Goal: Transaction & Acquisition: Purchase product/service

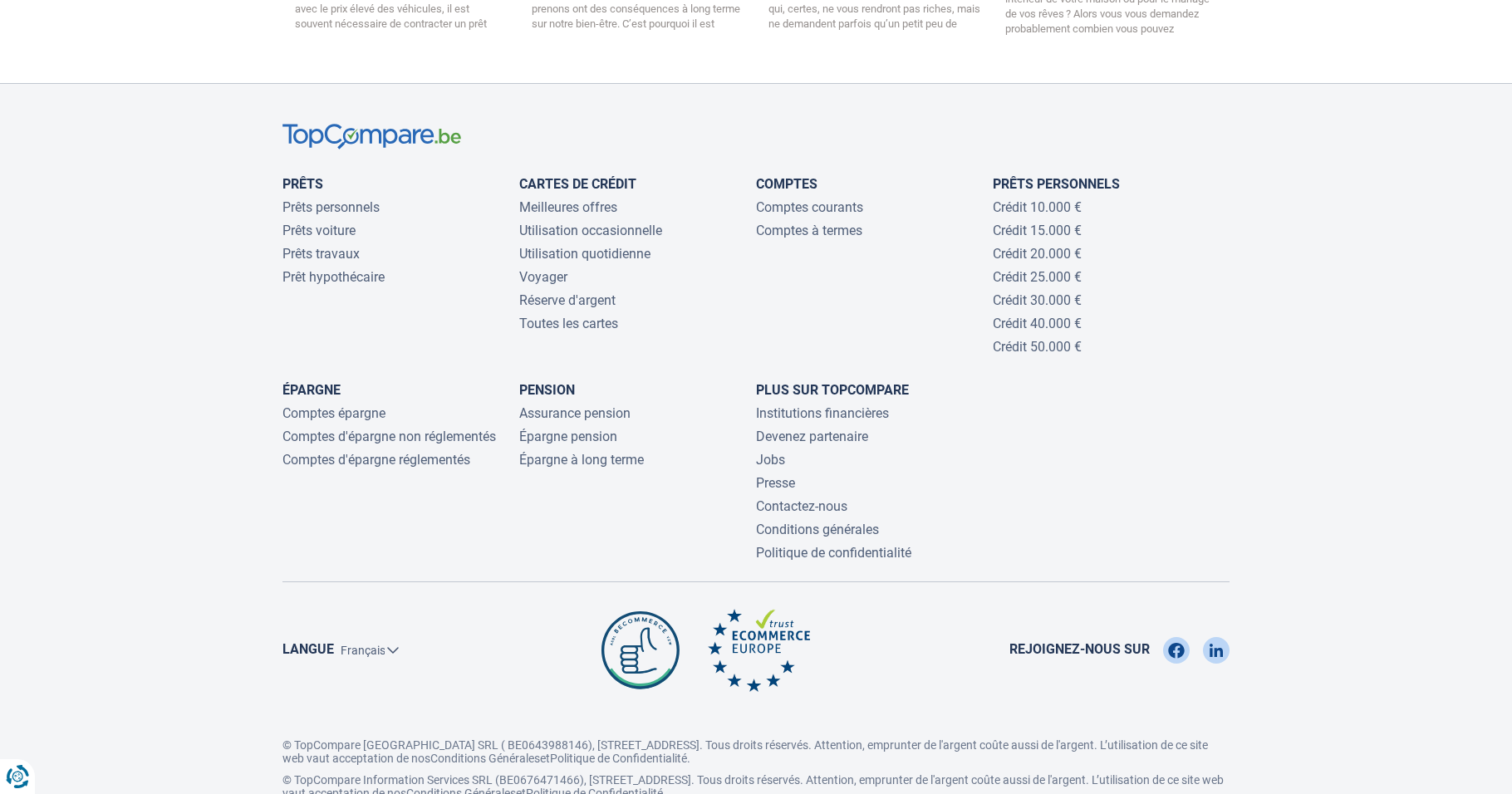
scroll to position [3589, 0]
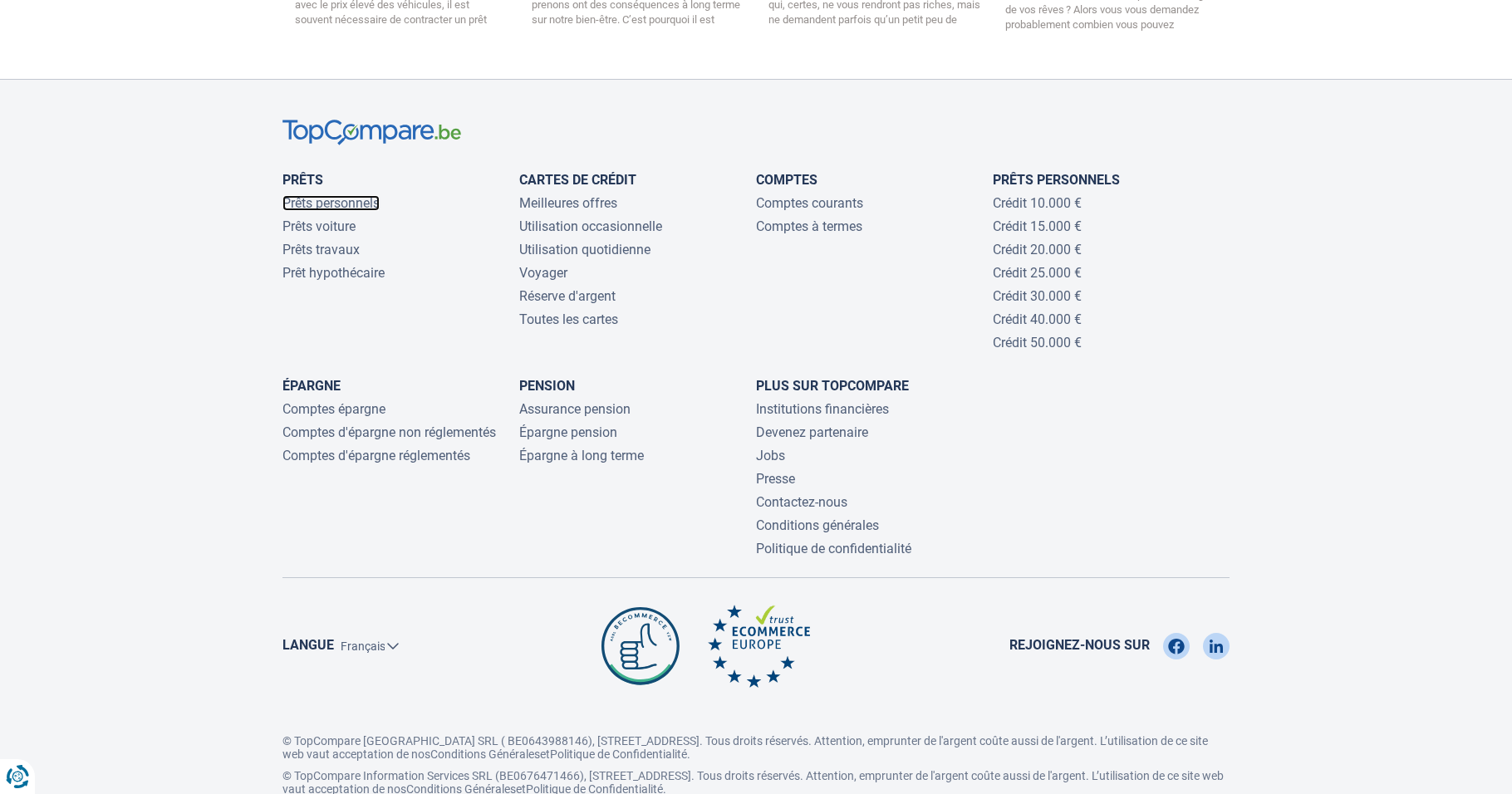
click at [337, 195] on link "Prêts personnels" at bounding box center [331, 203] width 97 height 16
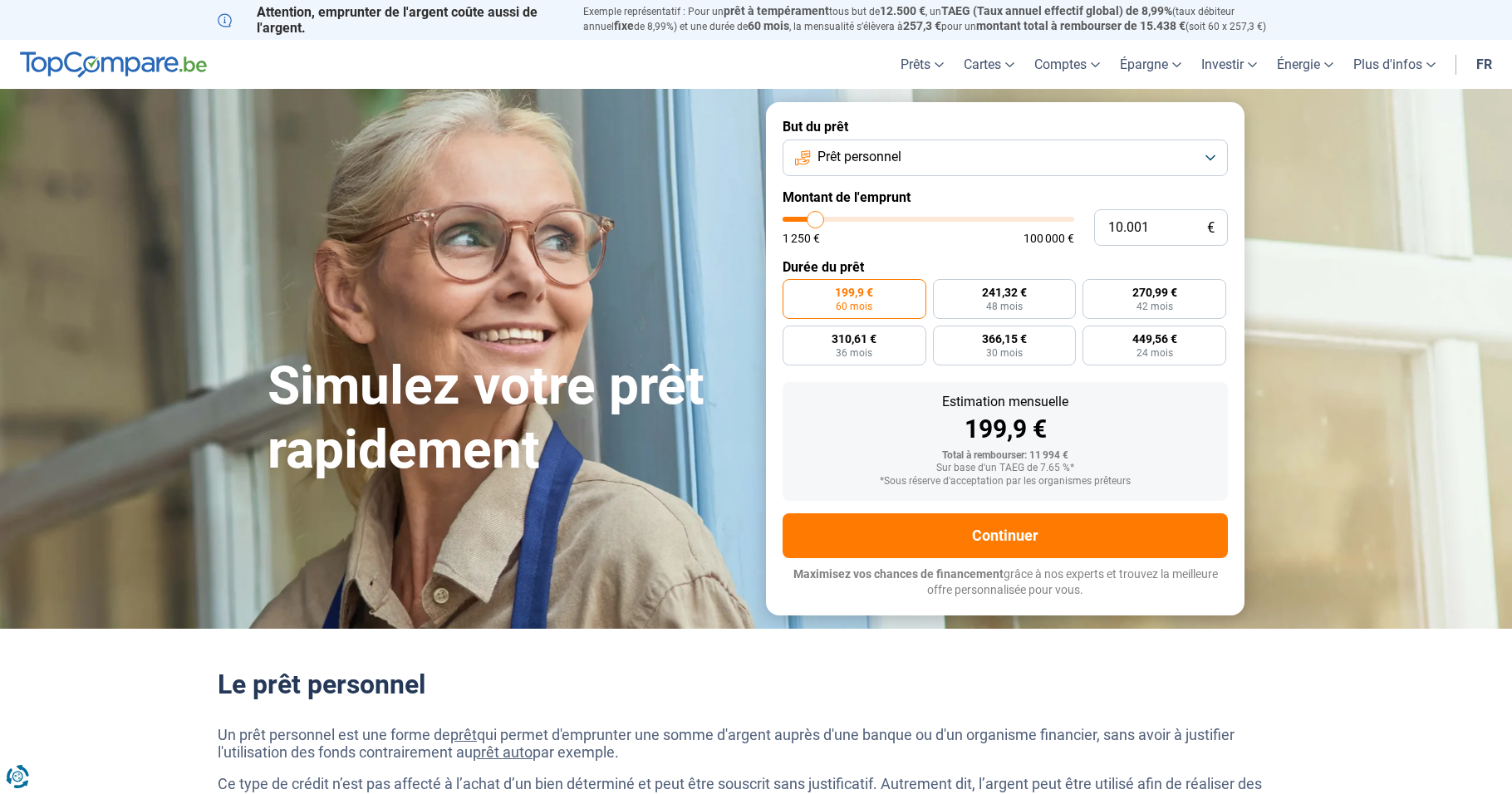
type input "9.000"
type input "9000"
type input "8.750"
type input "8750"
type input "8.250"
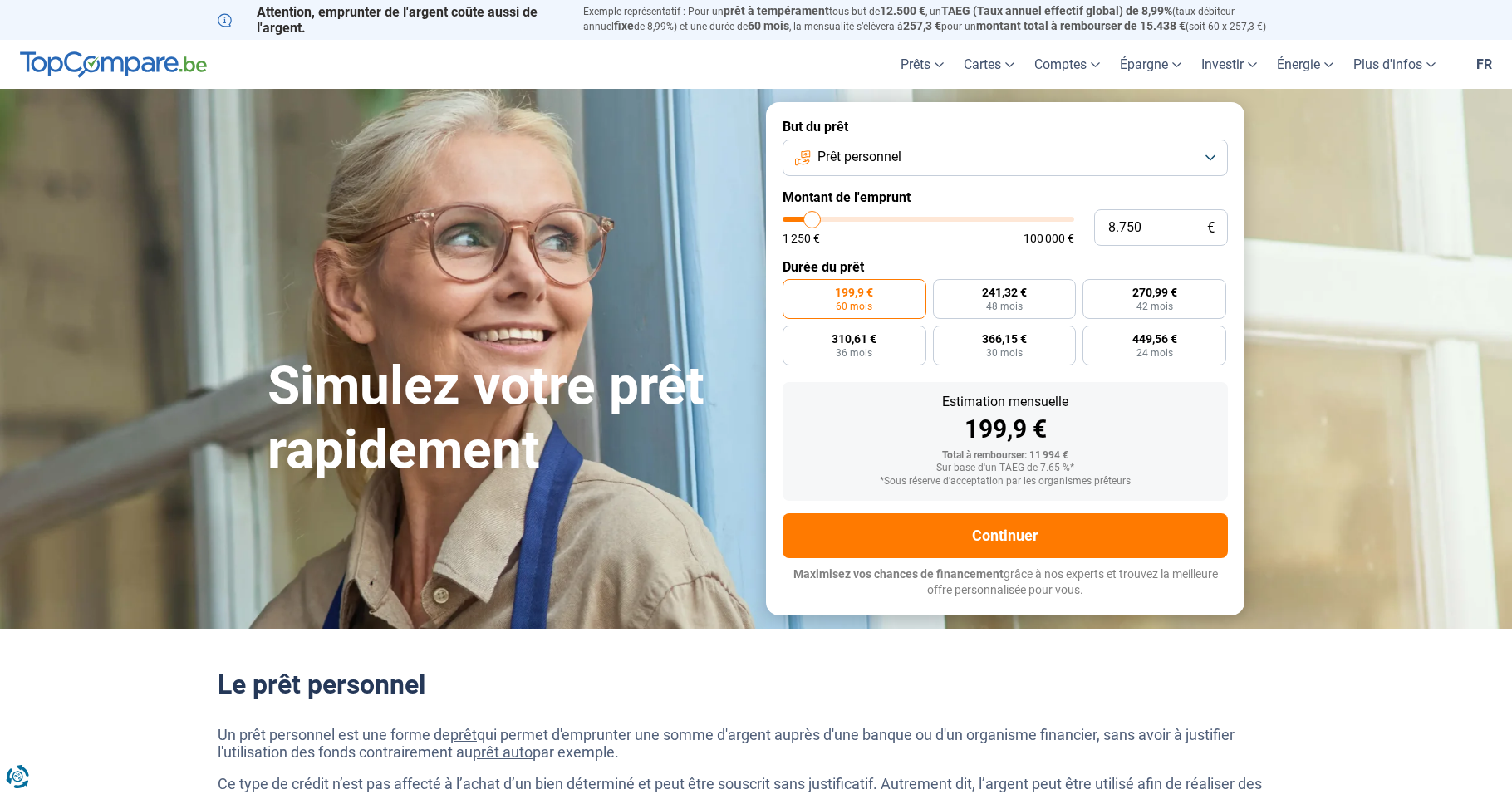
type input "8250"
type input "8.000"
type input "8000"
type input "7.750"
type input "7750"
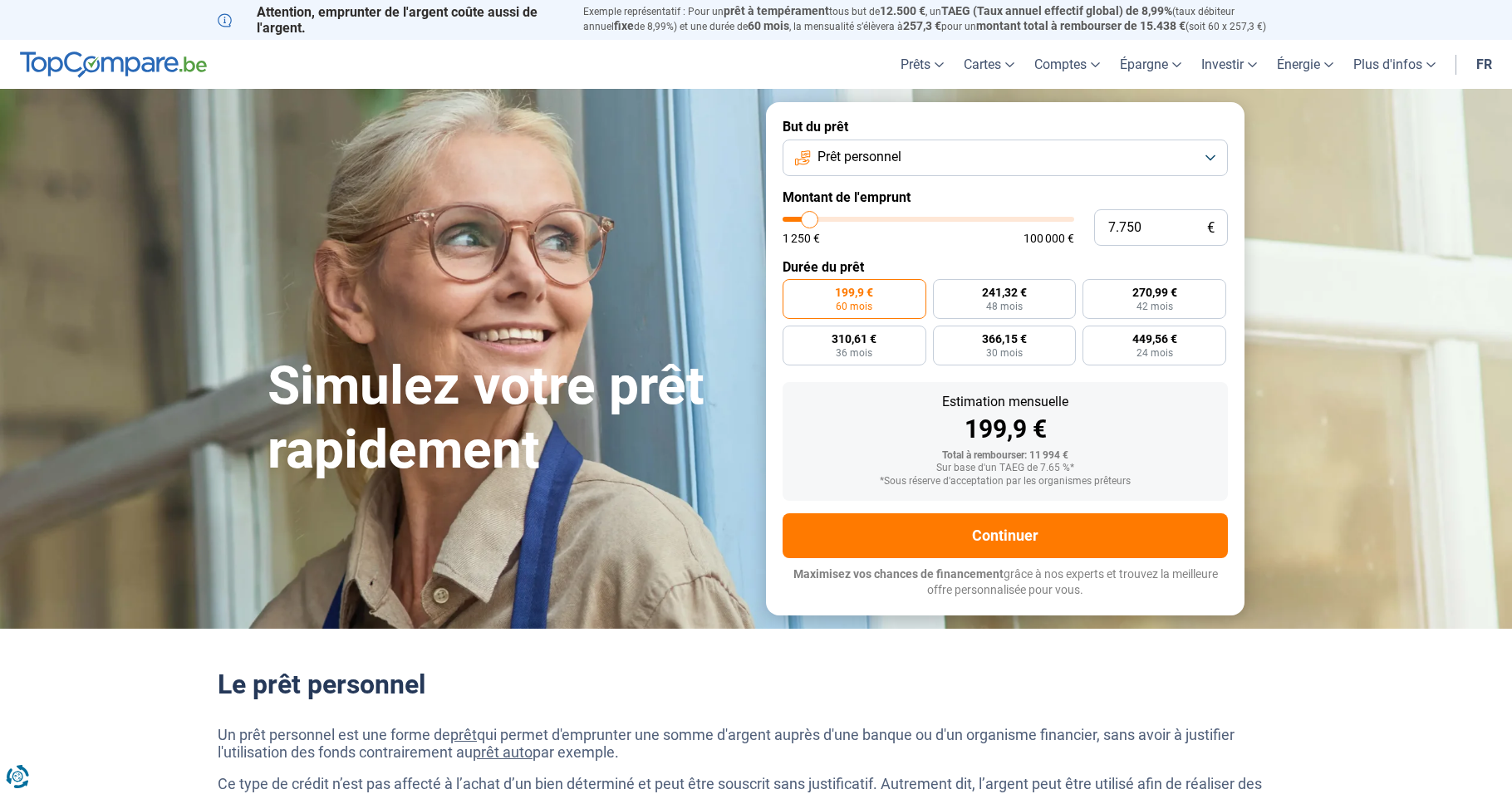
type input "7.500"
type input "7500"
type input "7.250"
type input "7250"
type input "6.750"
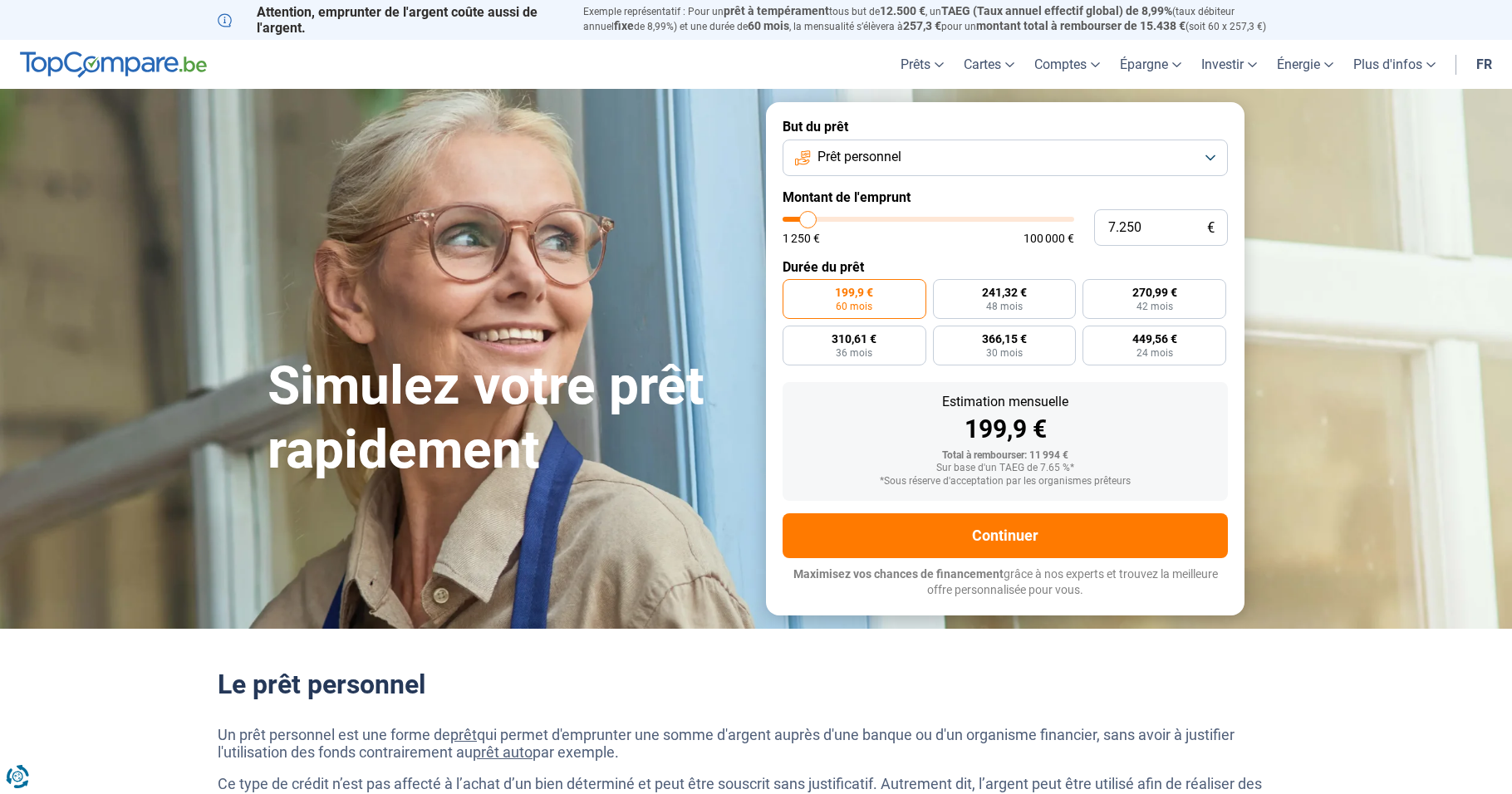
type input "6750"
type input "6.250"
type input "6250"
type input "6.000"
type input "6000"
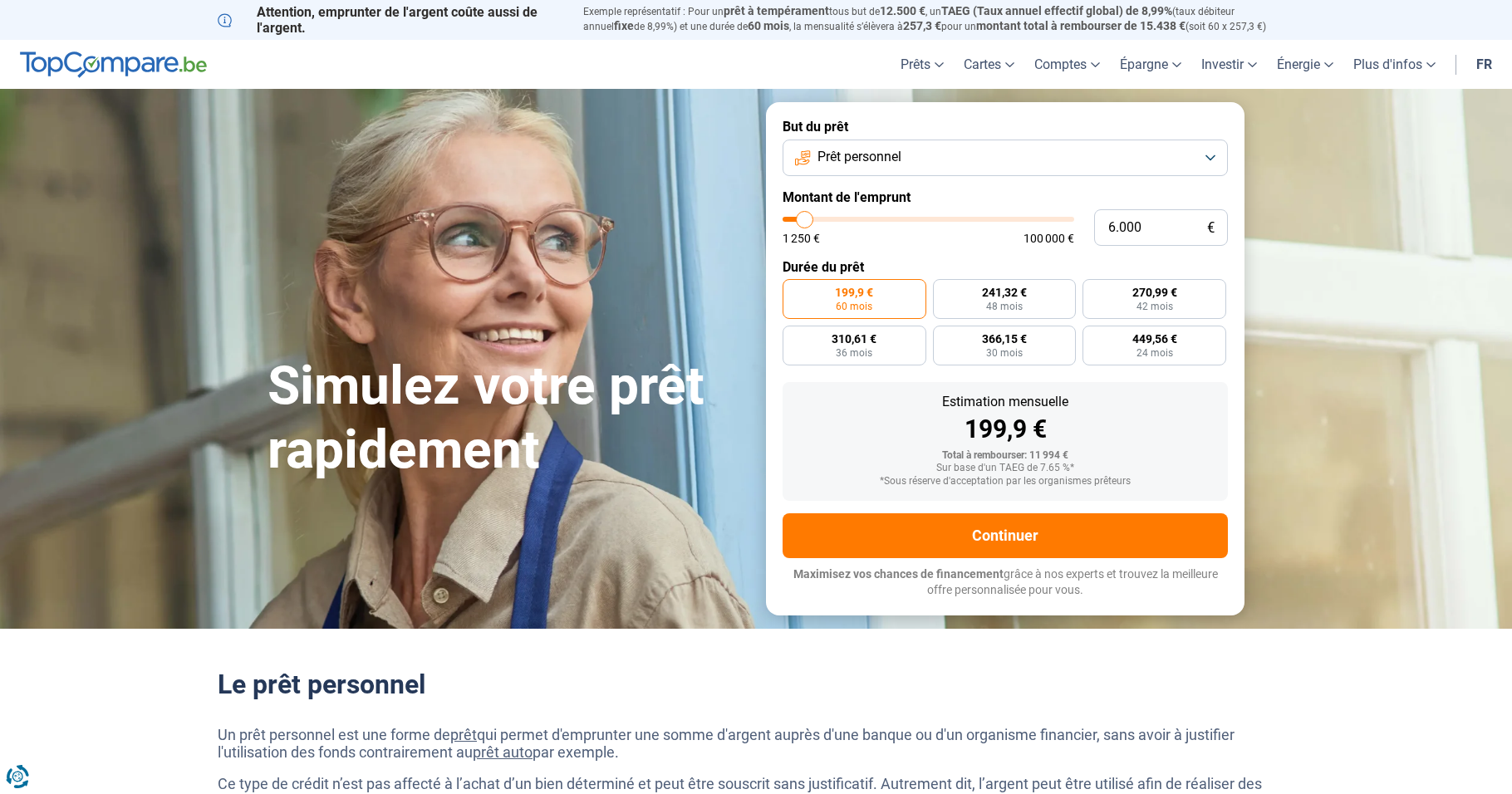
type input "5.750"
type input "5750"
type input "5.000"
type input "5000"
type input "4.750"
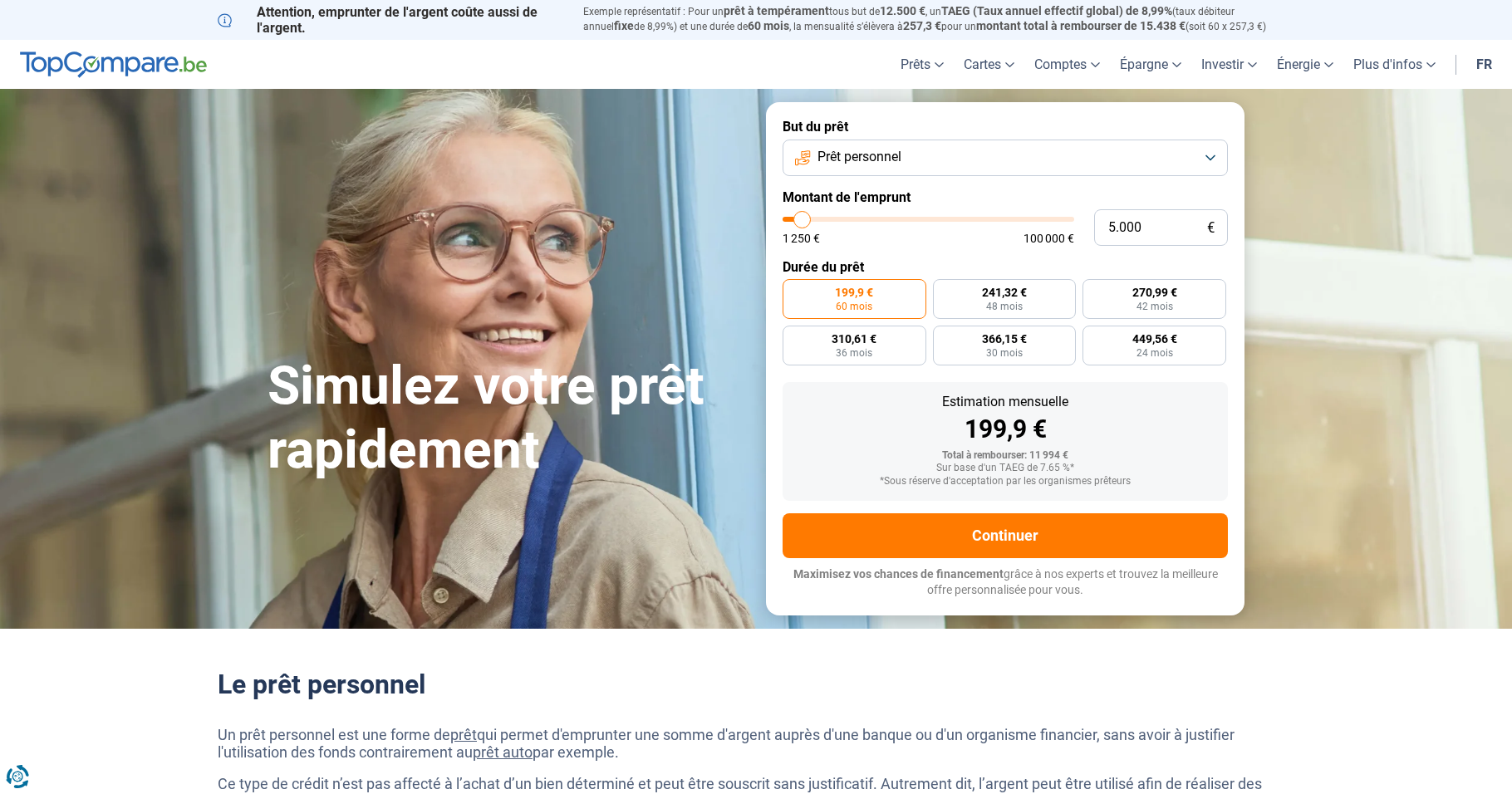
type input "4750"
type input "5.750"
type input "5750"
type input "6.000"
type input "6000"
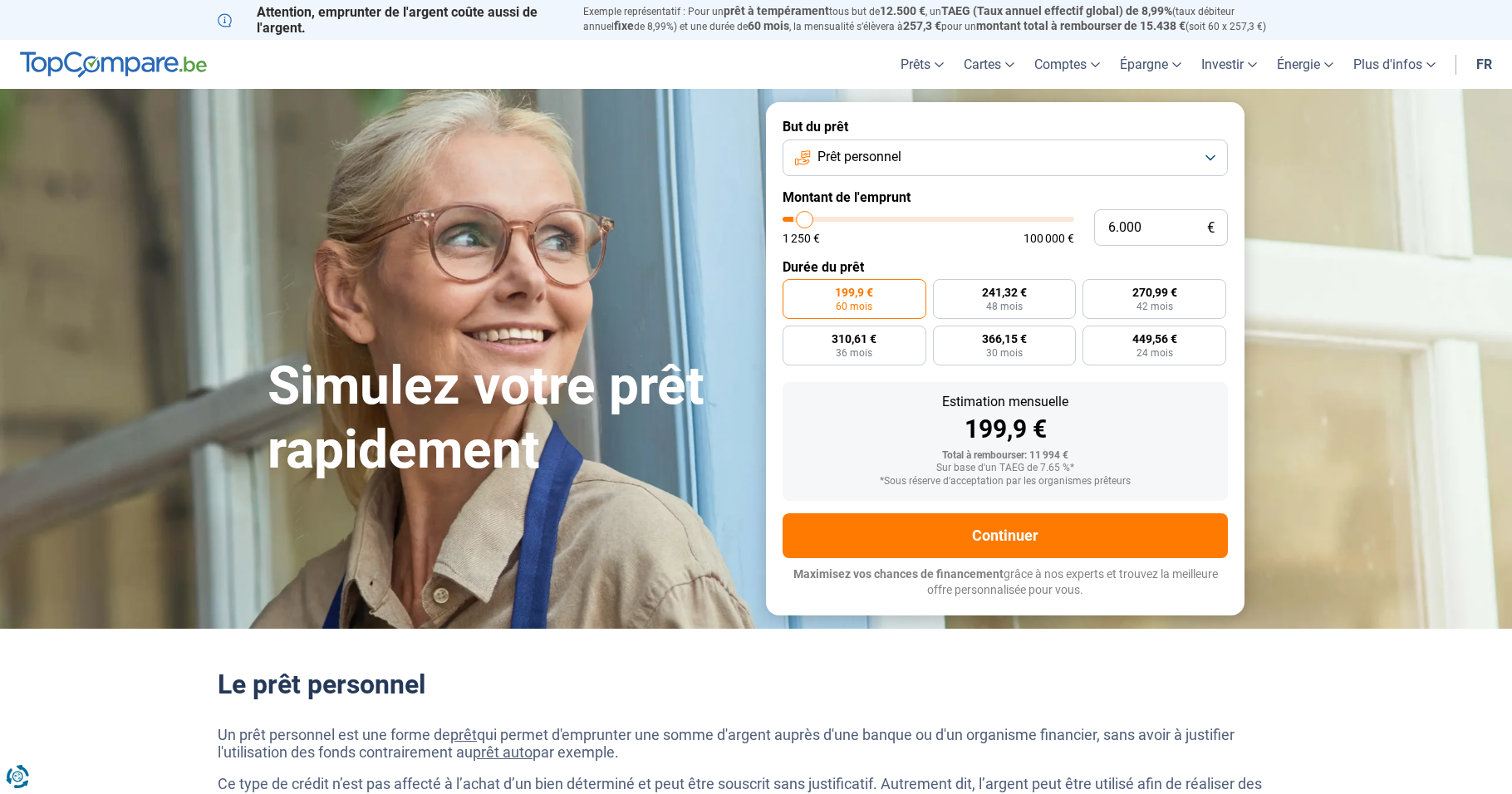
type input "6.250"
type input "6250"
type input "6.500"
type input "6500"
click at [806, 217] on input "range" at bounding box center [928, 219] width 291 height 5
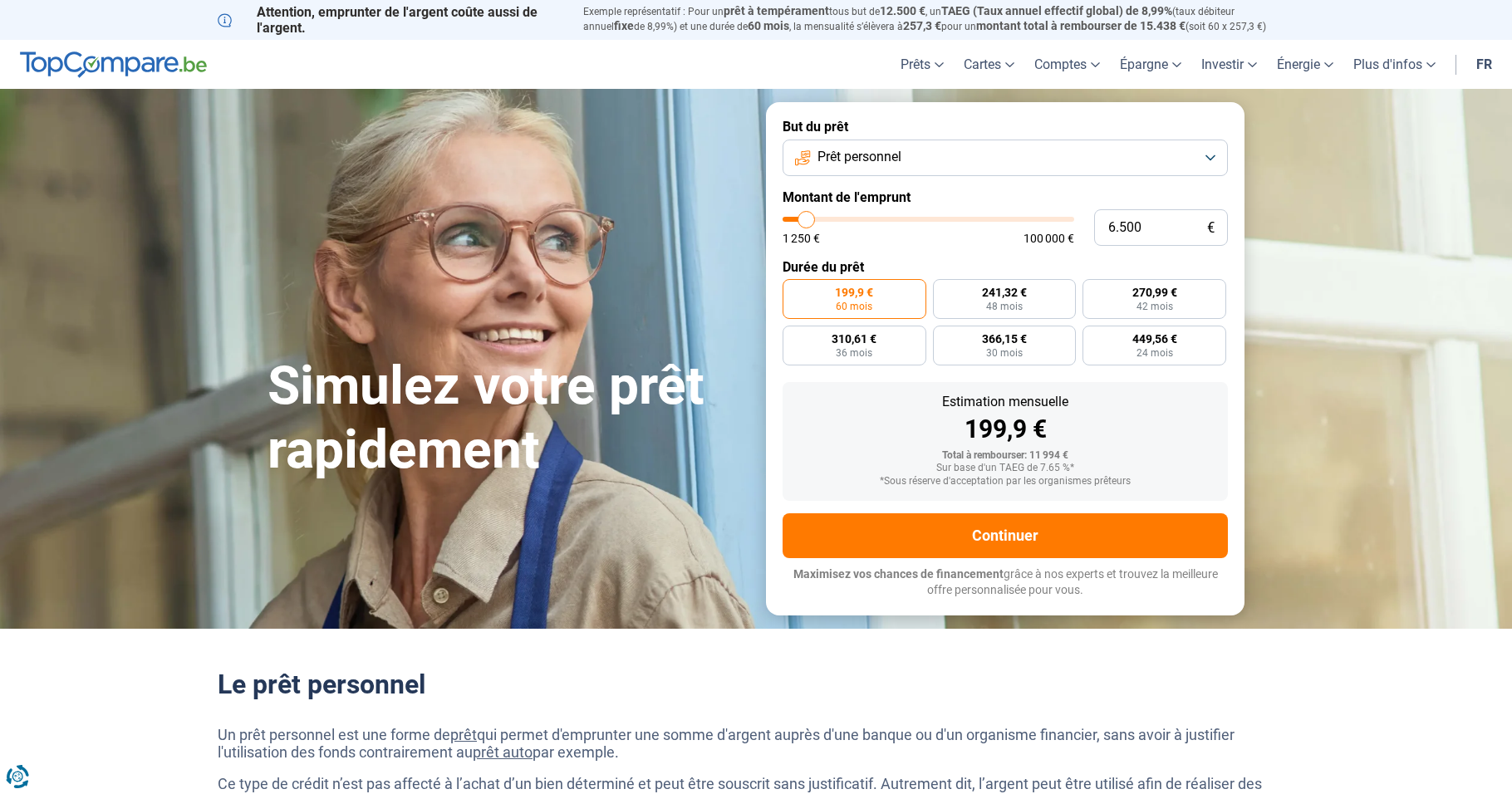
radio input "true"
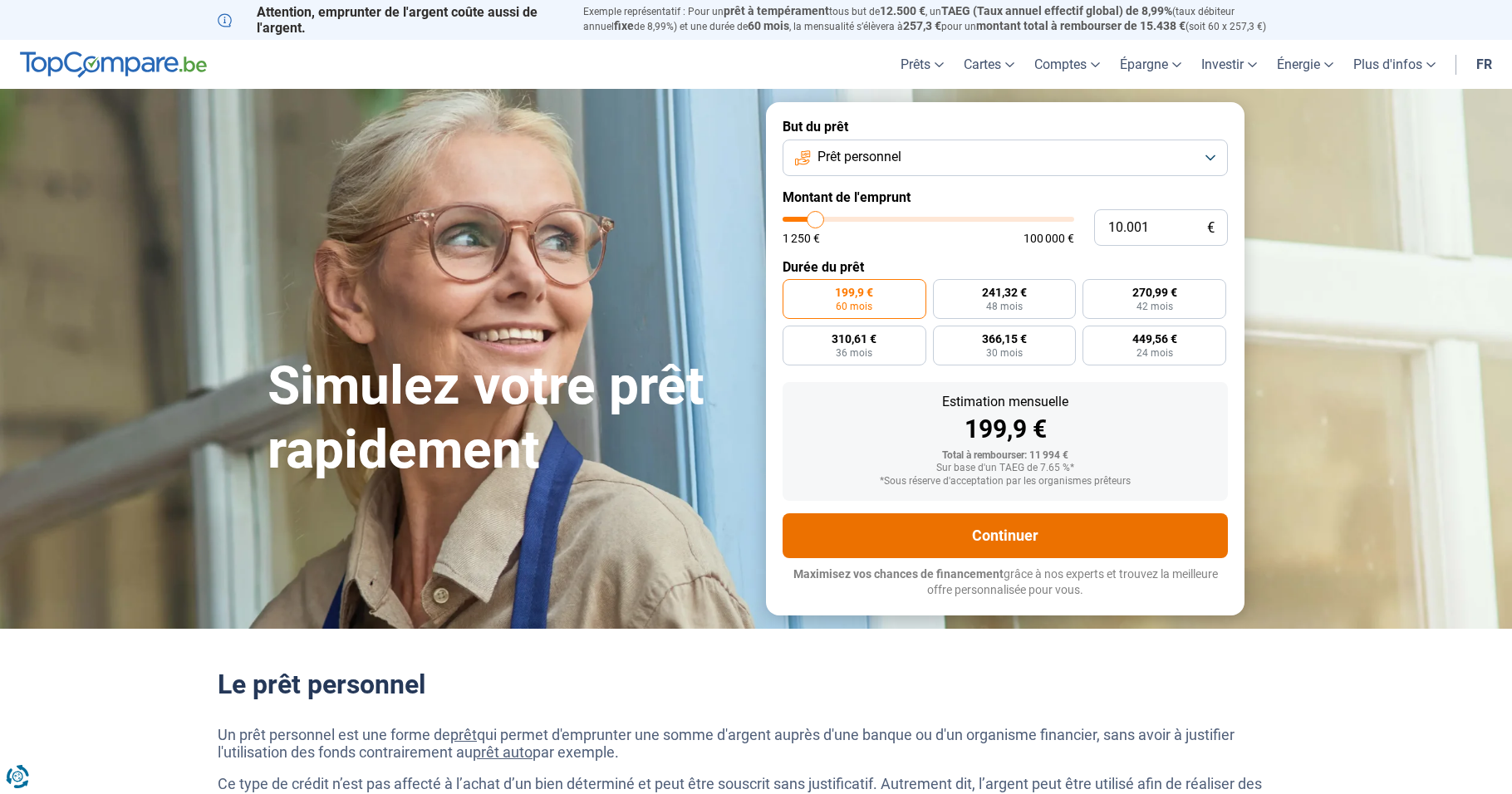
click at [985, 540] on button "Continuer" at bounding box center [1006, 536] width 445 height 45
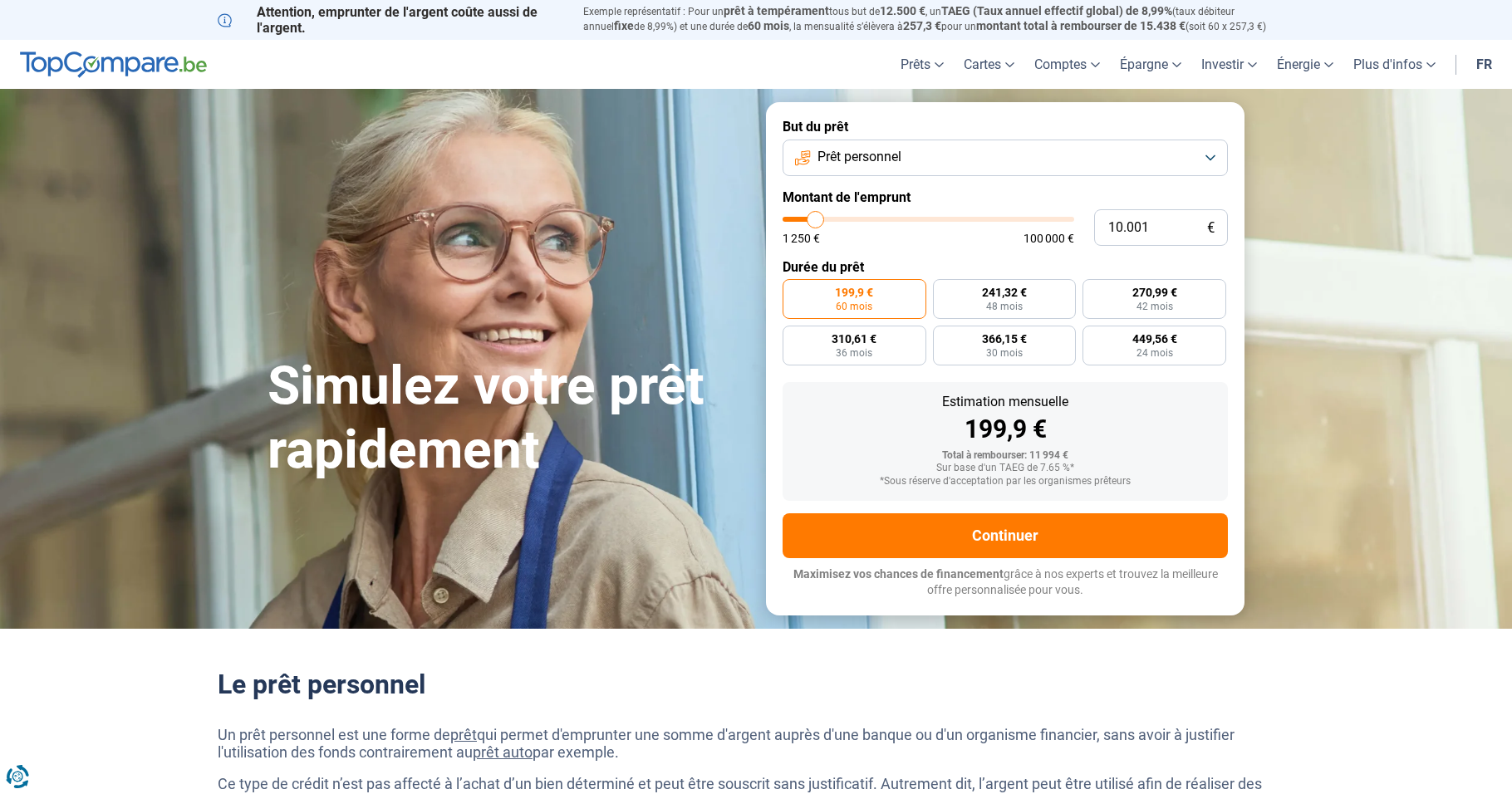
type input "9.750"
type input "9750"
type input "9.500"
type input "9500"
type input "9.250"
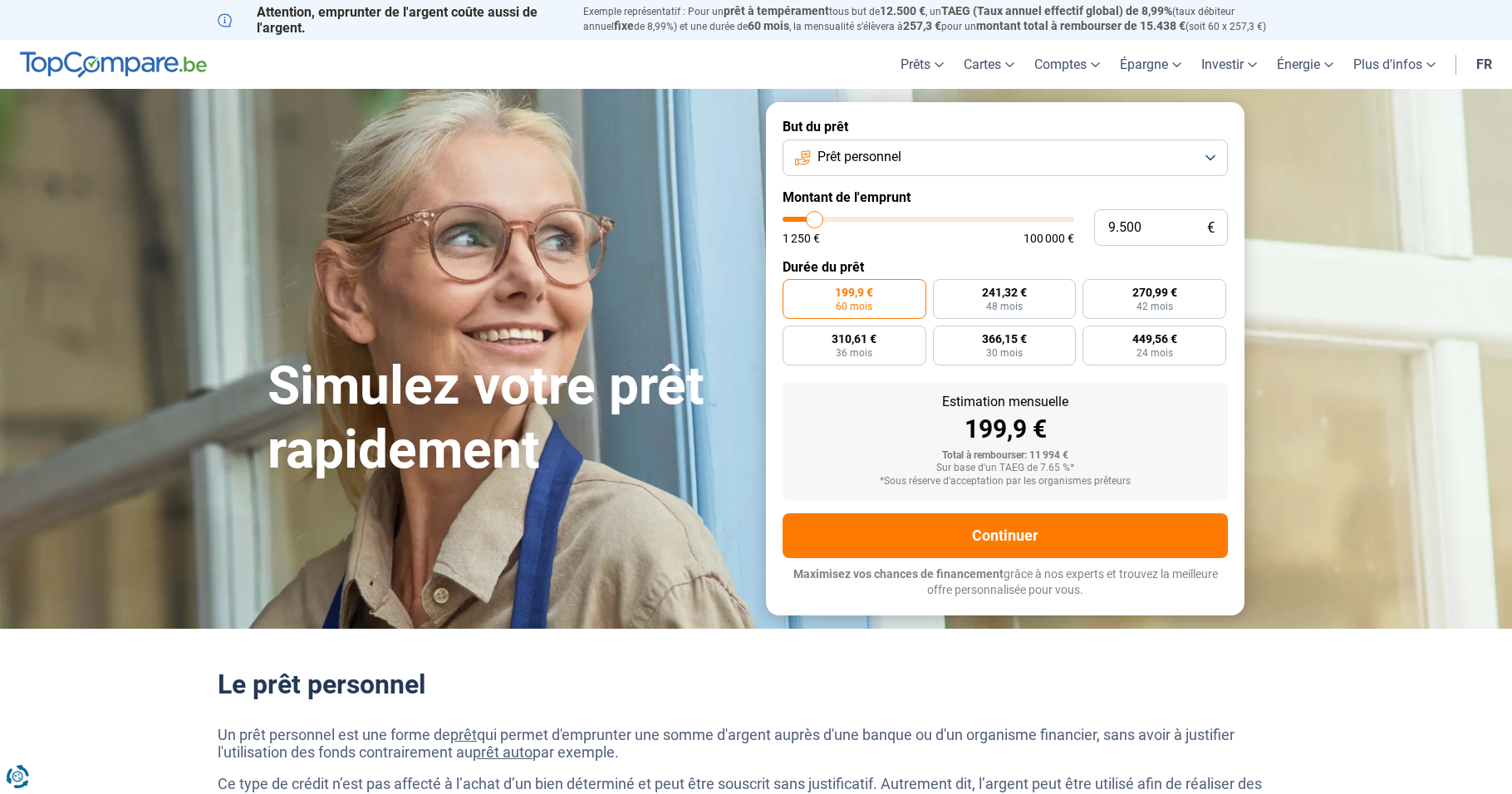
type input "9250"
type input "9.000"
type input "9000"
type input "8.750"
type input "8750"
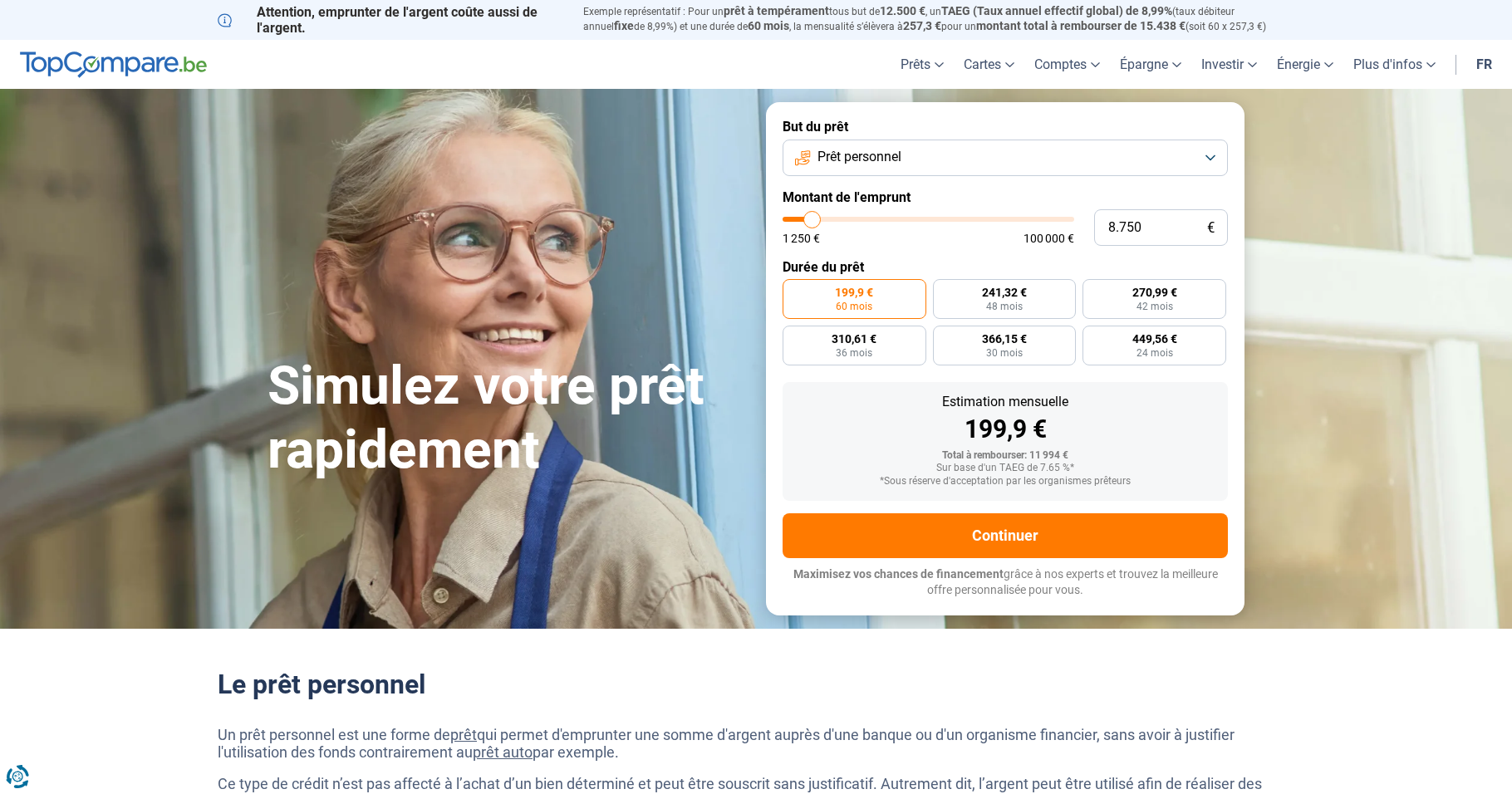
type input "8.250"
type input "8250"
type input "8.000"
type input "8000"
type input "7.750"
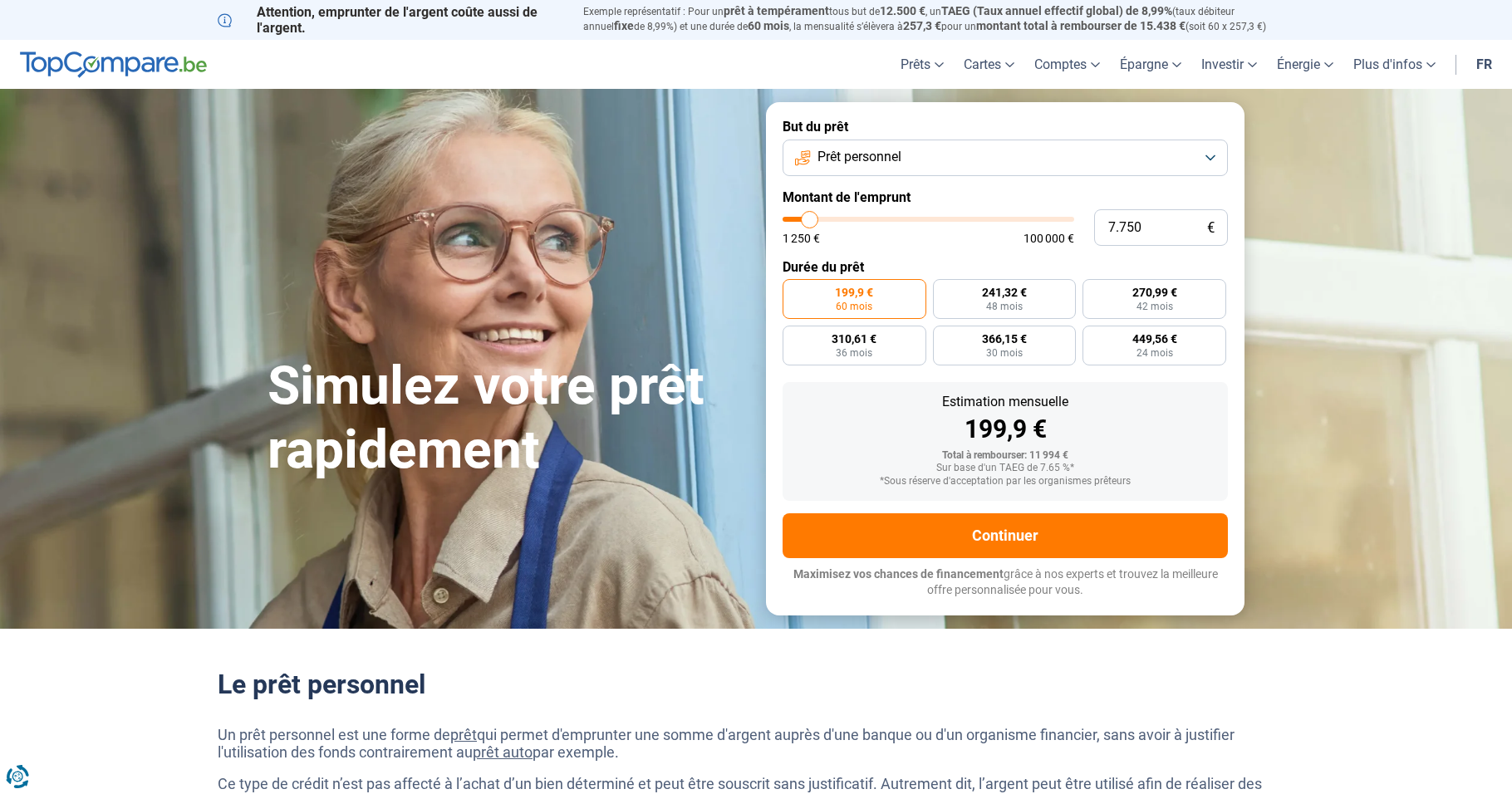
type input "7750"
click at [810, 222] on input "range" at bounding box center [928, 219] width 291 height 5
radio input "true"
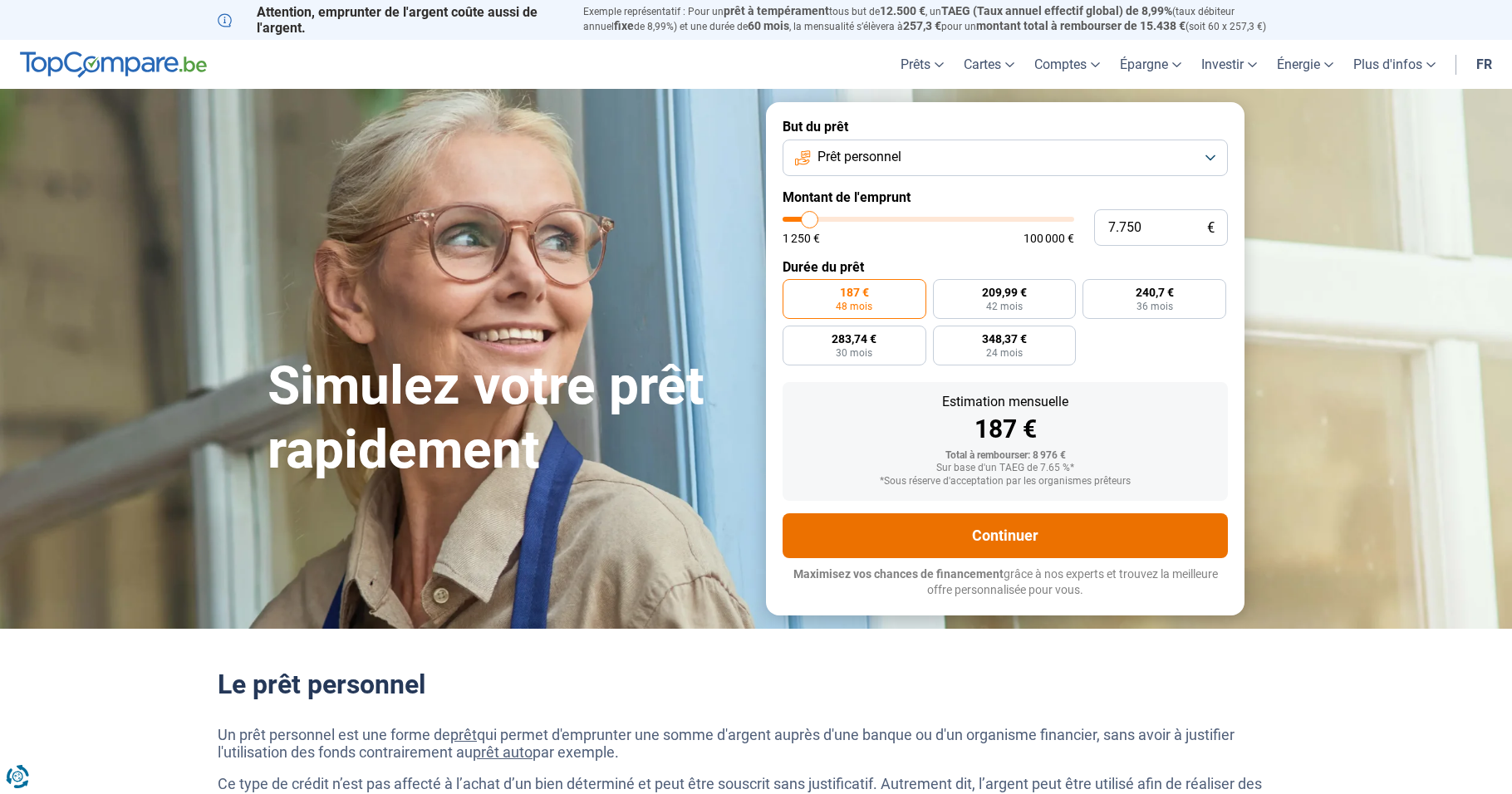
click at [987, 536] on button "Continuer" at bounding box center [1006, 536] width 445 height 45
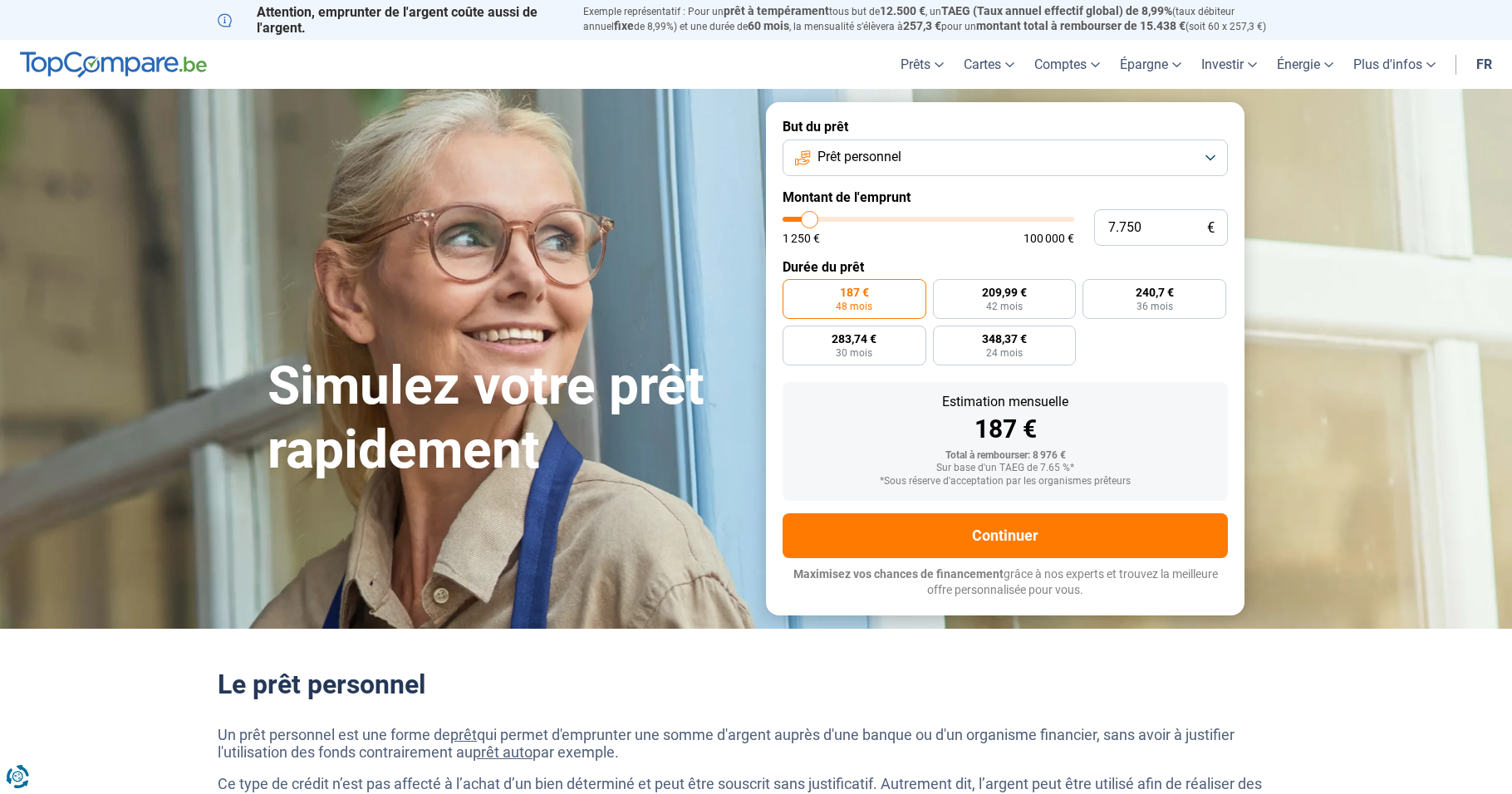
type input "7.500"
type input "7500"
type input "7.250"
type input "7250"
type input "6.750"
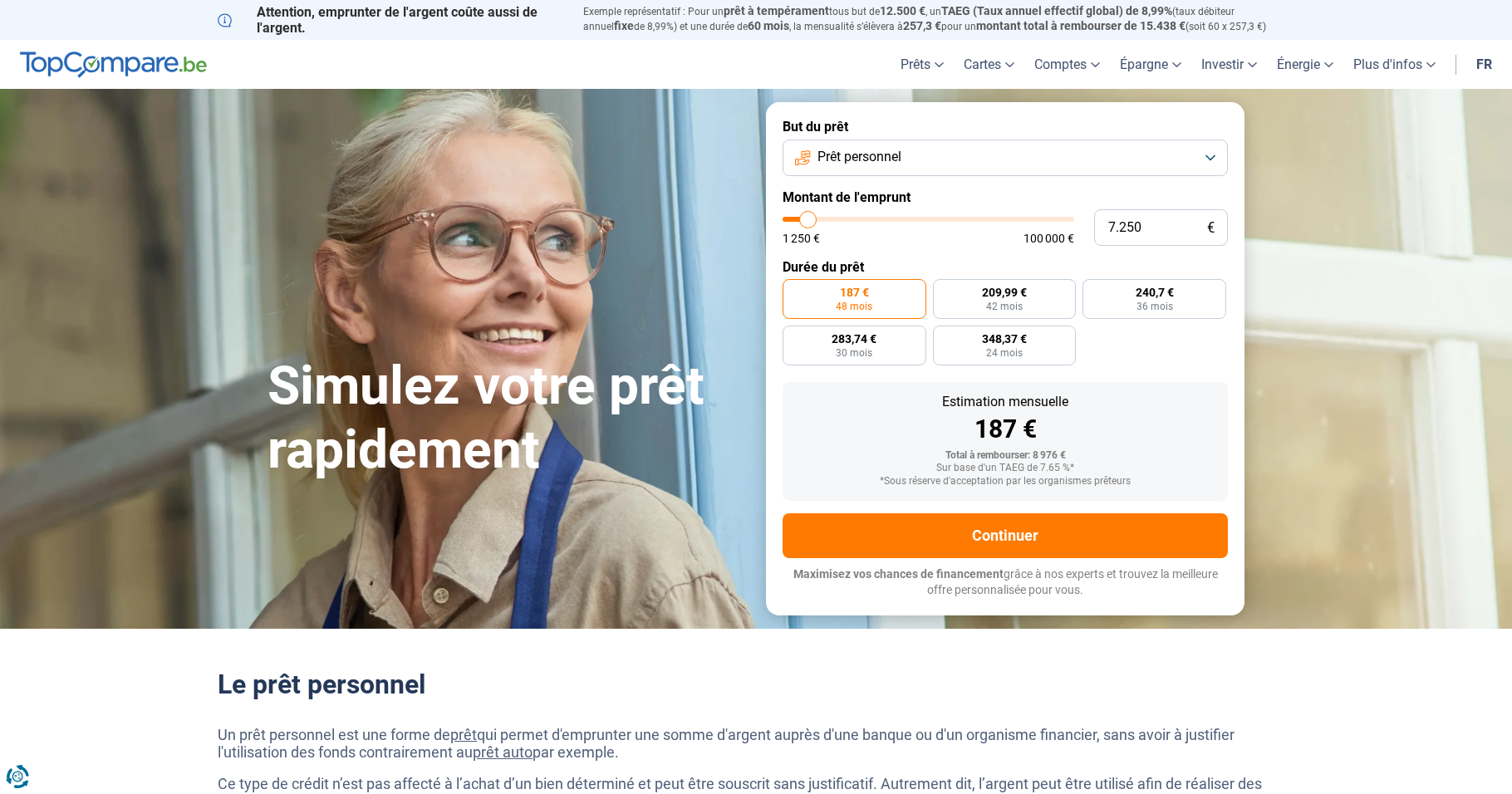
type input "6750"
type input "6.500"
type input "6500"
type input "6.250"
type input "6250"
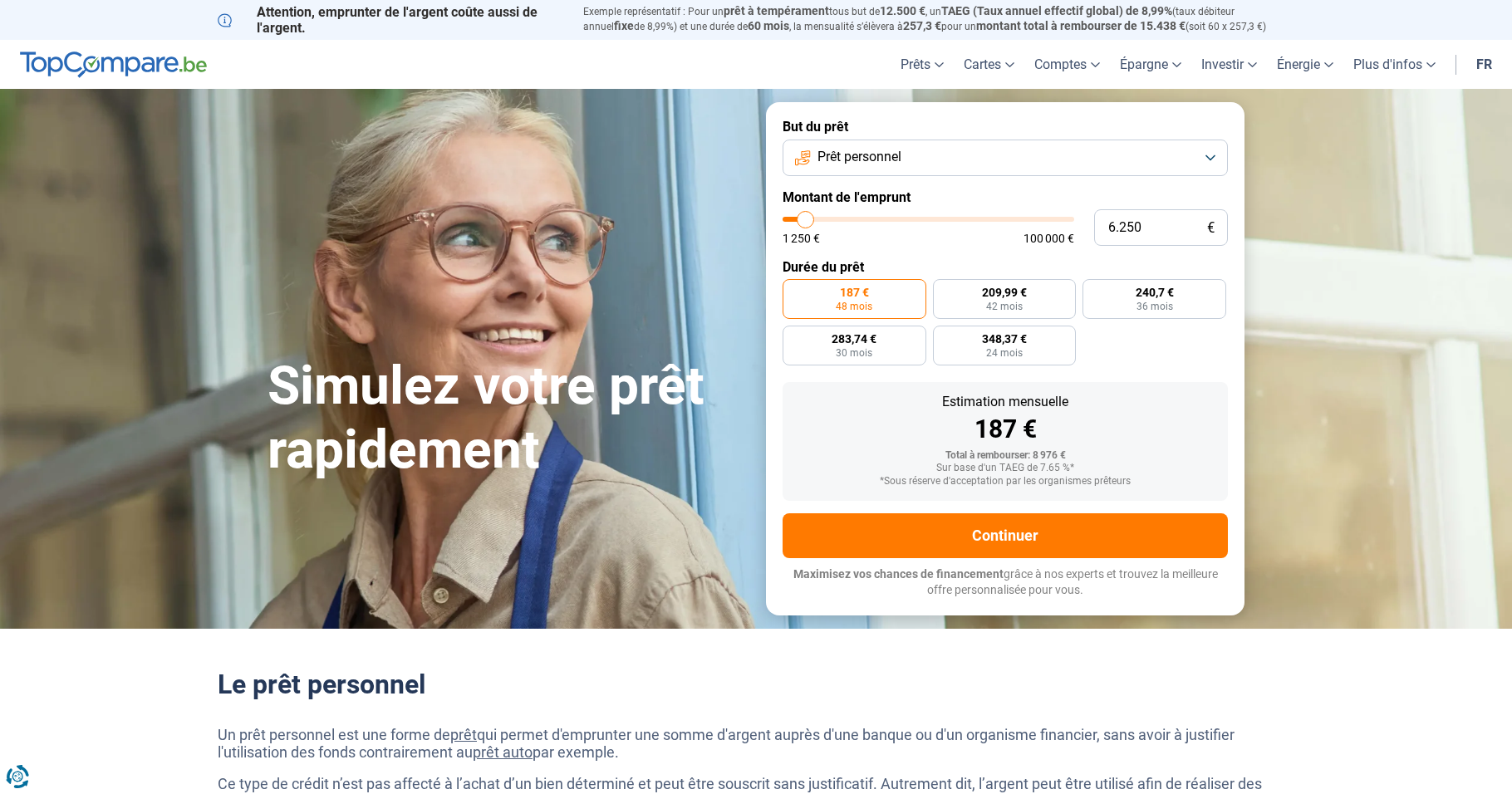
type input "6.000"
type input "6000"
type input "5.750"
type input "5750"
type input "4.750"
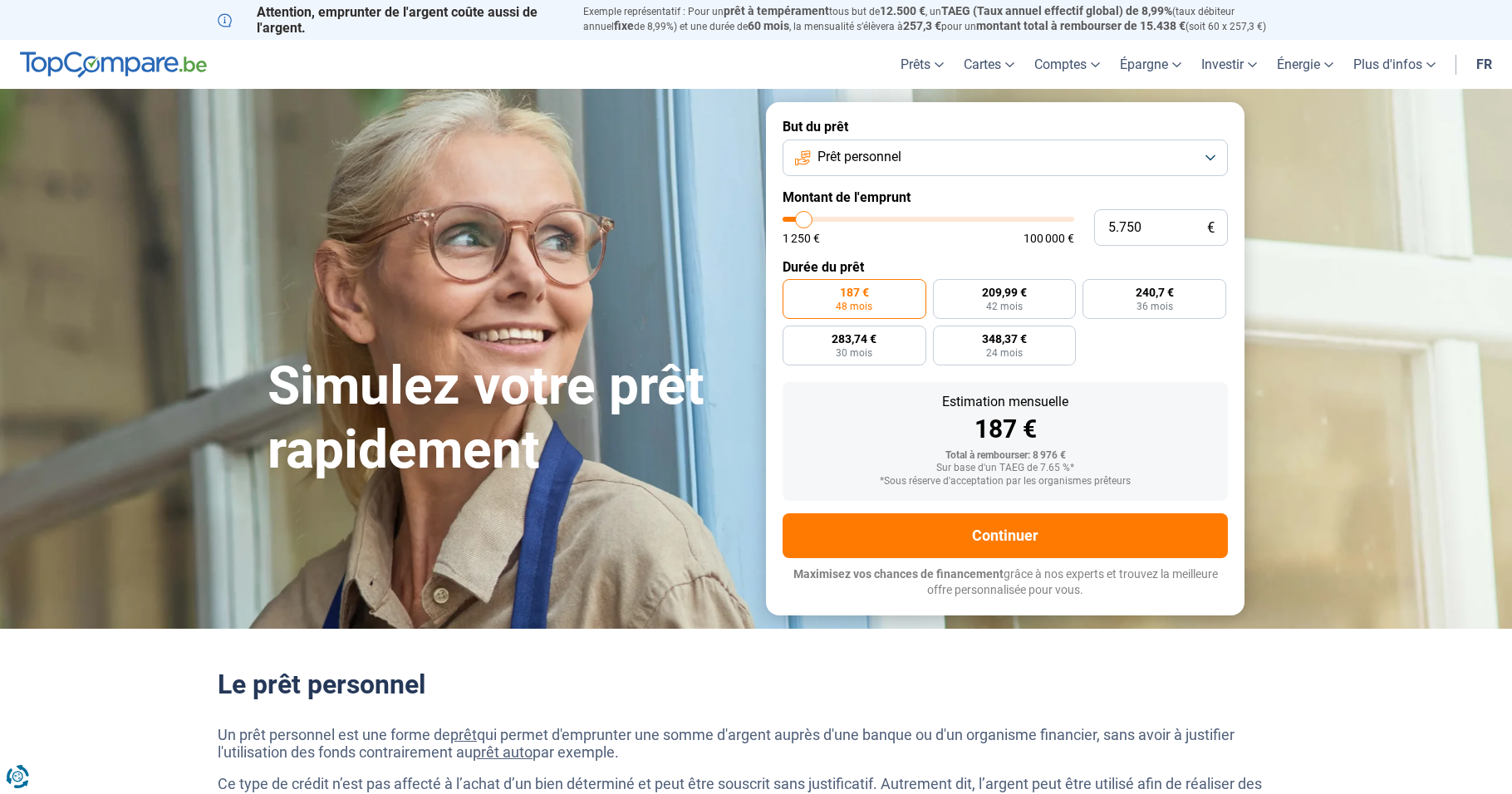
type input "4750"
type input "4.500"
type input "4500"
type input "4.250"
type input "4250"
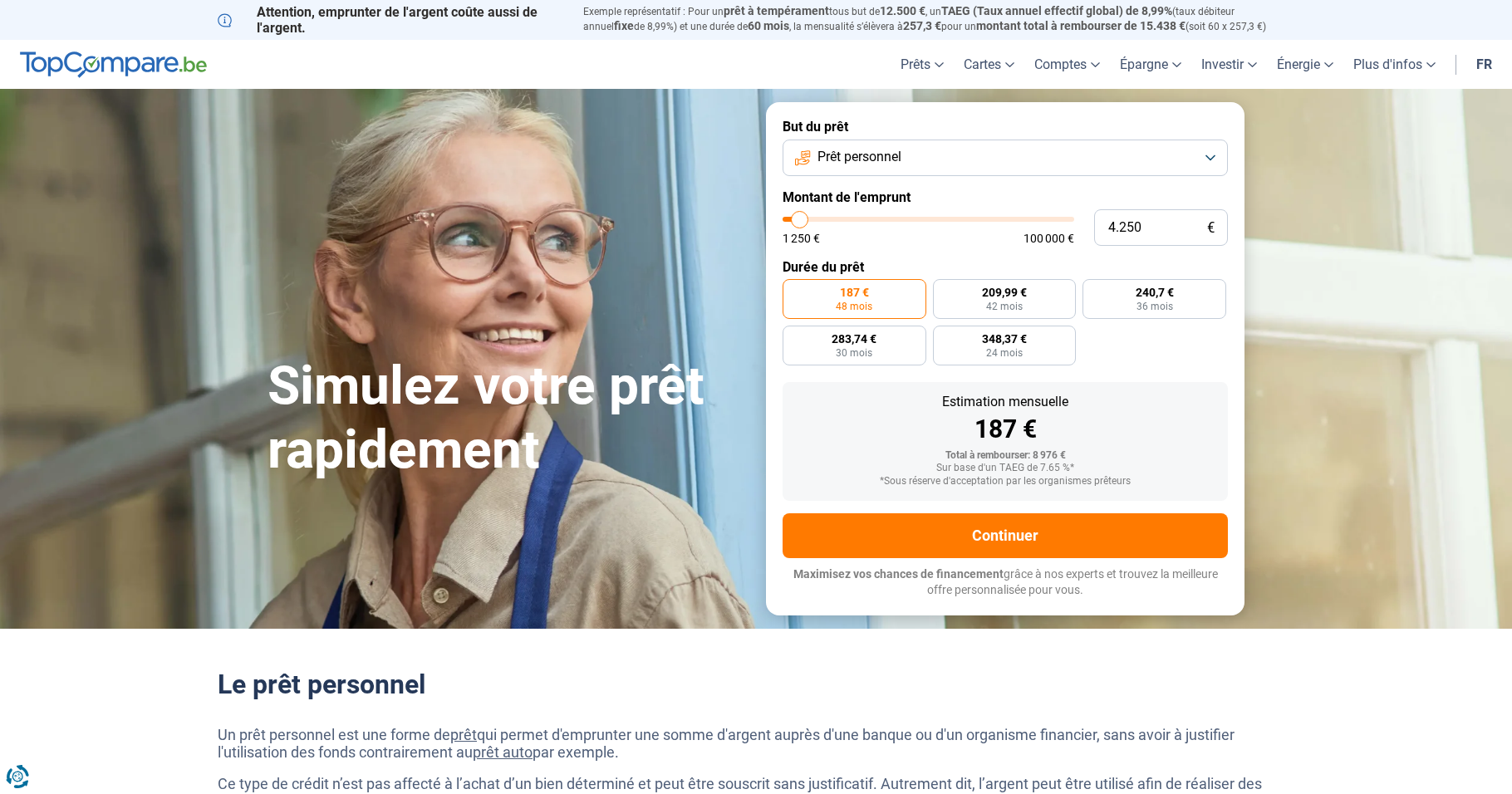
type input "3.750"
type input "3750"
type input "3.500"
type input "3500"
type input "3.750"
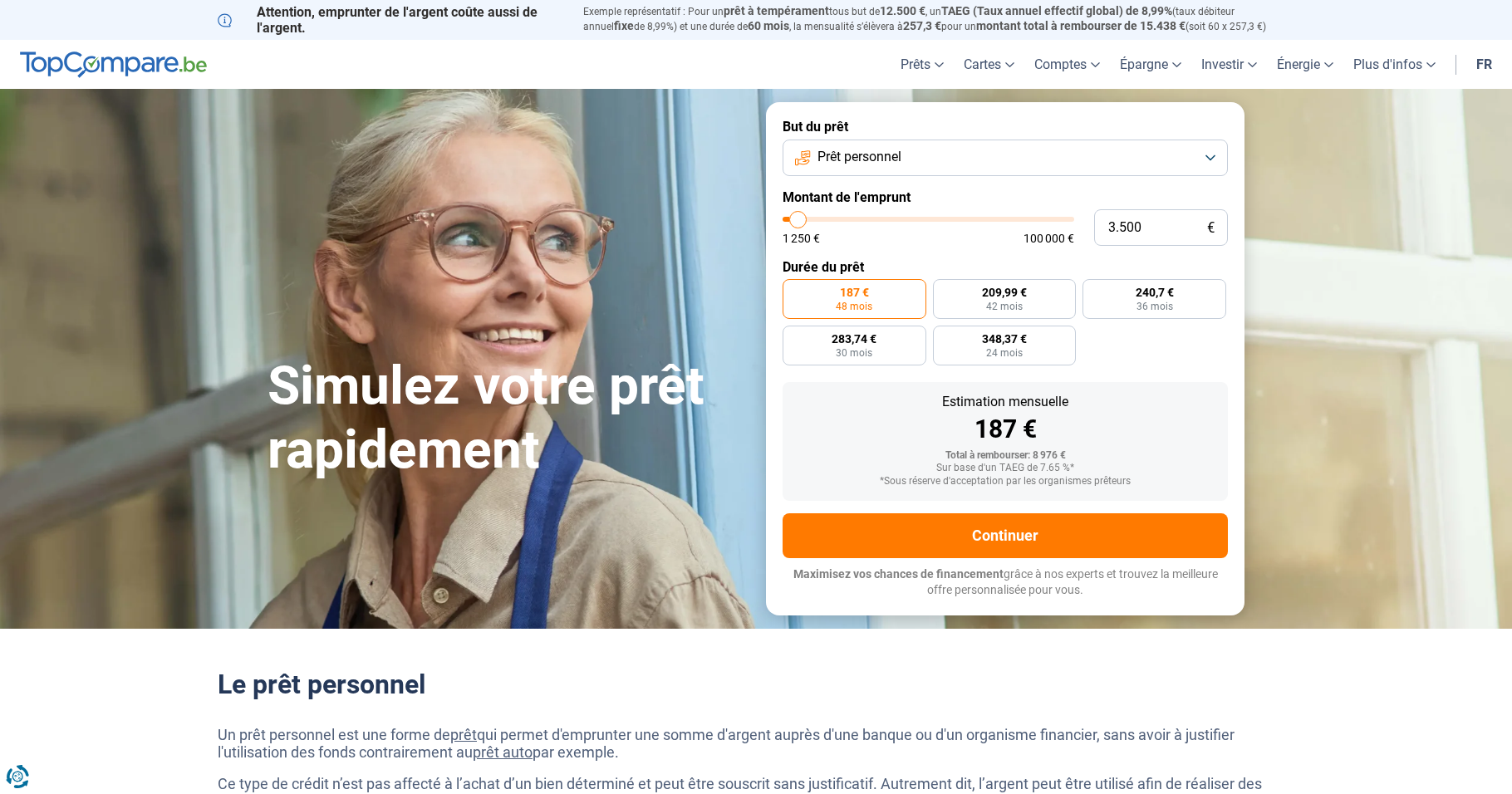
type input "3750"
type input "4.250"
type input "4250"
type input "4.500"
type input "4500"
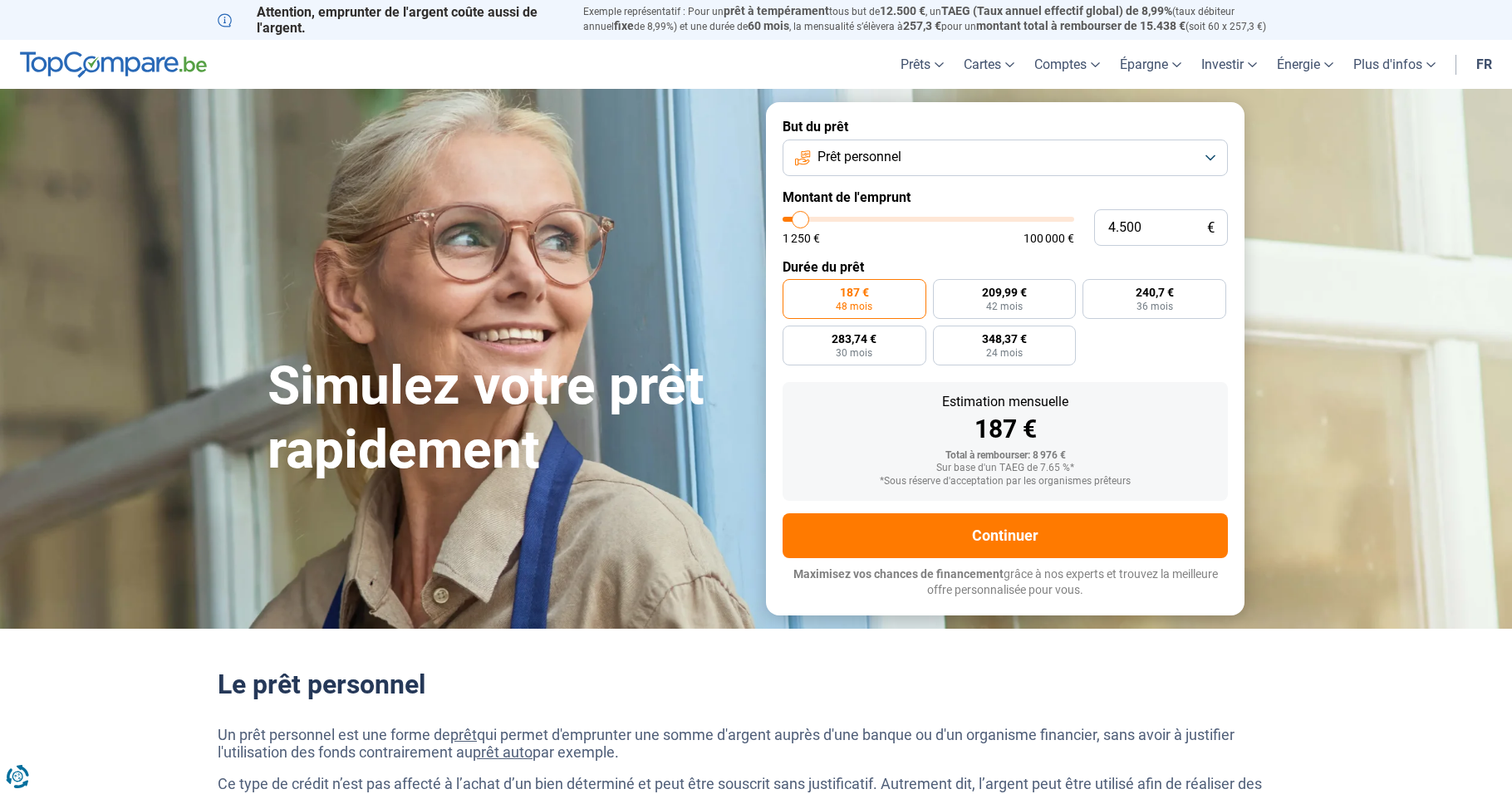
type input "4.750"
type input "4750"
type input "5.000"
type input "5000"
type input "5.250"
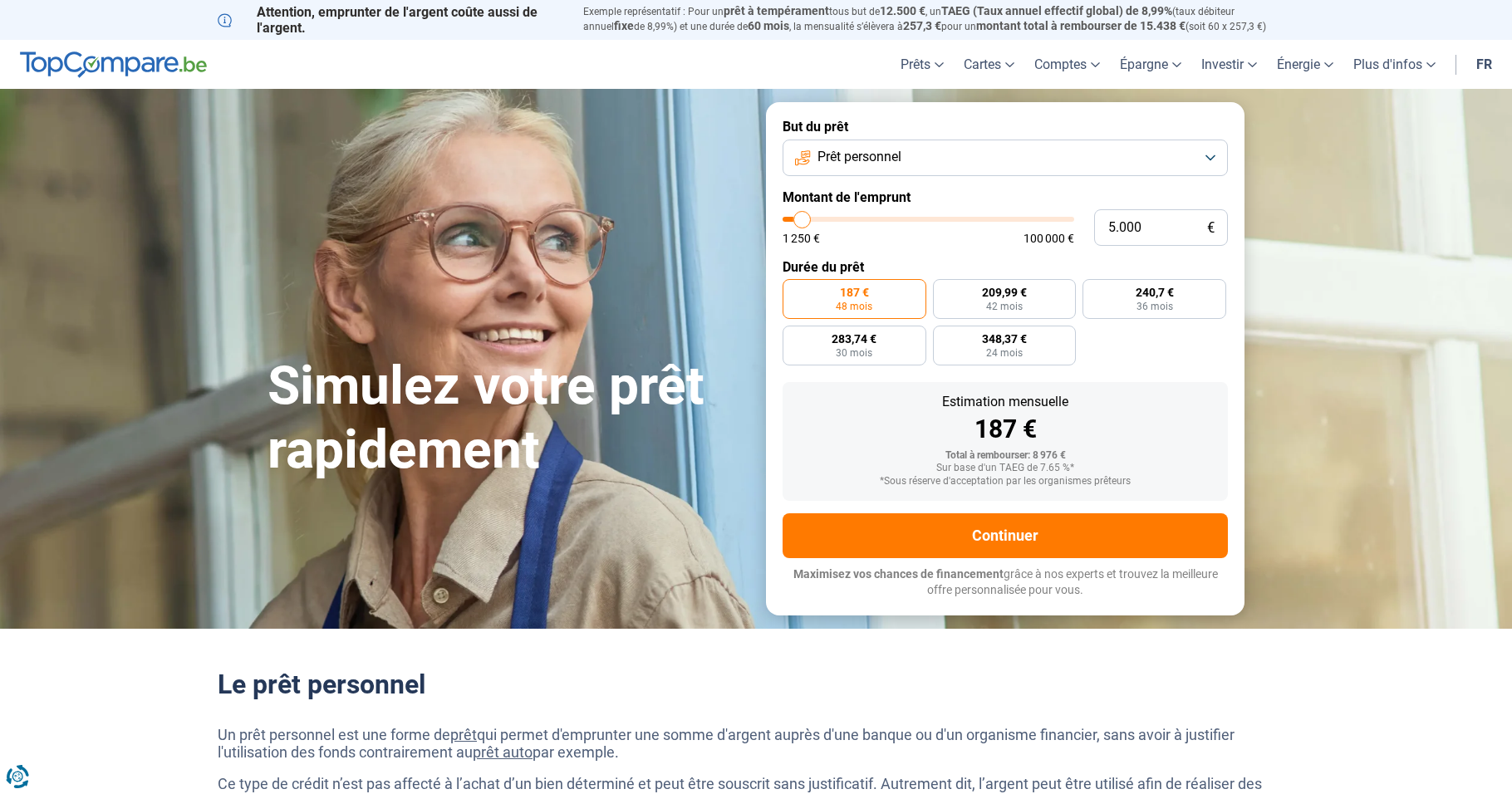
type input "5250"
type input "5.750"
type input "5750"
type input "6.000"
type input "6000"
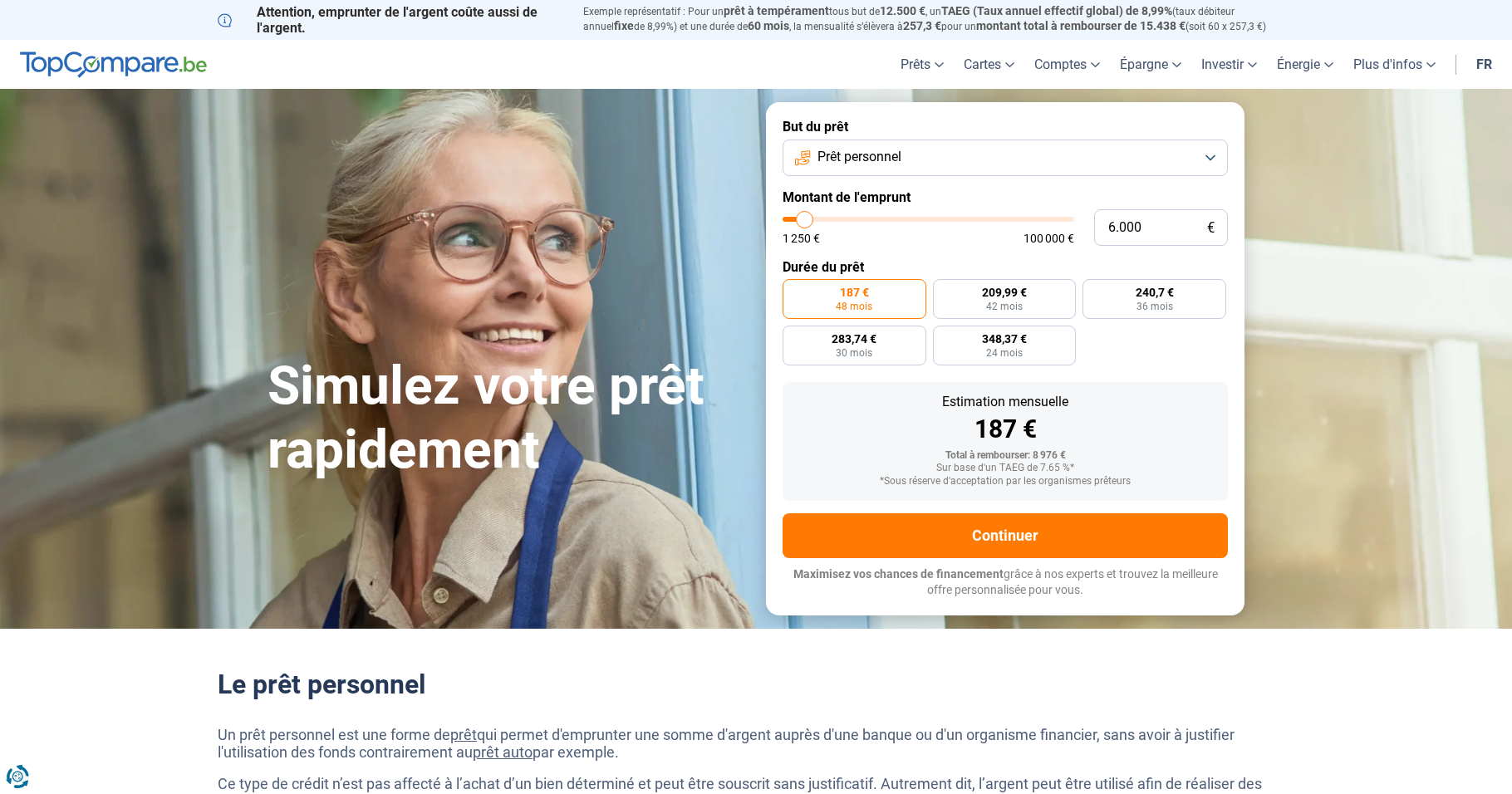
click at [806, 222] on input "range" at bounding box center [928, 219] width 291 height 5
radio input "true"
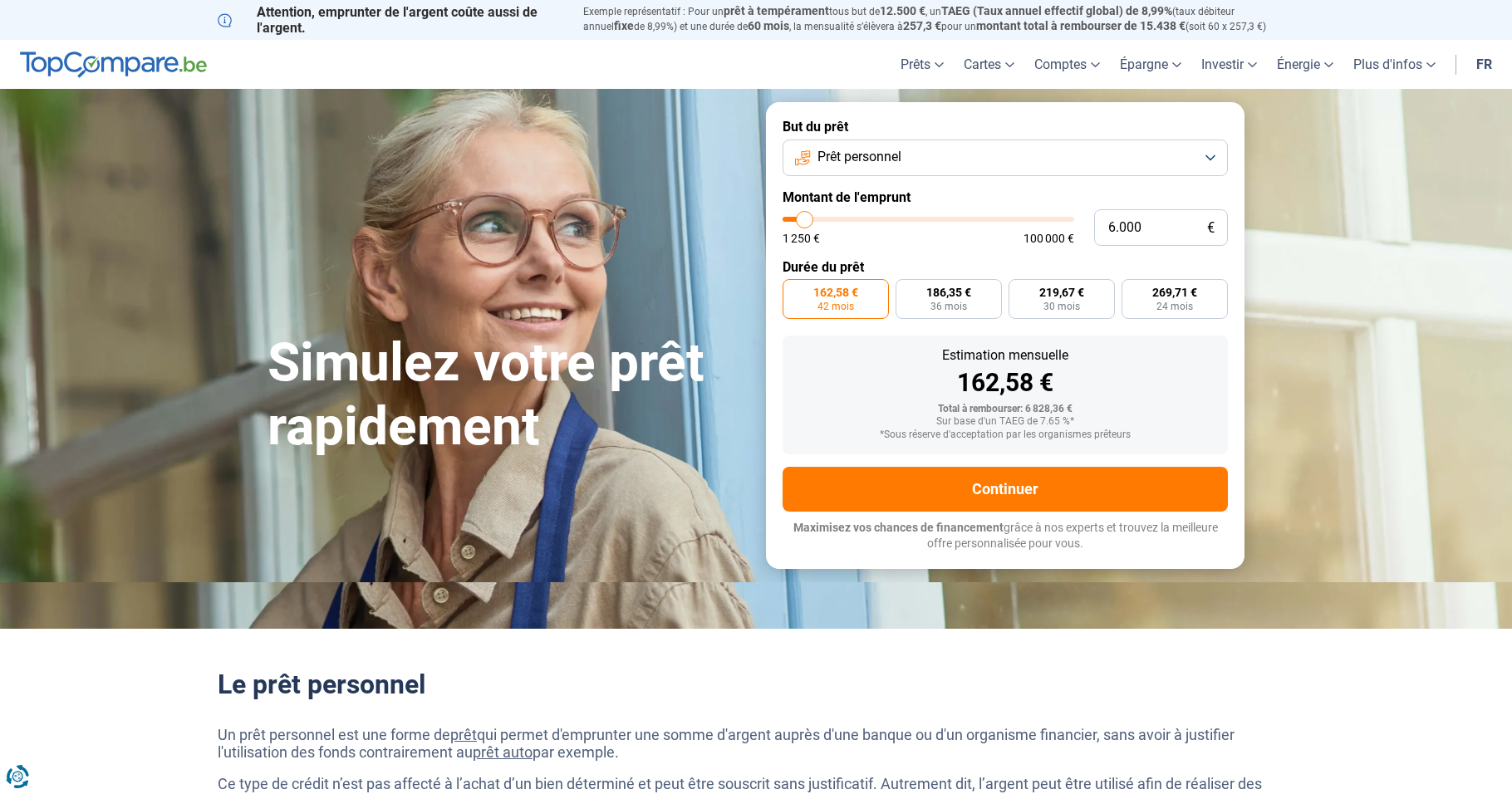
type input "6.500"
type input "6500"
type input "6.750"
type input "6750"
click at [807, 222] on input "range" at bounding box center [928, 219] width 291 height 5
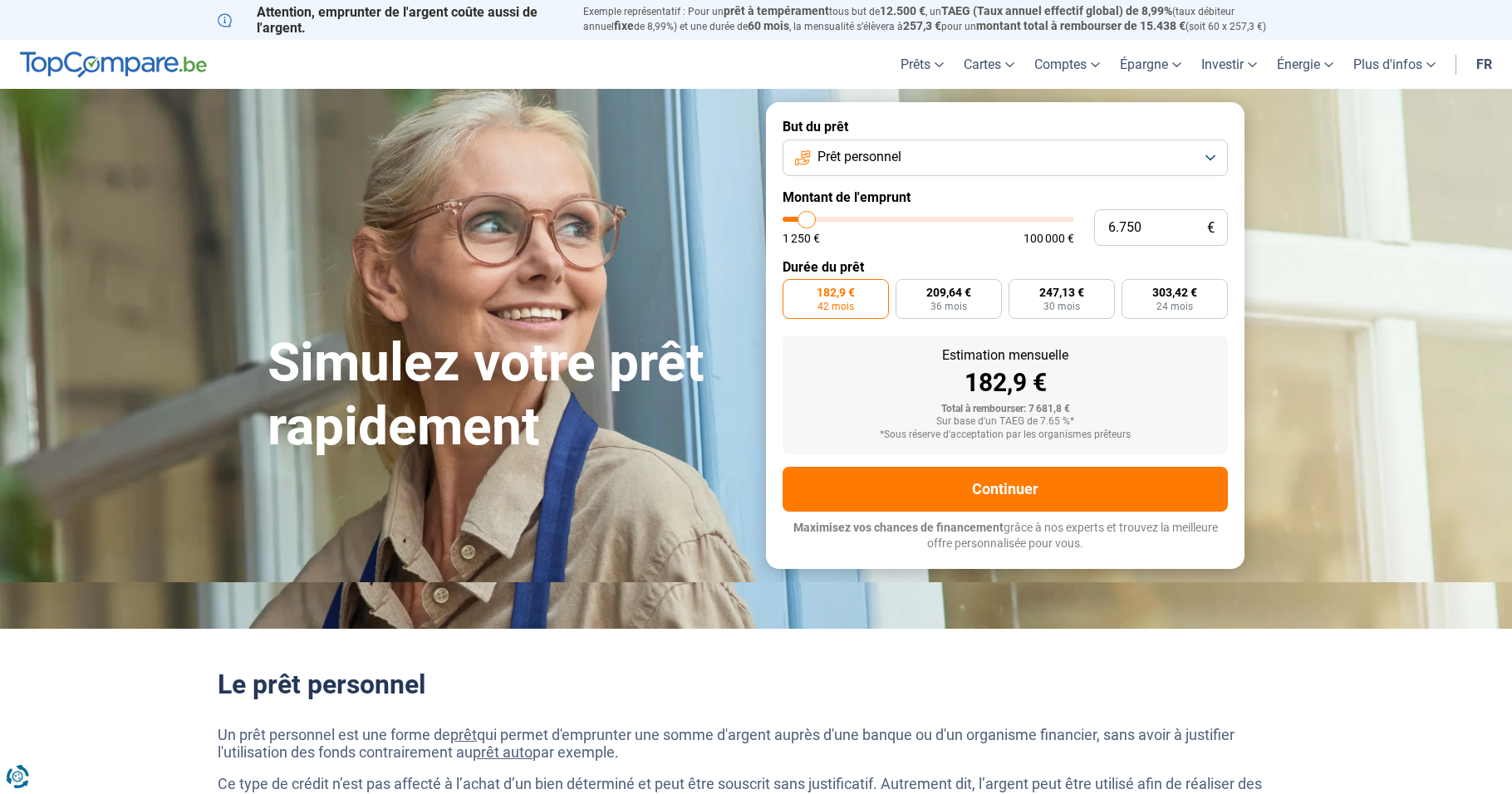
type input "7.750"
type input "7750"
type input "8.000"
type input "8000"
type input "9.000"
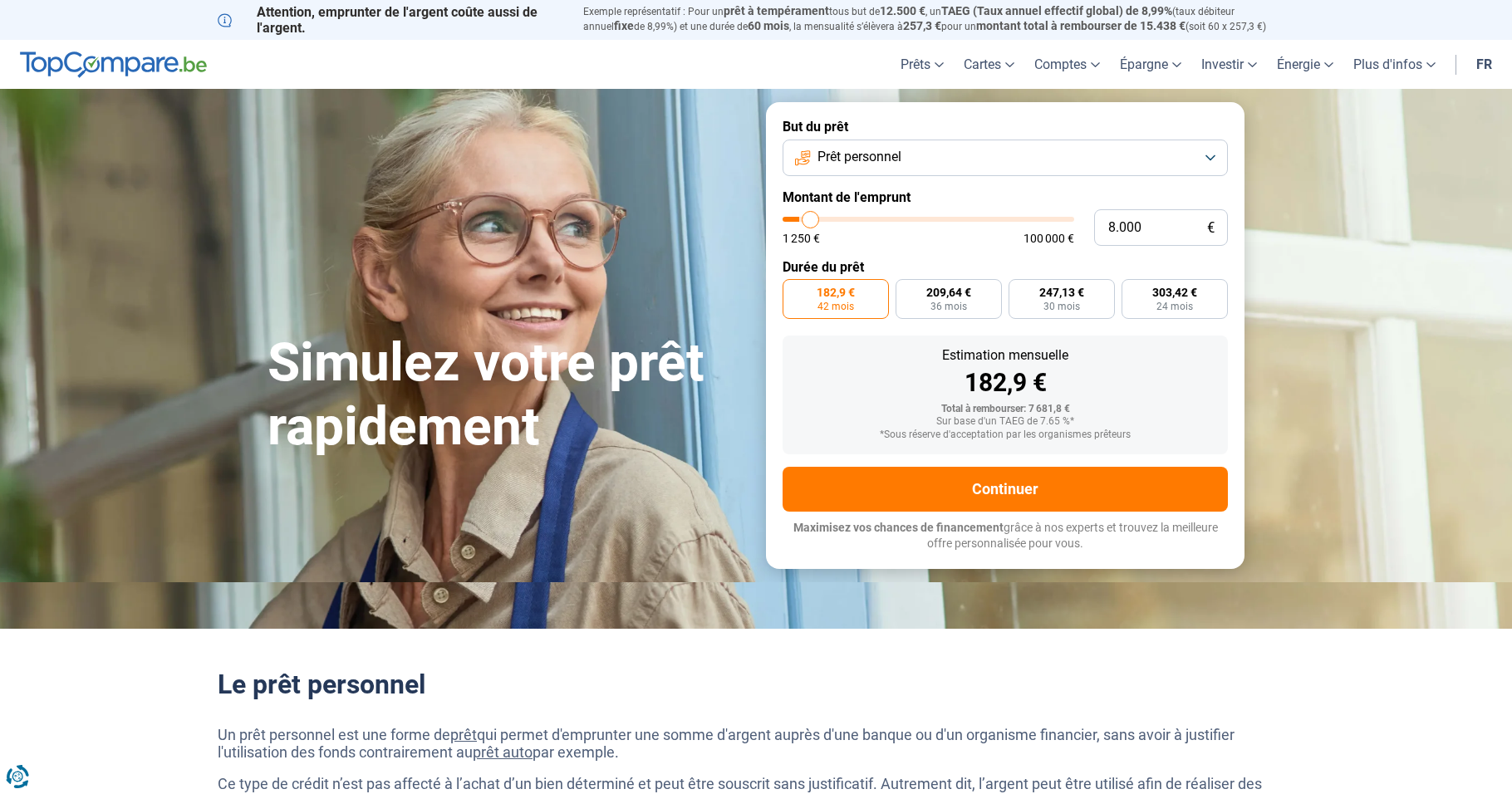
type input "9000"
type input "9.250"
type input "9250"
type input "9.500"
type input "9500"
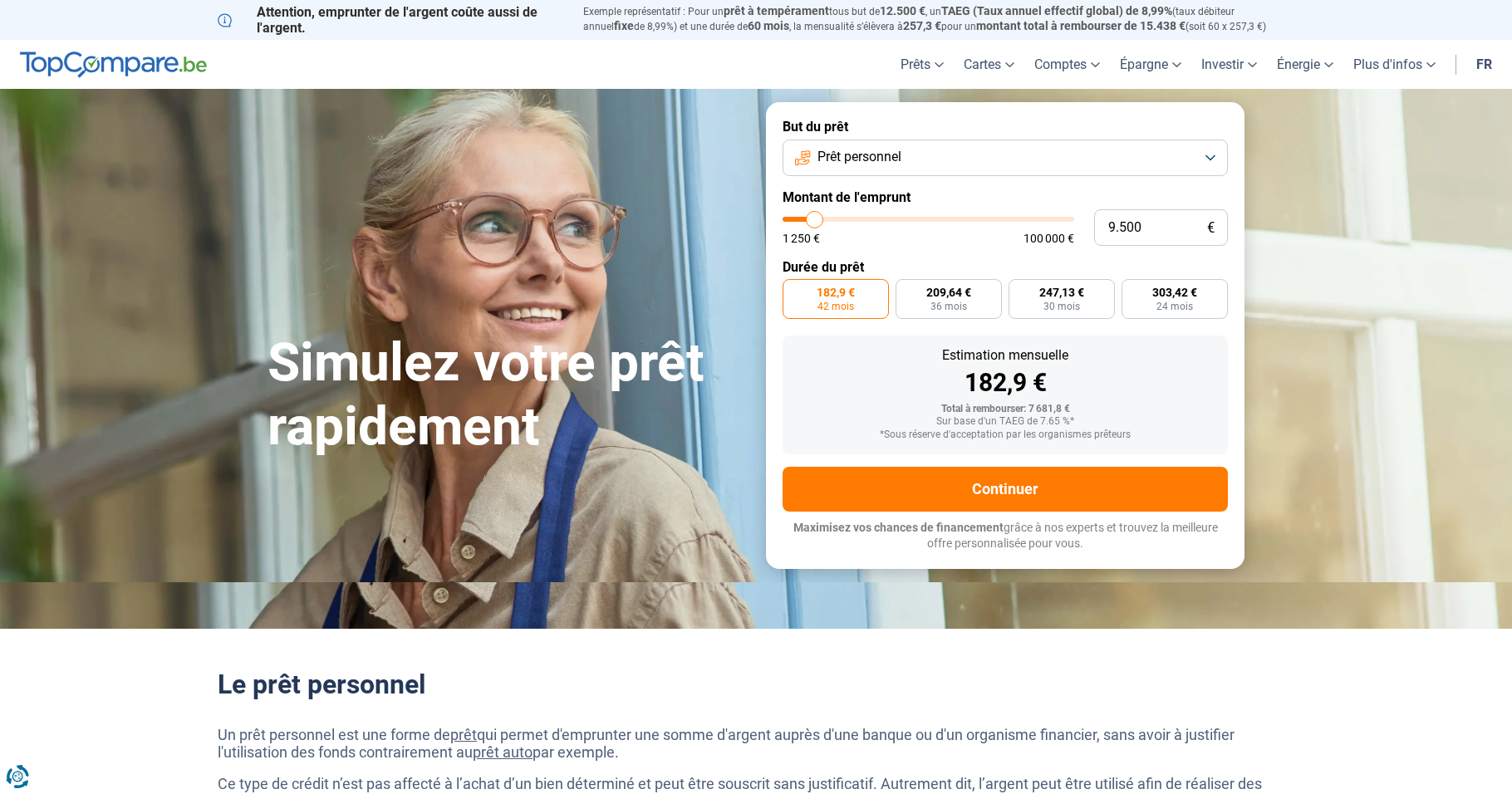
type input "8.250"
type input "8250"
type input "7.500"
type input "7500"
type input "6.750"
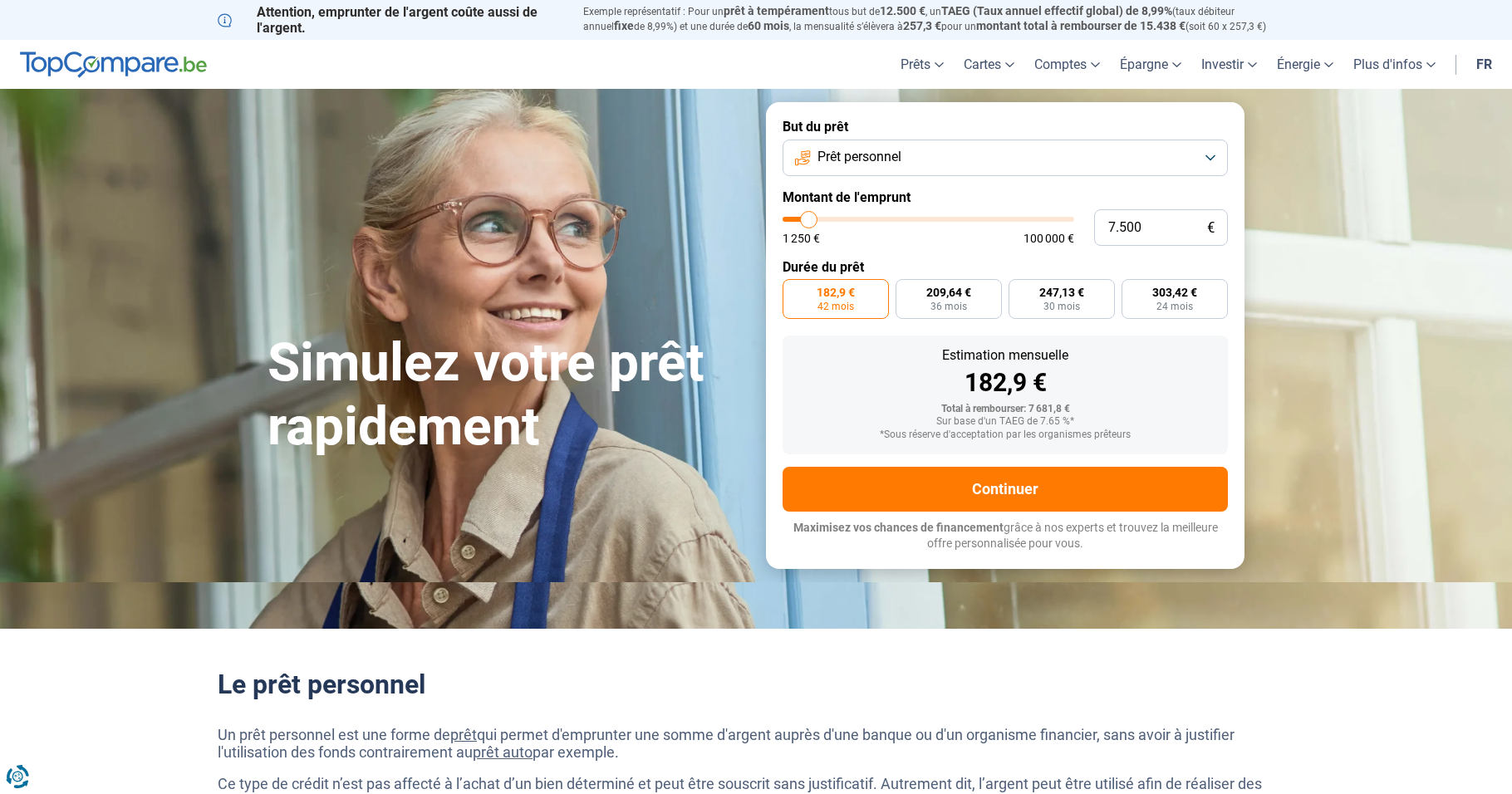
type input "6750"
type input "6.250"
type input "6250"
type input "5.750"
type input "5750"
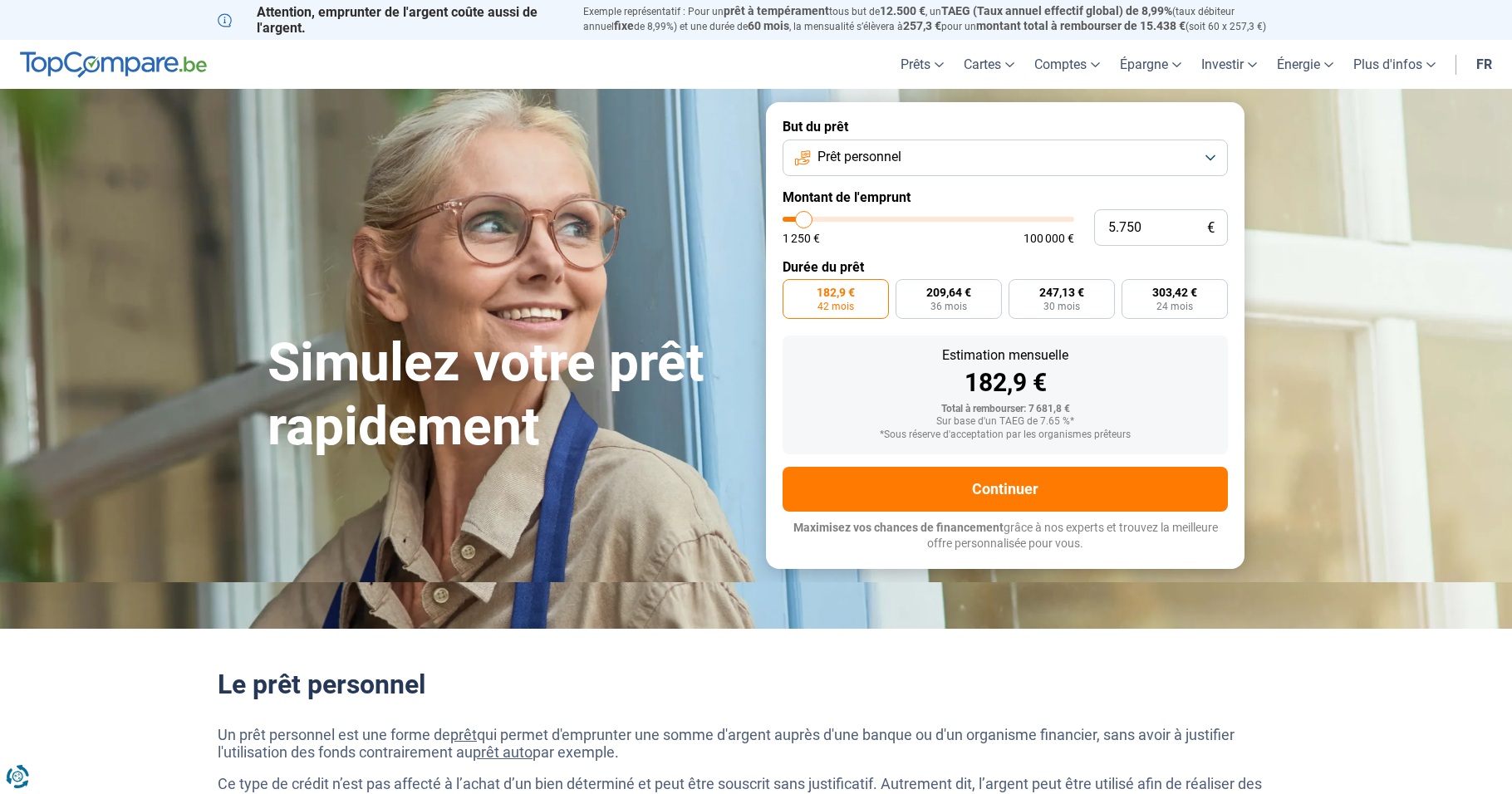
type input "5.250"
type input "5250"
type input "6.500"
type input "6500"
type input "9.500"
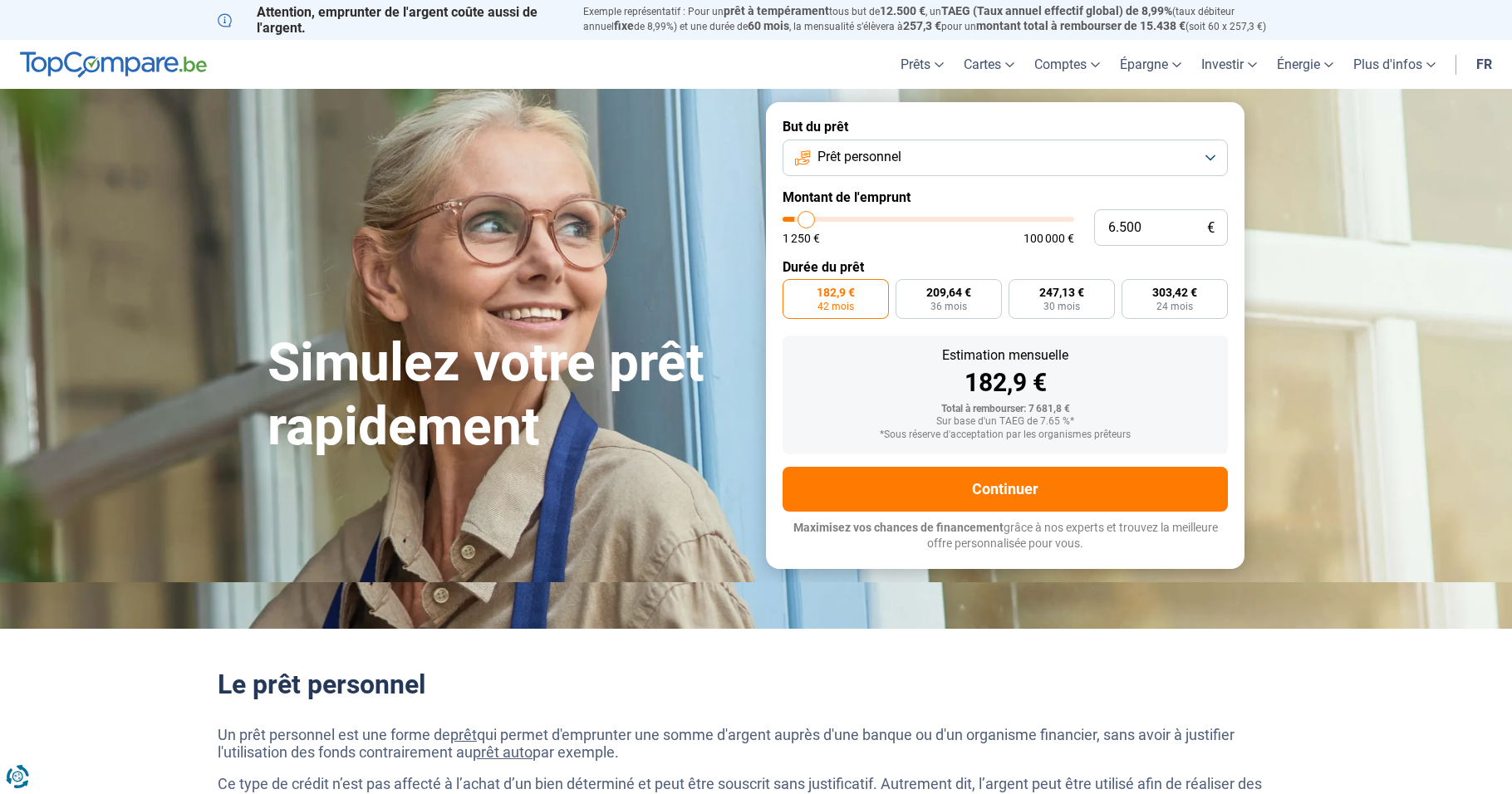
type input "9500"
type input "14.000"
type input "14000"
type input "15.500"
type input "15500"
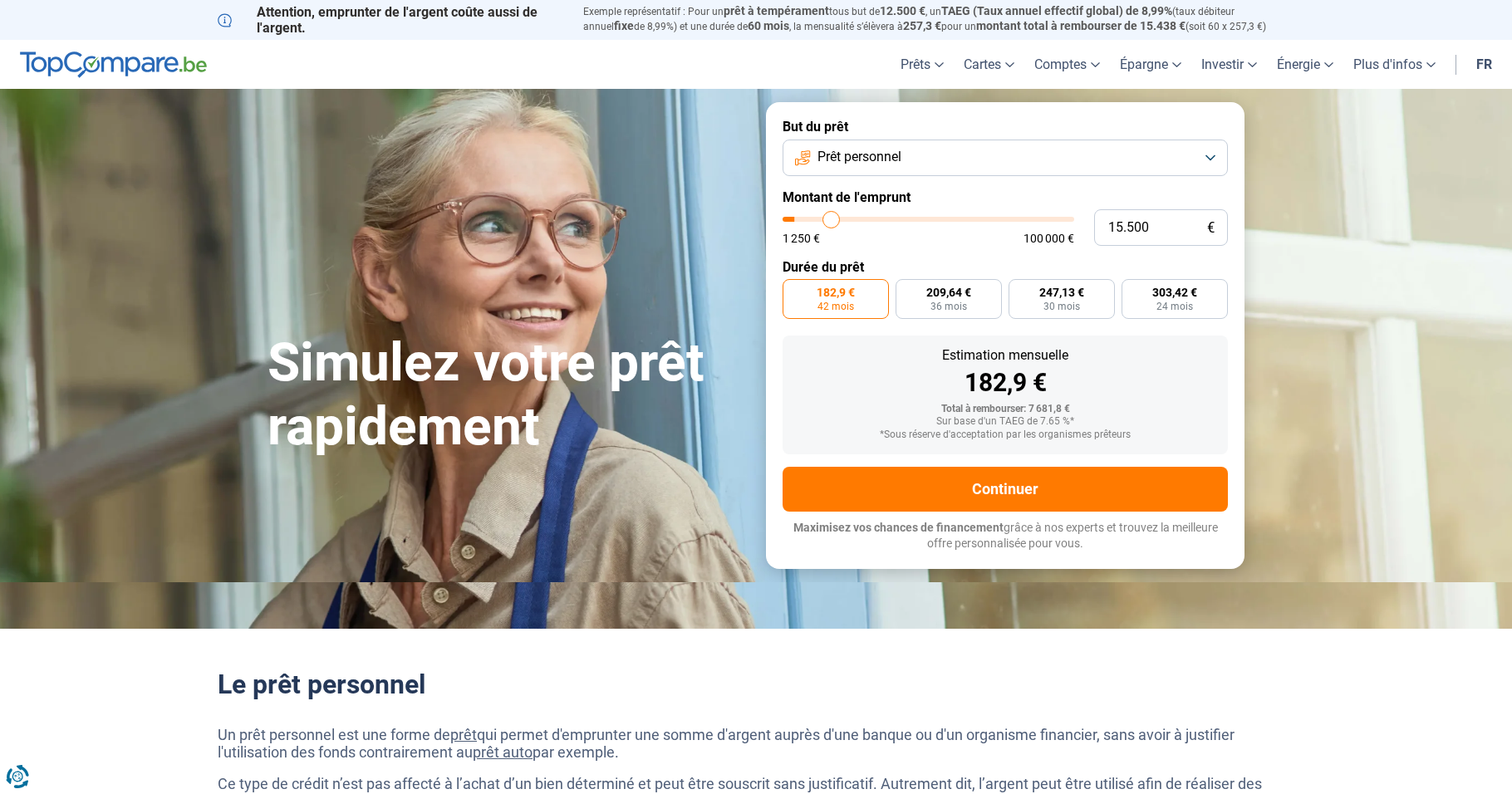
type input "16.500"
type input "16500"
type input "16.750"
type input "16750"
type input "16.500"
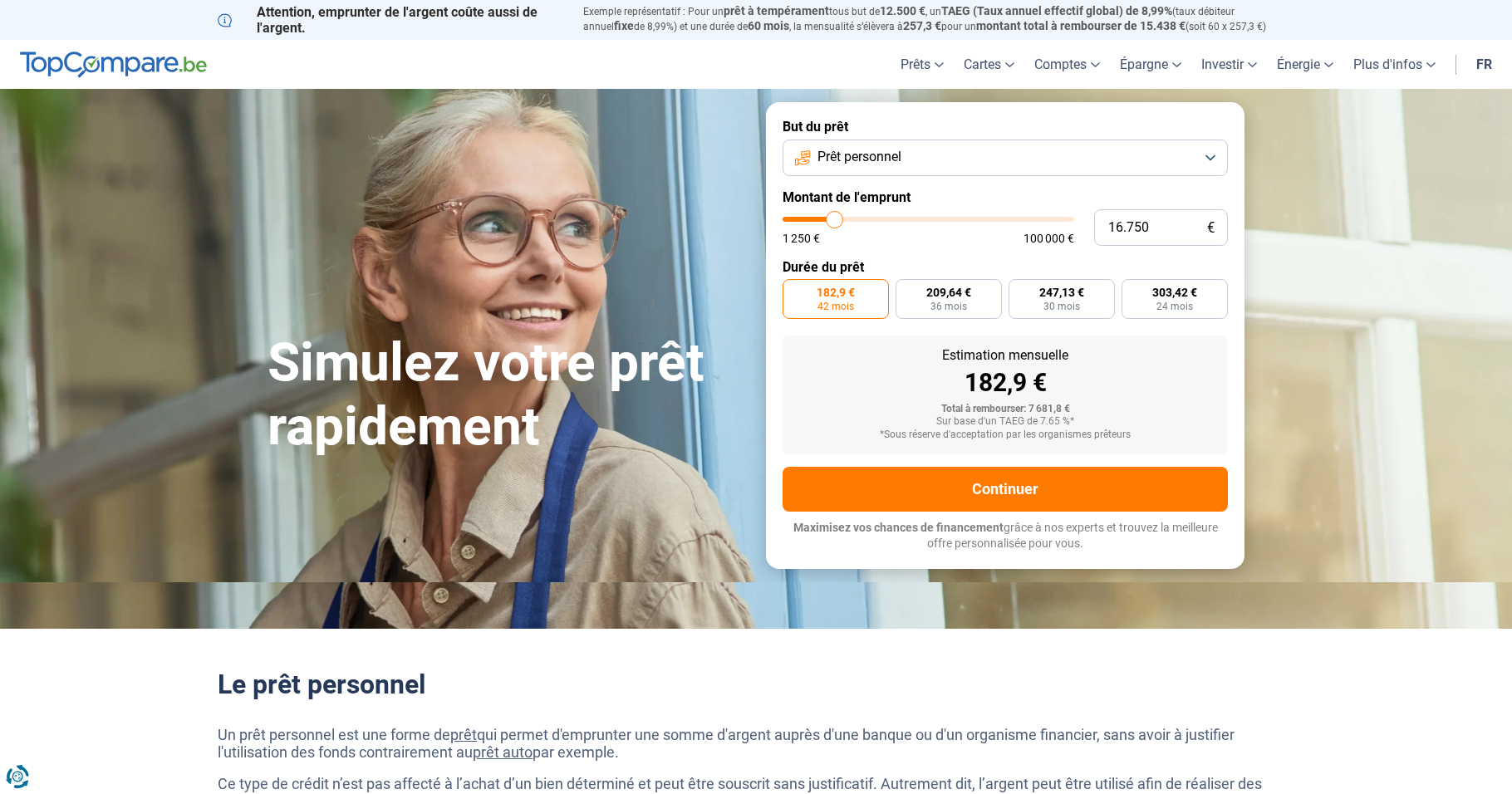
type input "16500"
type input "15.500"
type input "15500"
type input "15.250"
type input "15250"
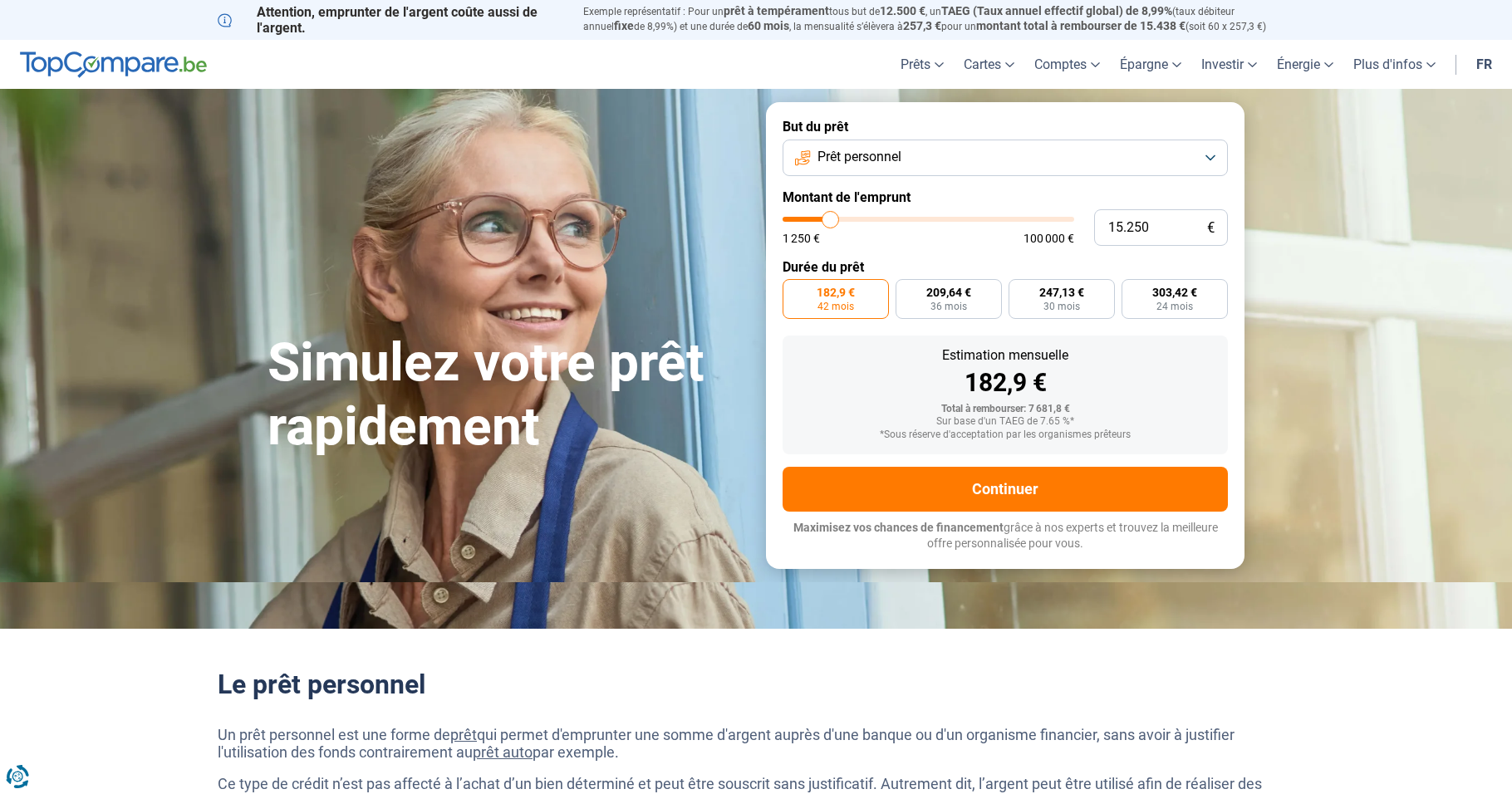
type input "15.000"
type input "15000"
type input "14.750"
type input "14750"
type input "14.250"
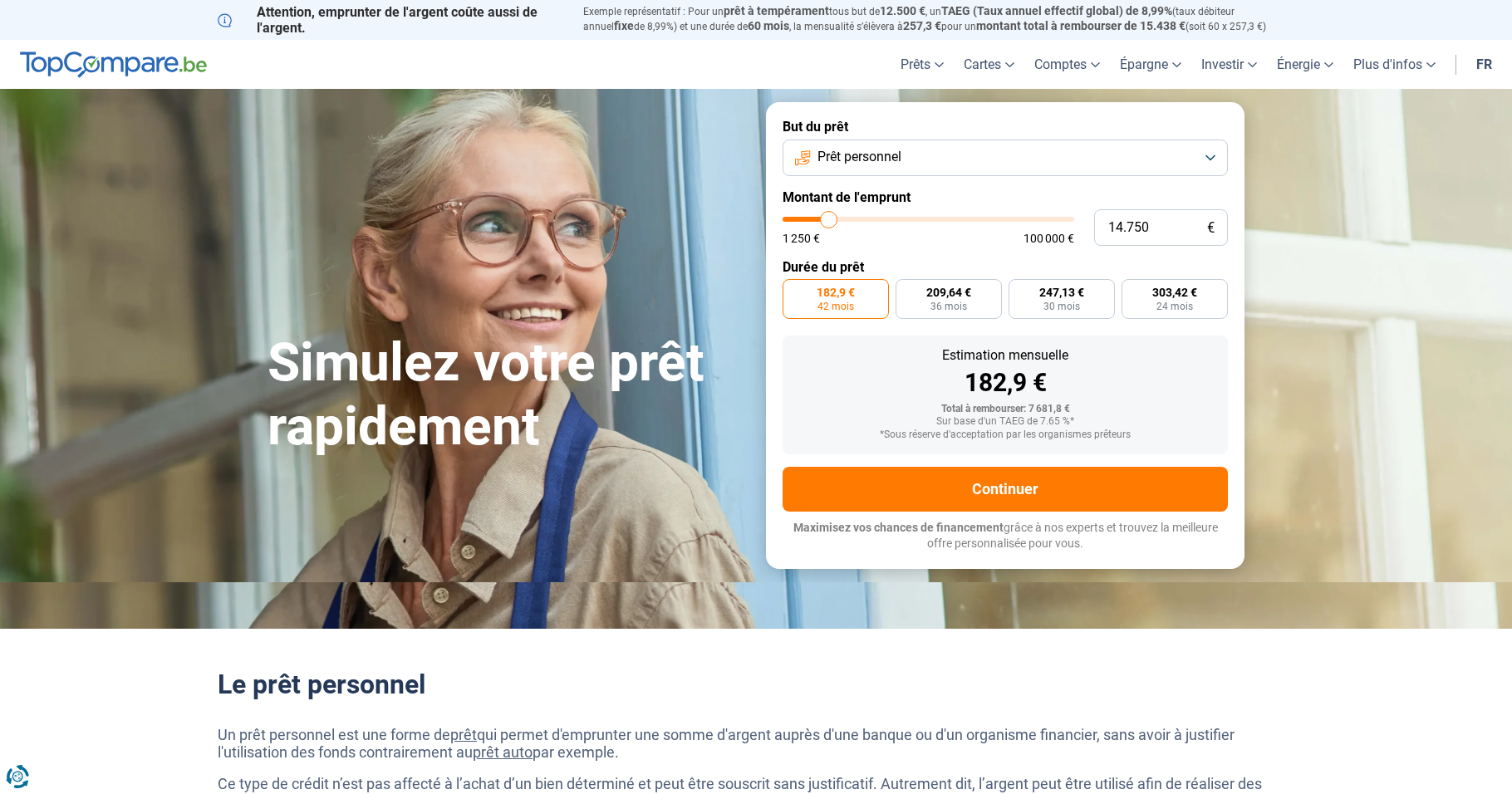
type input "14250"
type input "14.000"
type input "14000"
type input "13.750"
type input "13750"
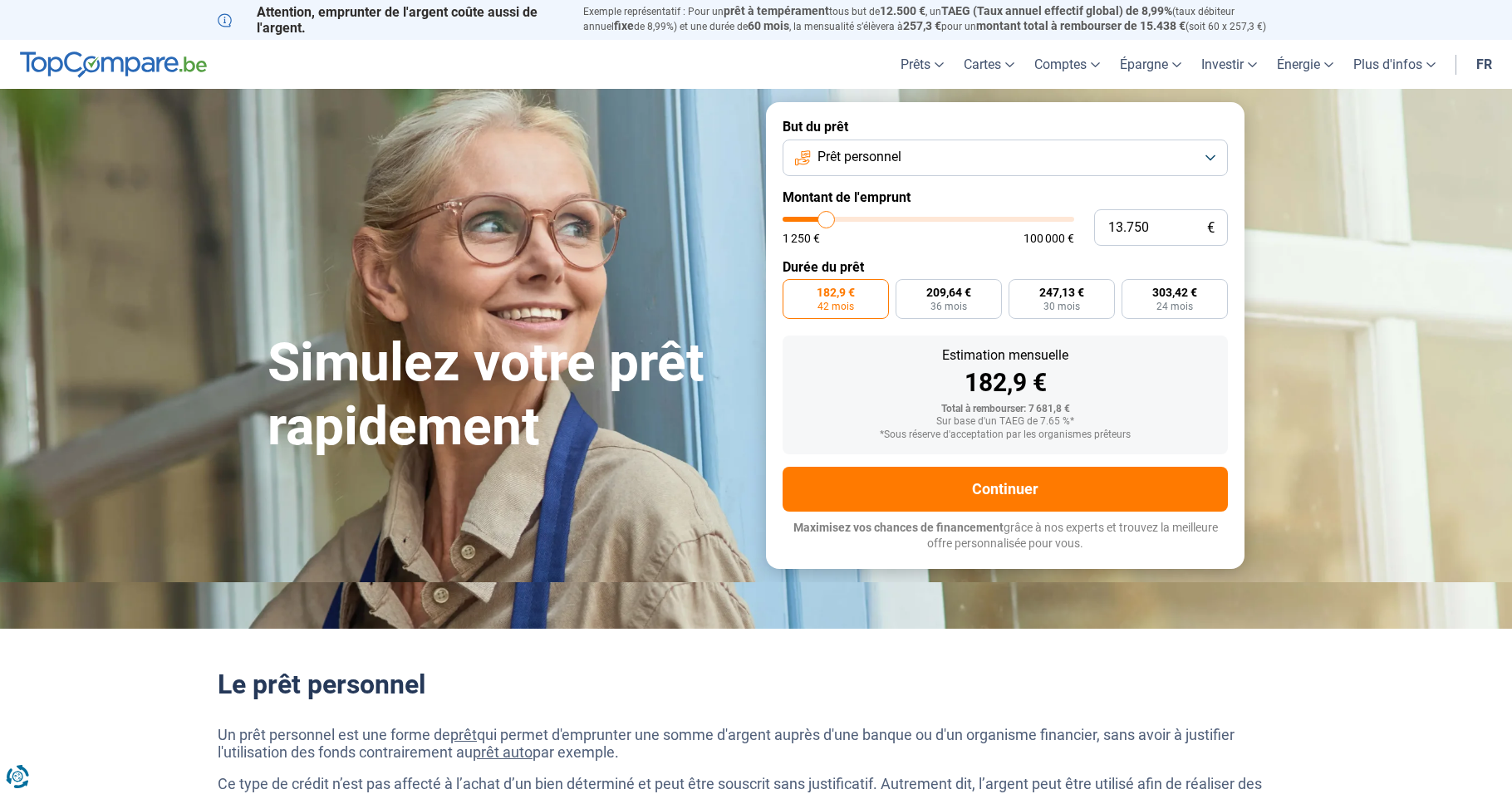
type input "13.250"
type input "13250"
type input "12.750"
type input "12750"
type input "12.500"
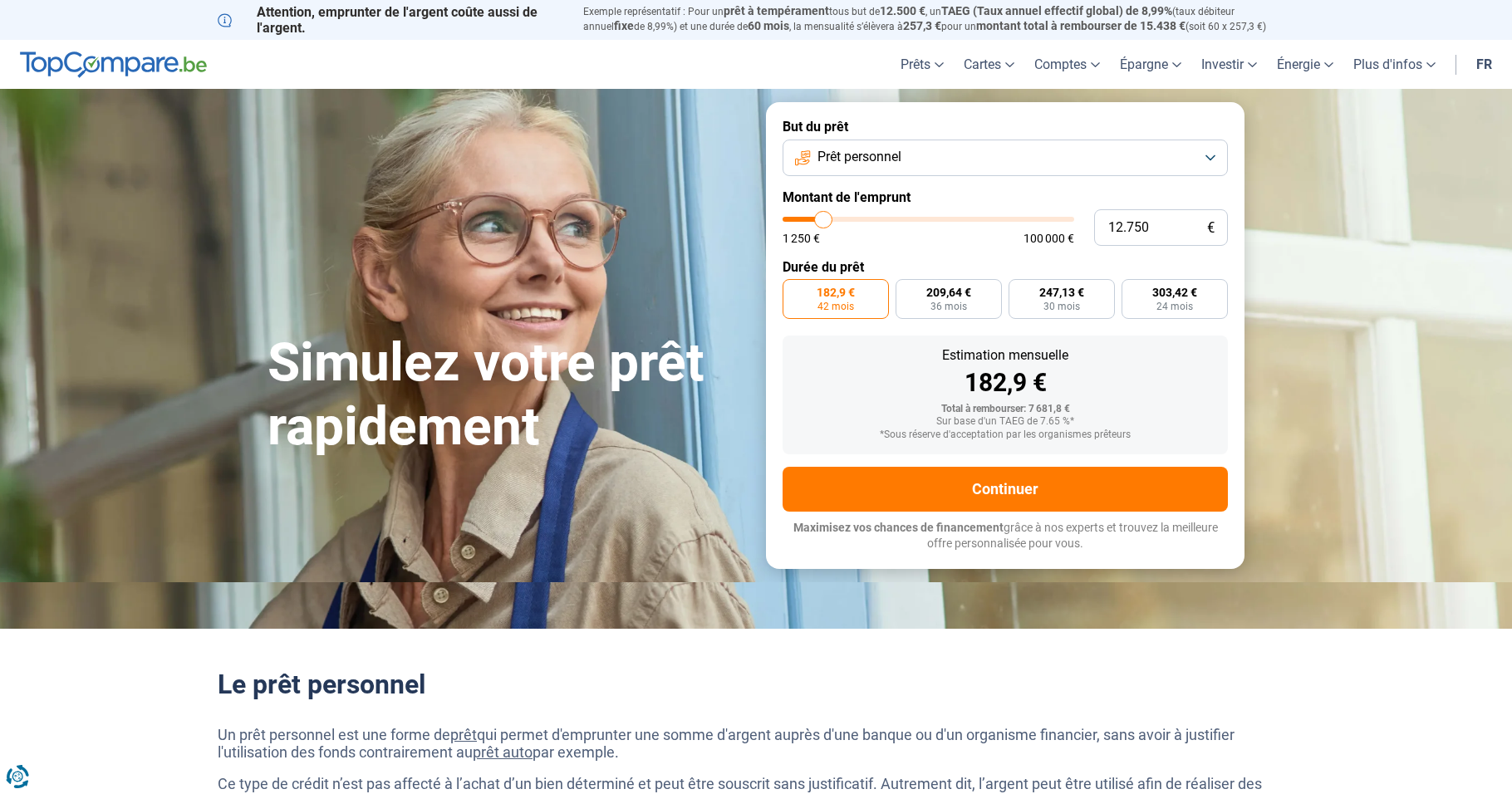
type input "12500"
type input "12.250"
type input "12250"
type input "12.000"
type input "12000"
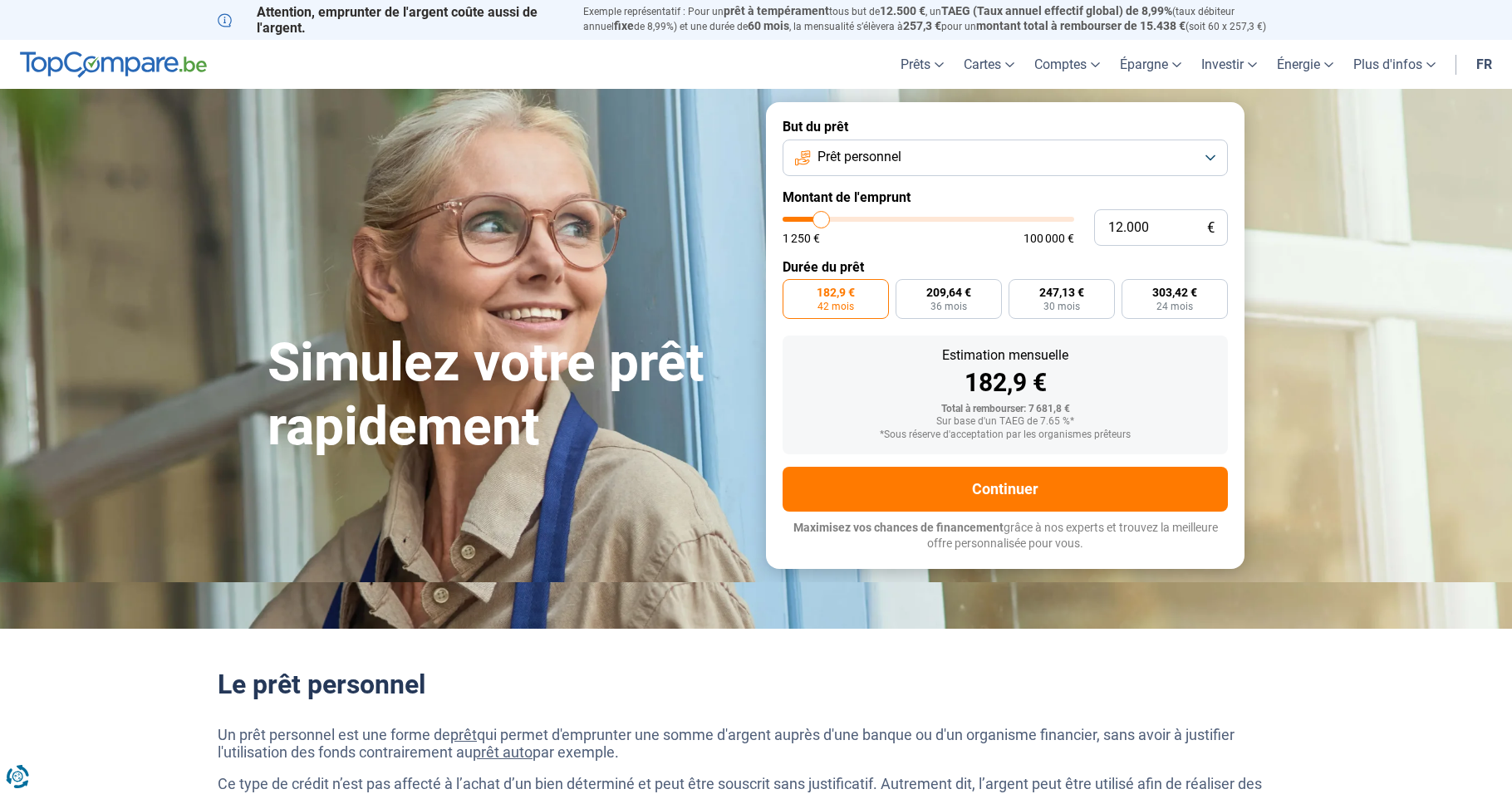
type input "11.750"
type input "11750"
type input "11.250"
type input "11250"
type input "11.000"
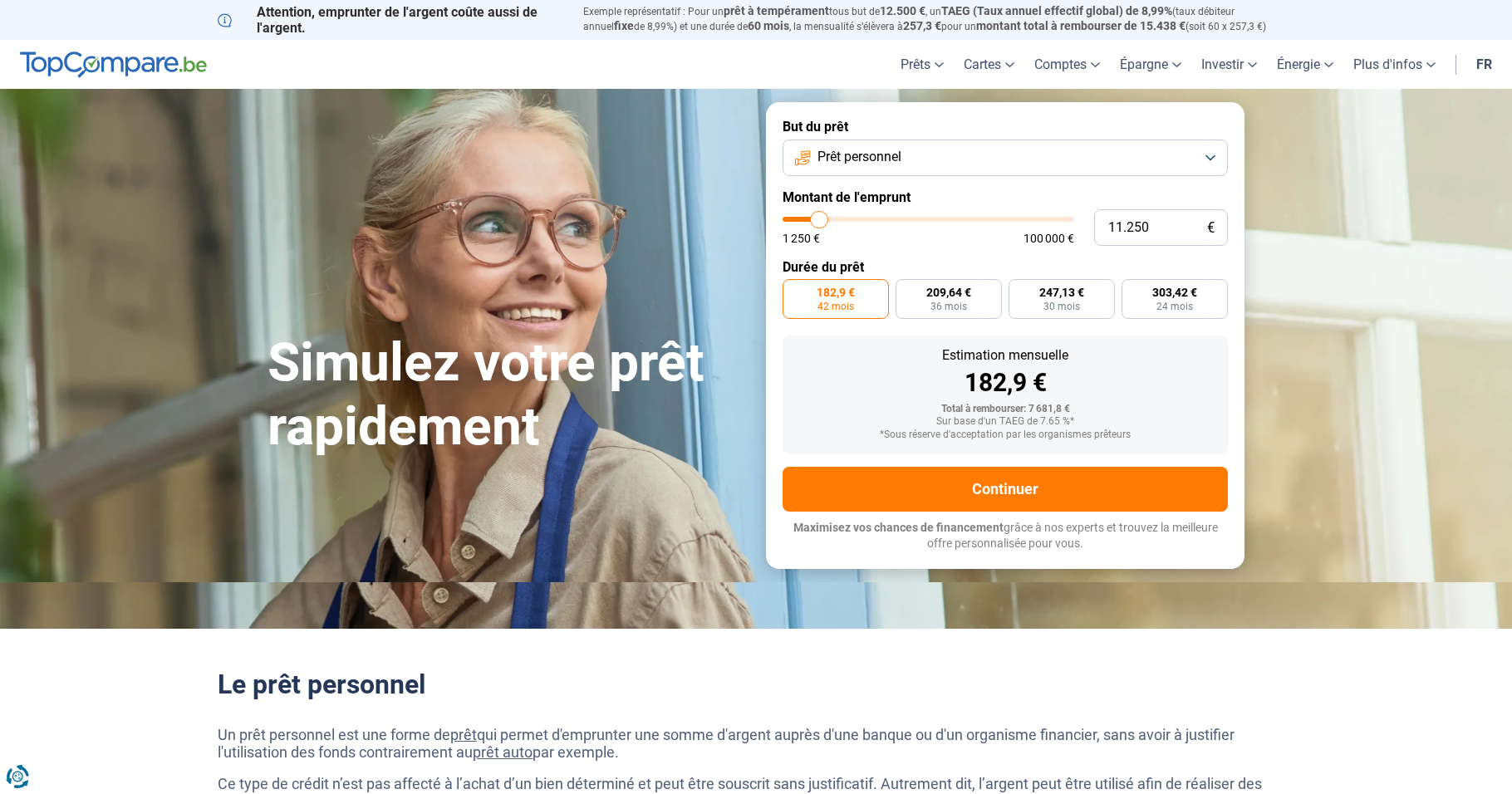
type input "11000"
type input "10.750"
type input "10750"
type input "10.500"
drag, startPoint x: 809, startPoint y: 216, endPoint x: 818, endPoint y: 210, distance: 10.8
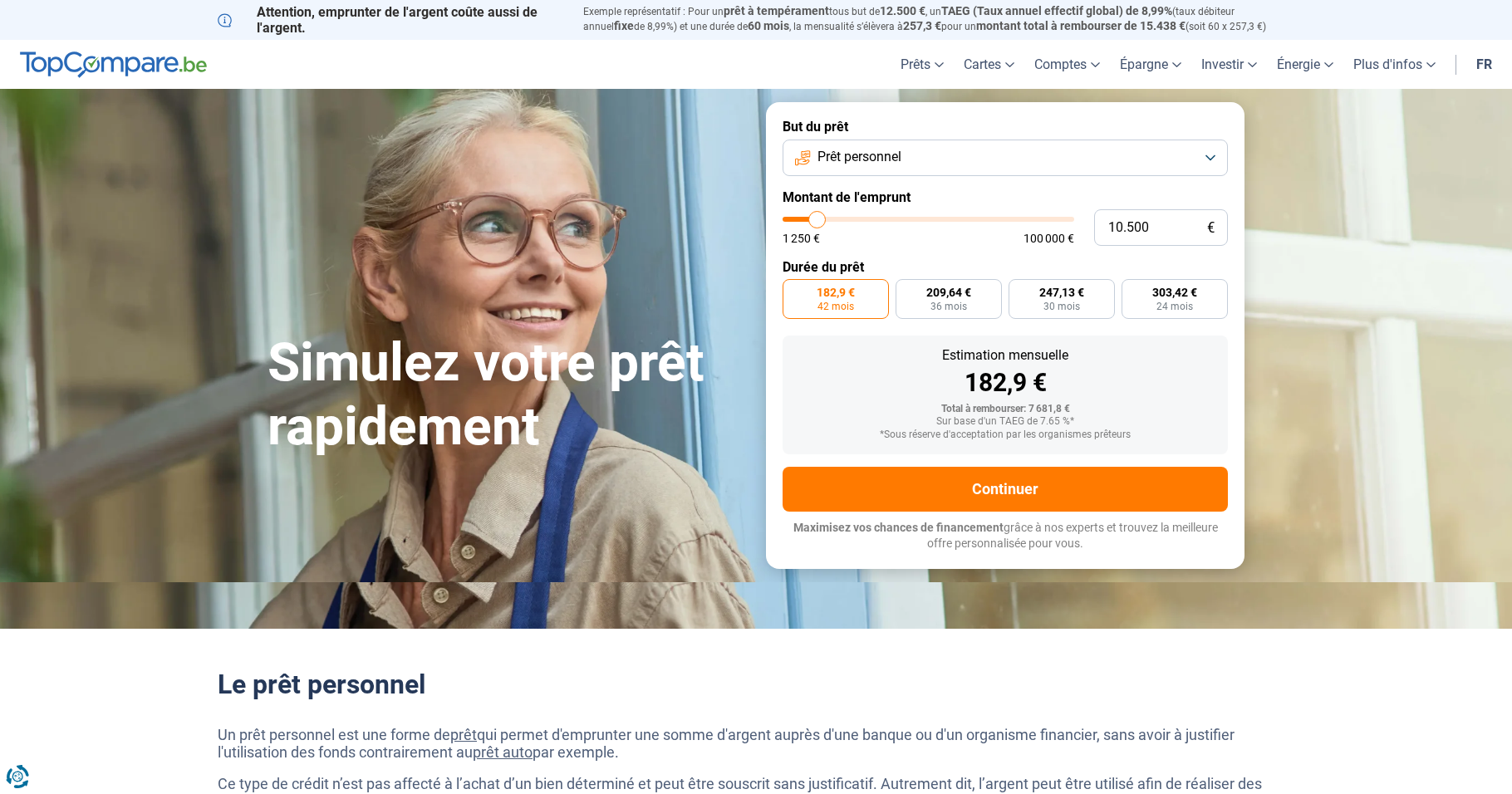
type input "10500"
click at [818, 217] on input "range" at bounding box center [928, 219] width 291 height 5
radio input "false"
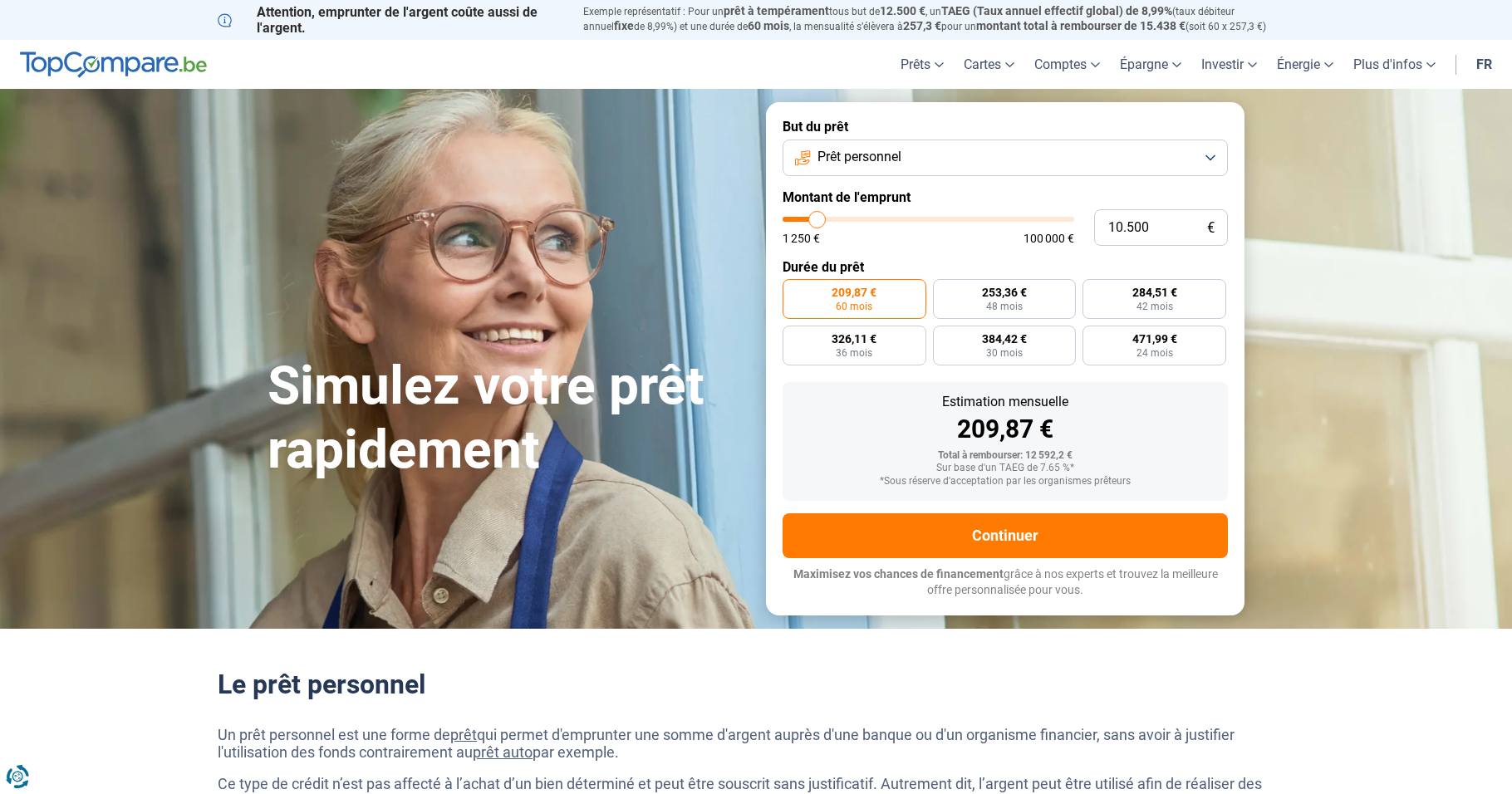
type input "9.250"
type input "9250"
type input "9.000"
type input "9000"
type input "8.750"
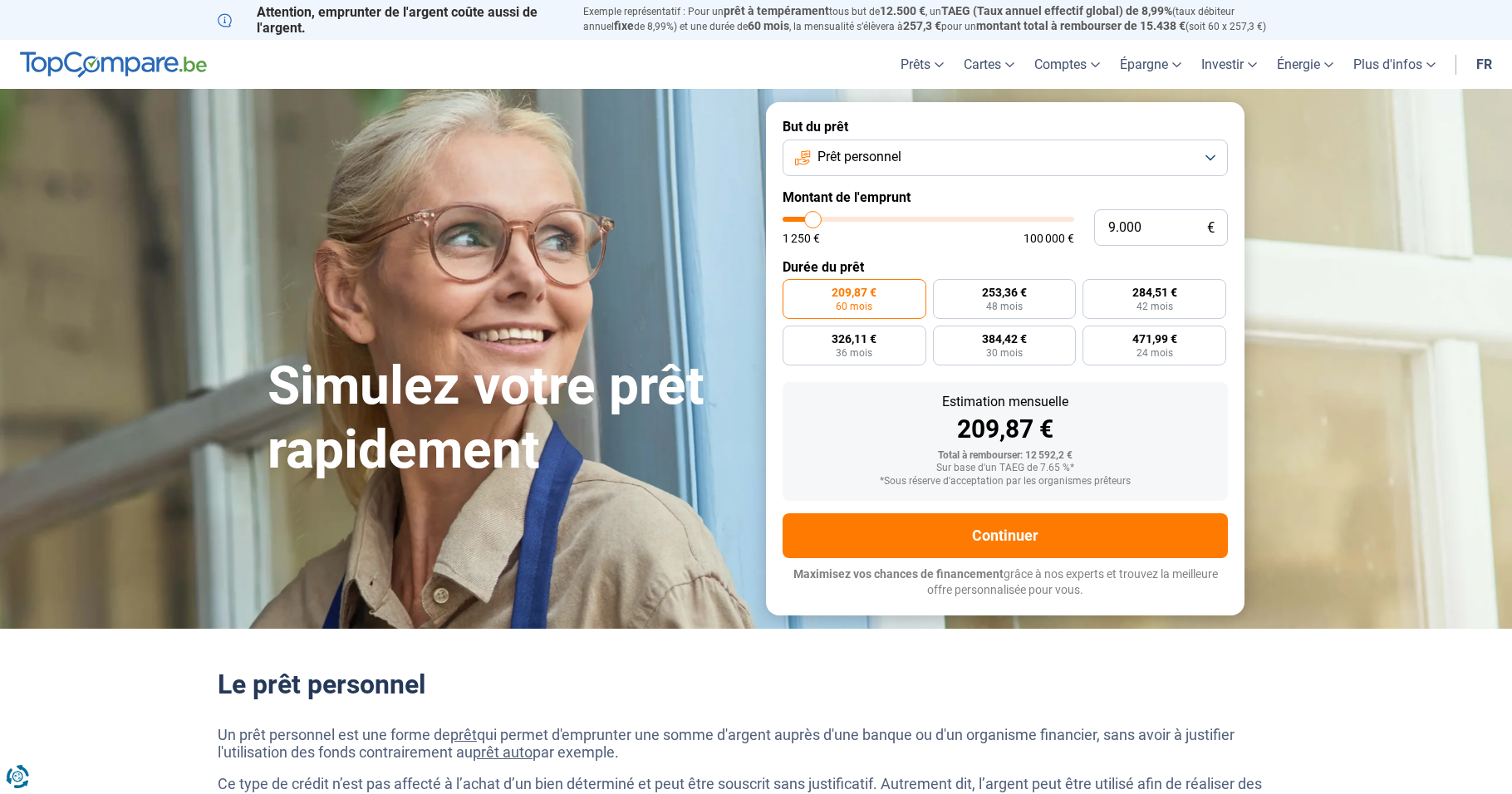
type input "8750"
type input "8.250"
type input "8250"
type input "8.000"
type input "8000"
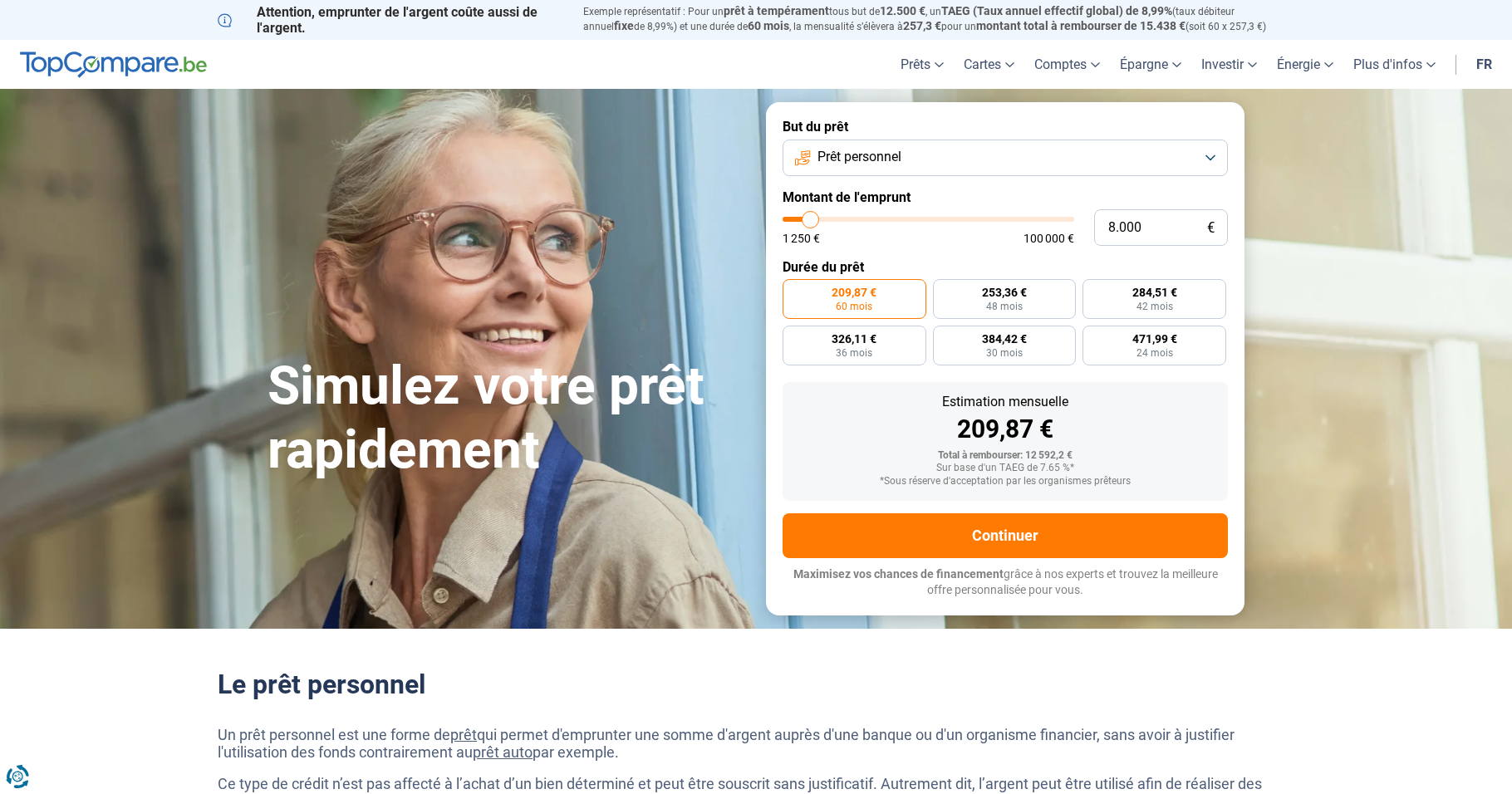
type input "7.750"
type input "7750"
type input "7.500"
type input "7500"
type input "7.750"
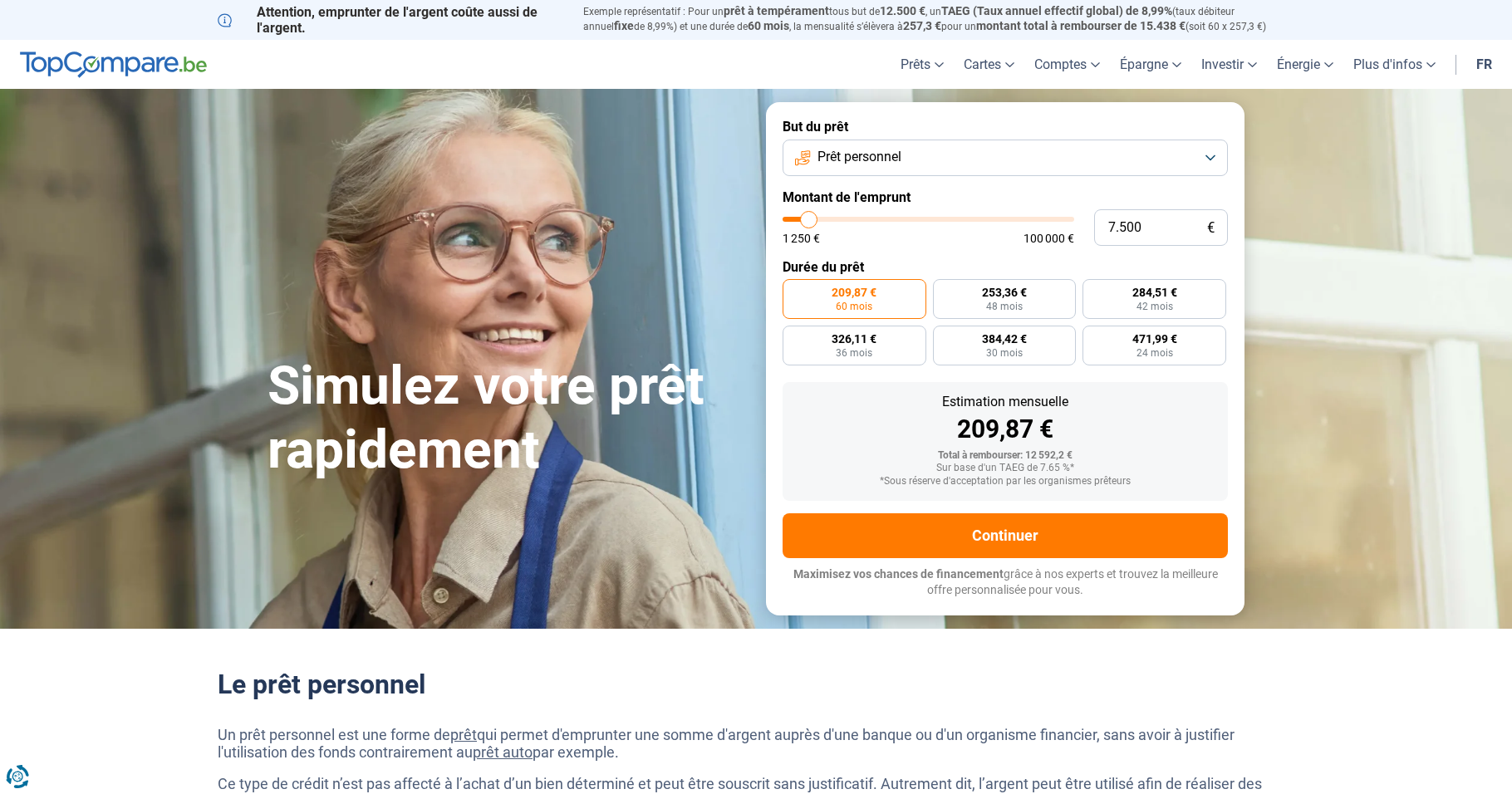
type input "7750"
type input "8.000"
type input "8000"
type input "8.250"
type input "8250"
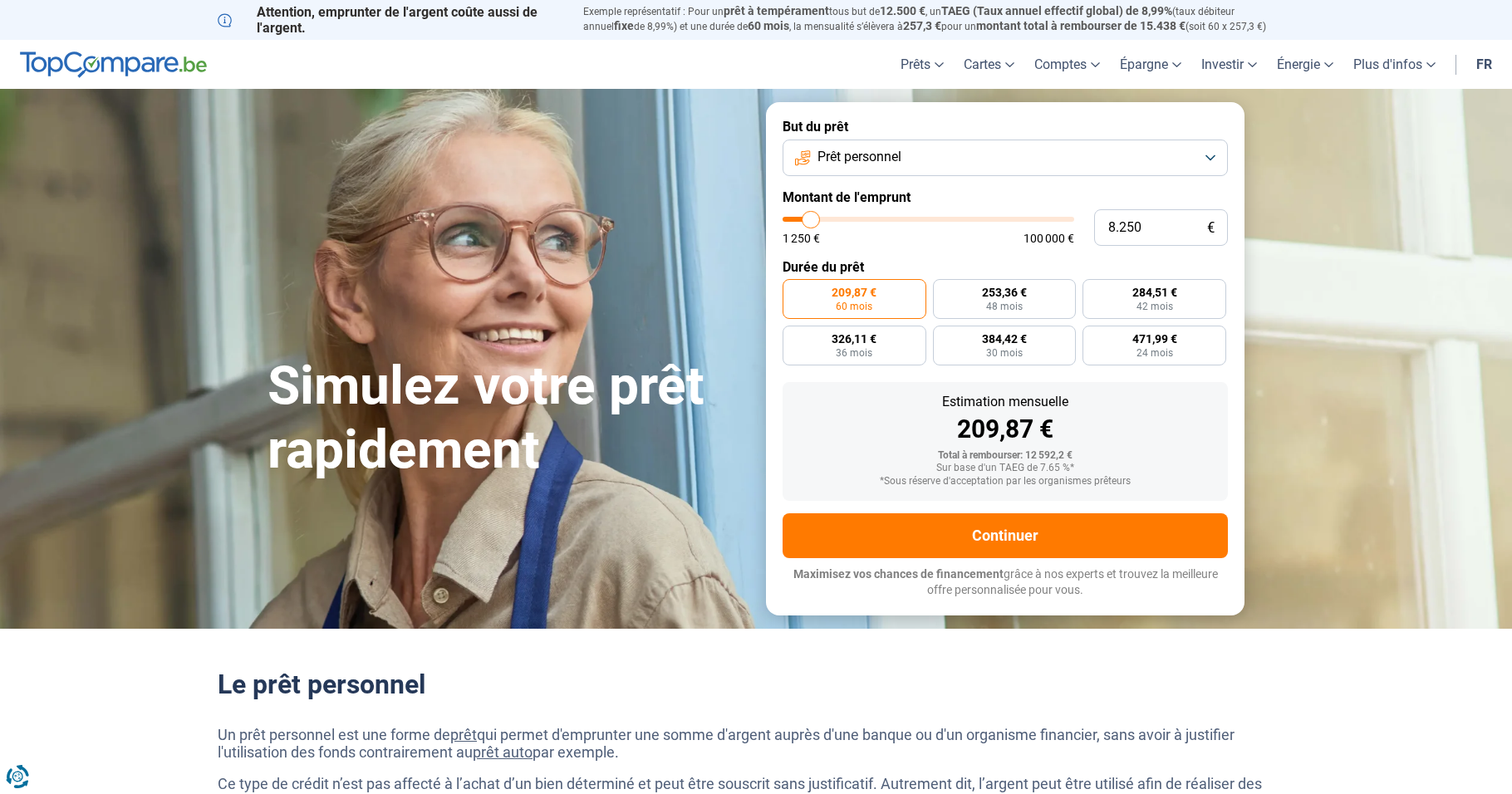
type input "8.750"
type input "8750"
type input "9.000"
type input "9000"
type input "9.250"
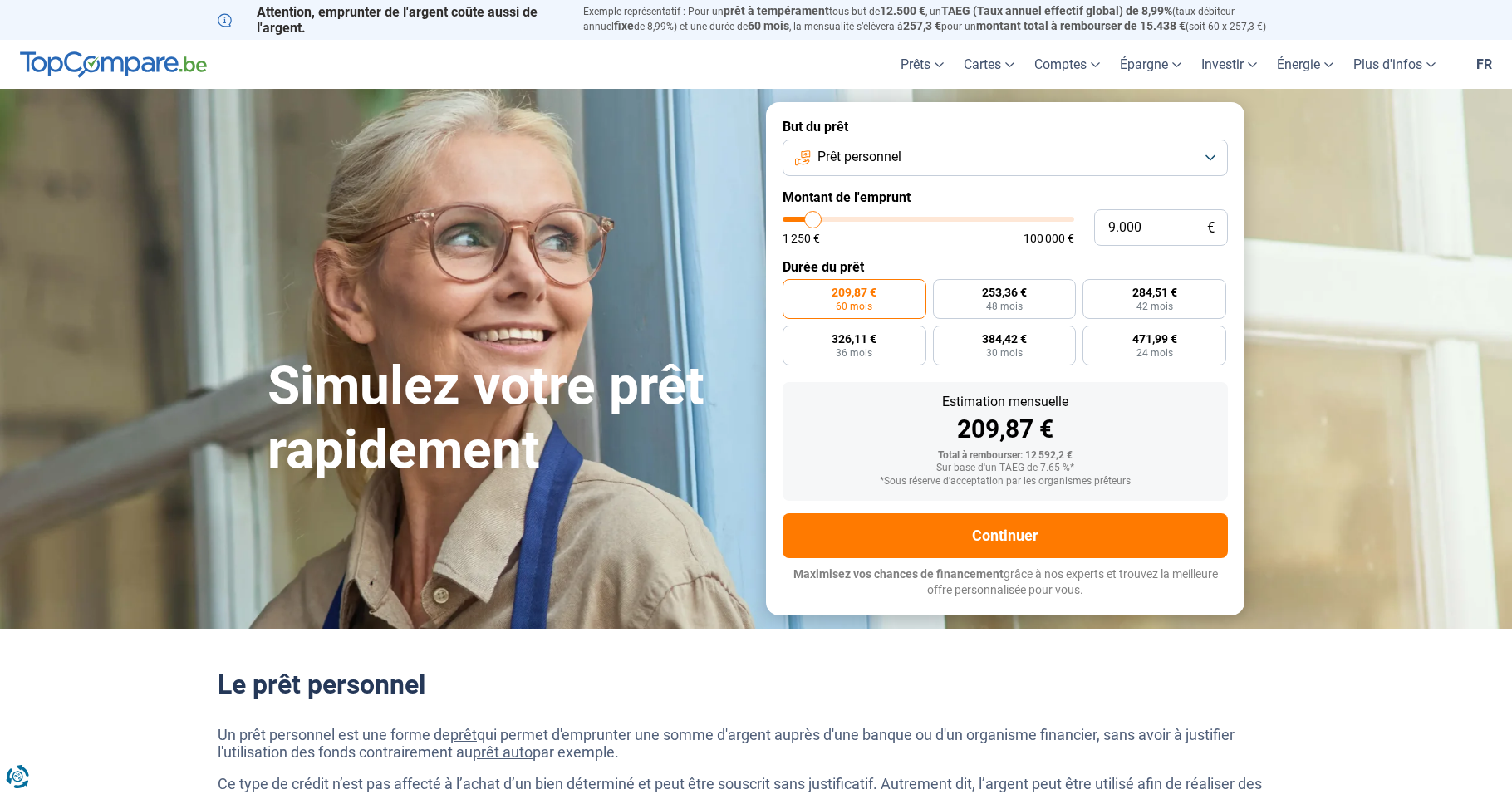
type input "9250"
type input "9.500"
type input "9500"
type input "9.250"
type input "9250"
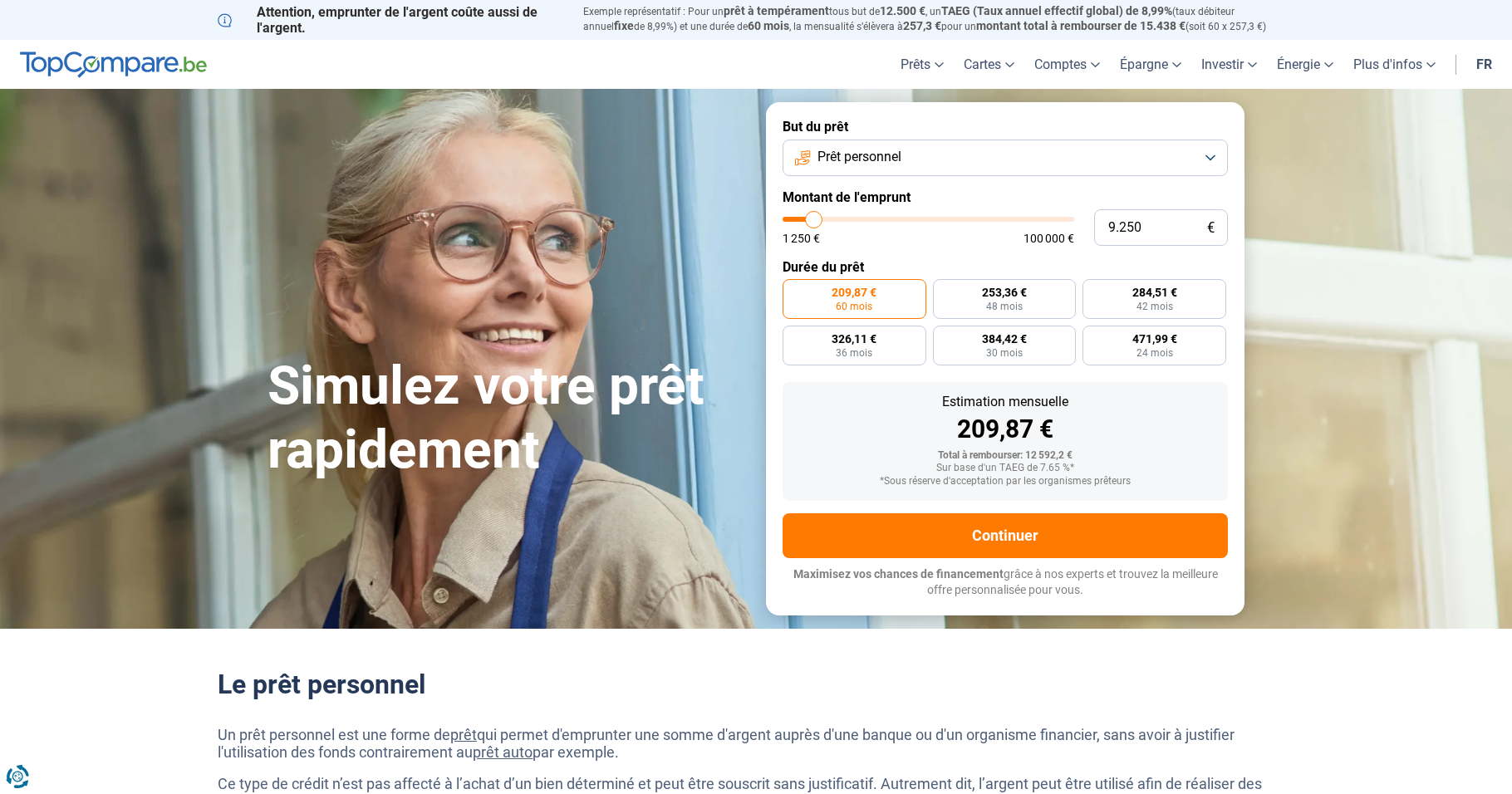
type input "9.000"
type input "9000"
type input "7.500"
type input "7500"
type input "6.250"
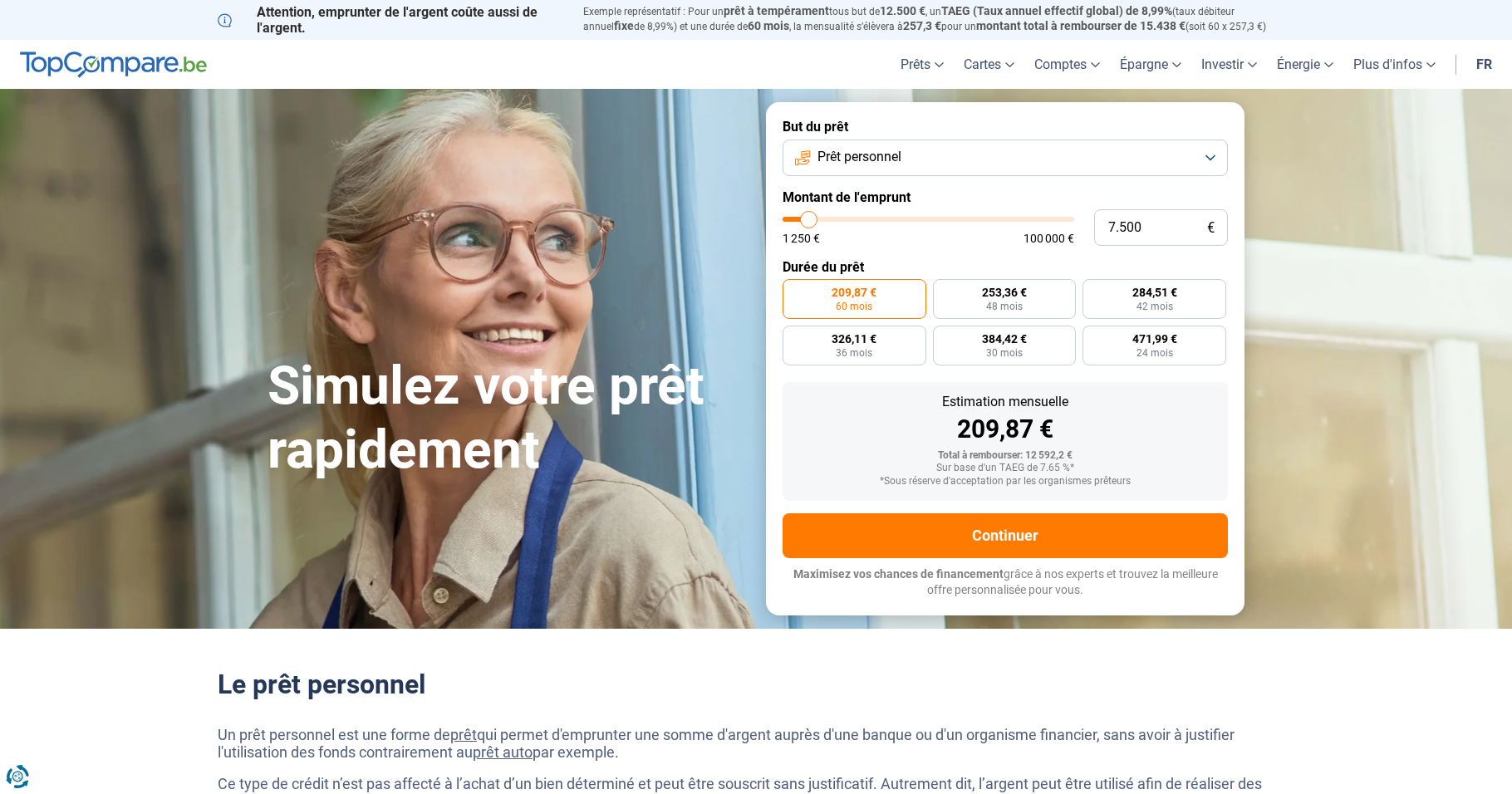
type input "6250"
type input "4.250"
type input "4250"
type input "3.750"
type input "3750"
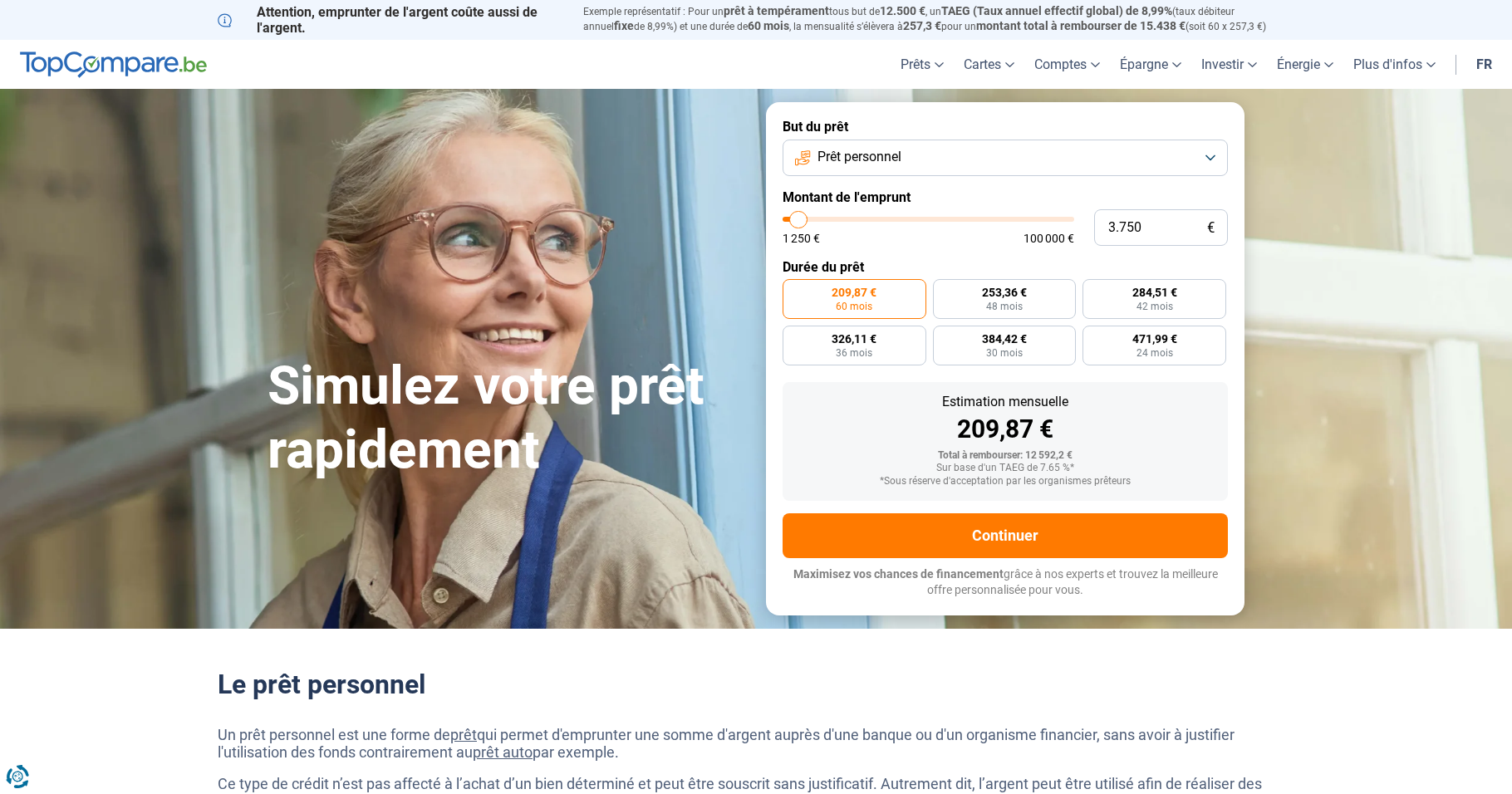
type input "6.250"
type input "6250"
type input "8.250"
type input "8250"
type input "10.500"
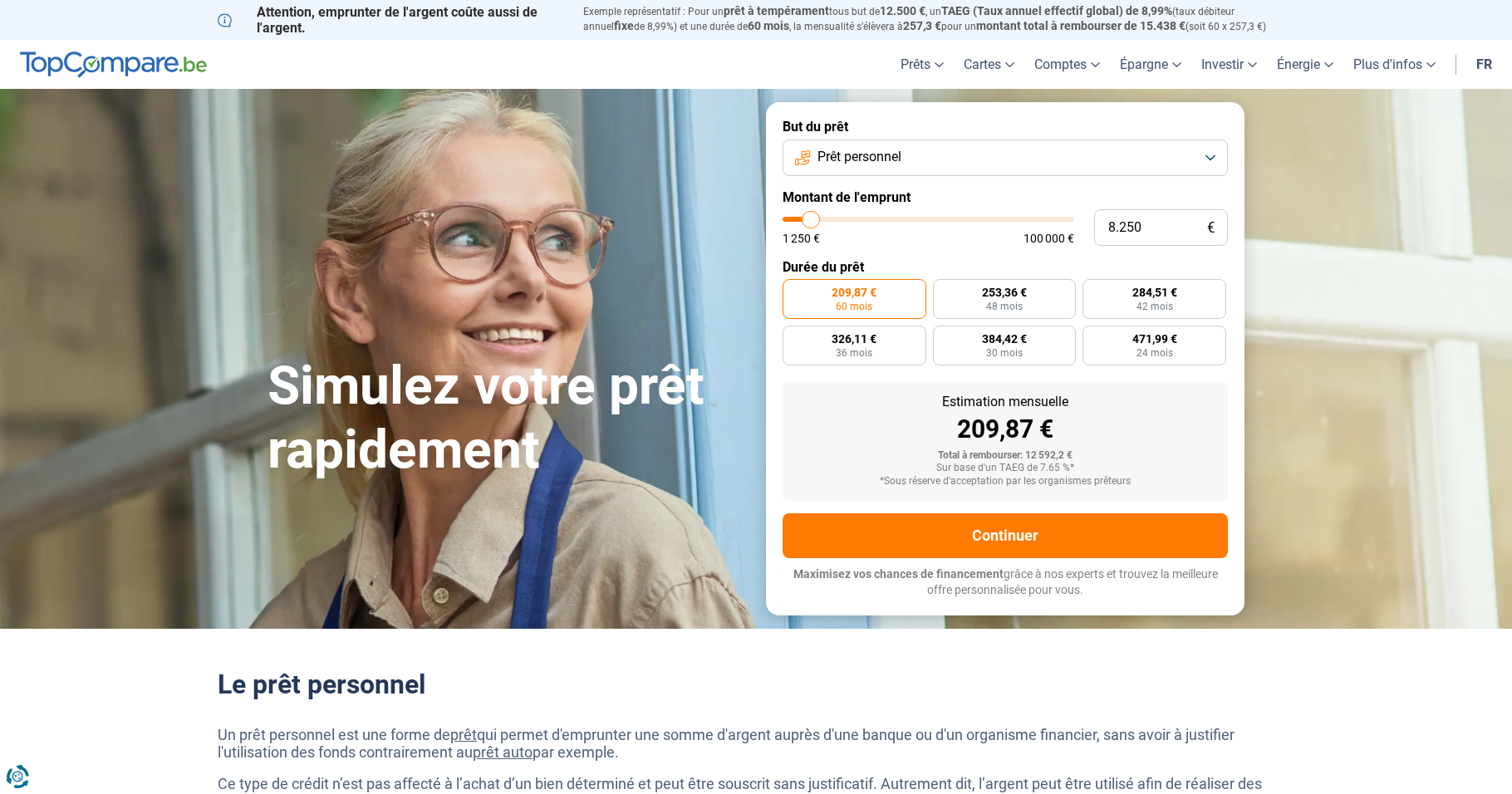
type input "10500"
type input "13.500"
type input "13500"
type input "14.250"
type input "14250"
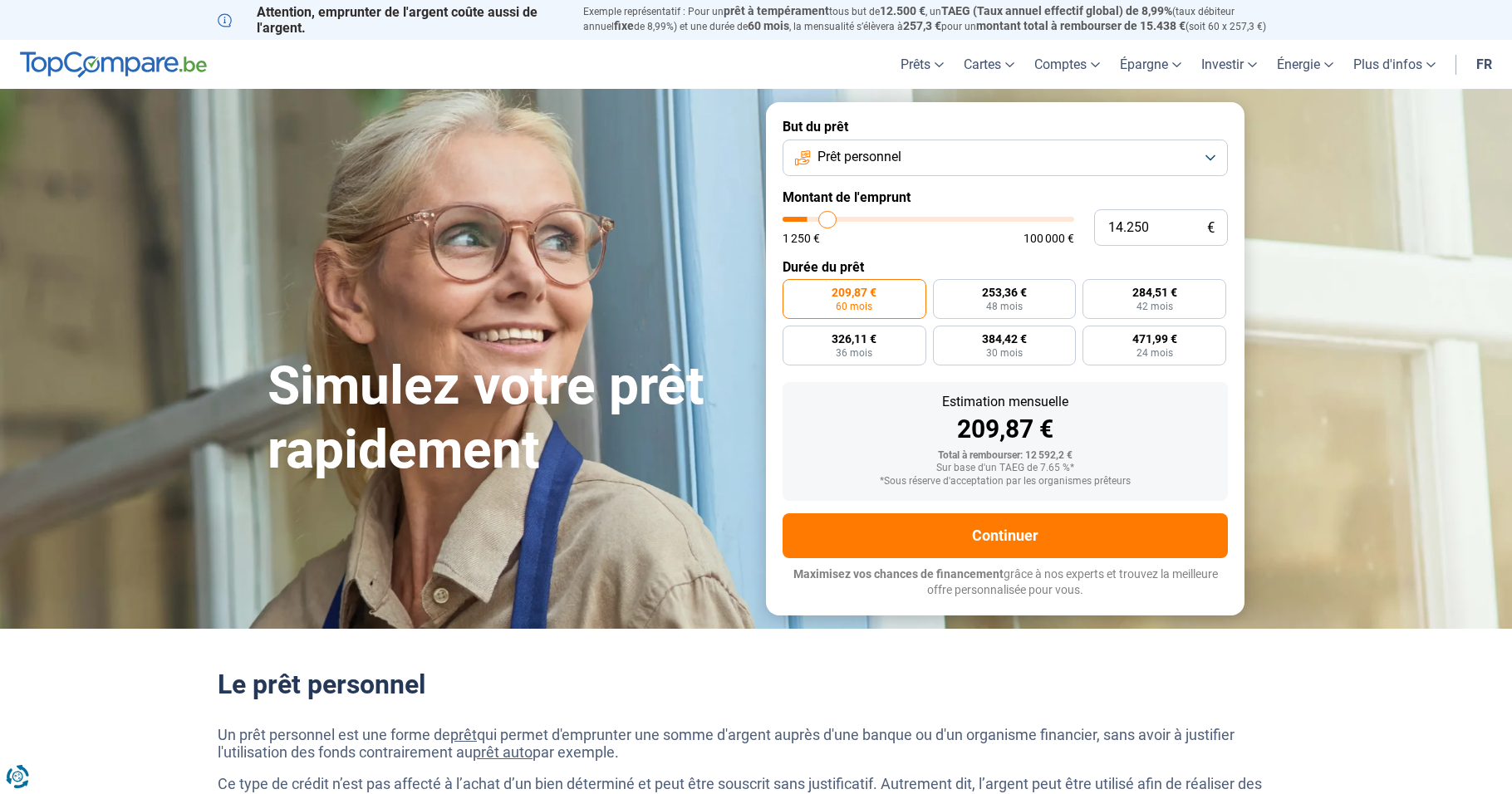
type input "14.750"
type input "14750"
type input "15.000"
type input "15000"
type input "15.250"
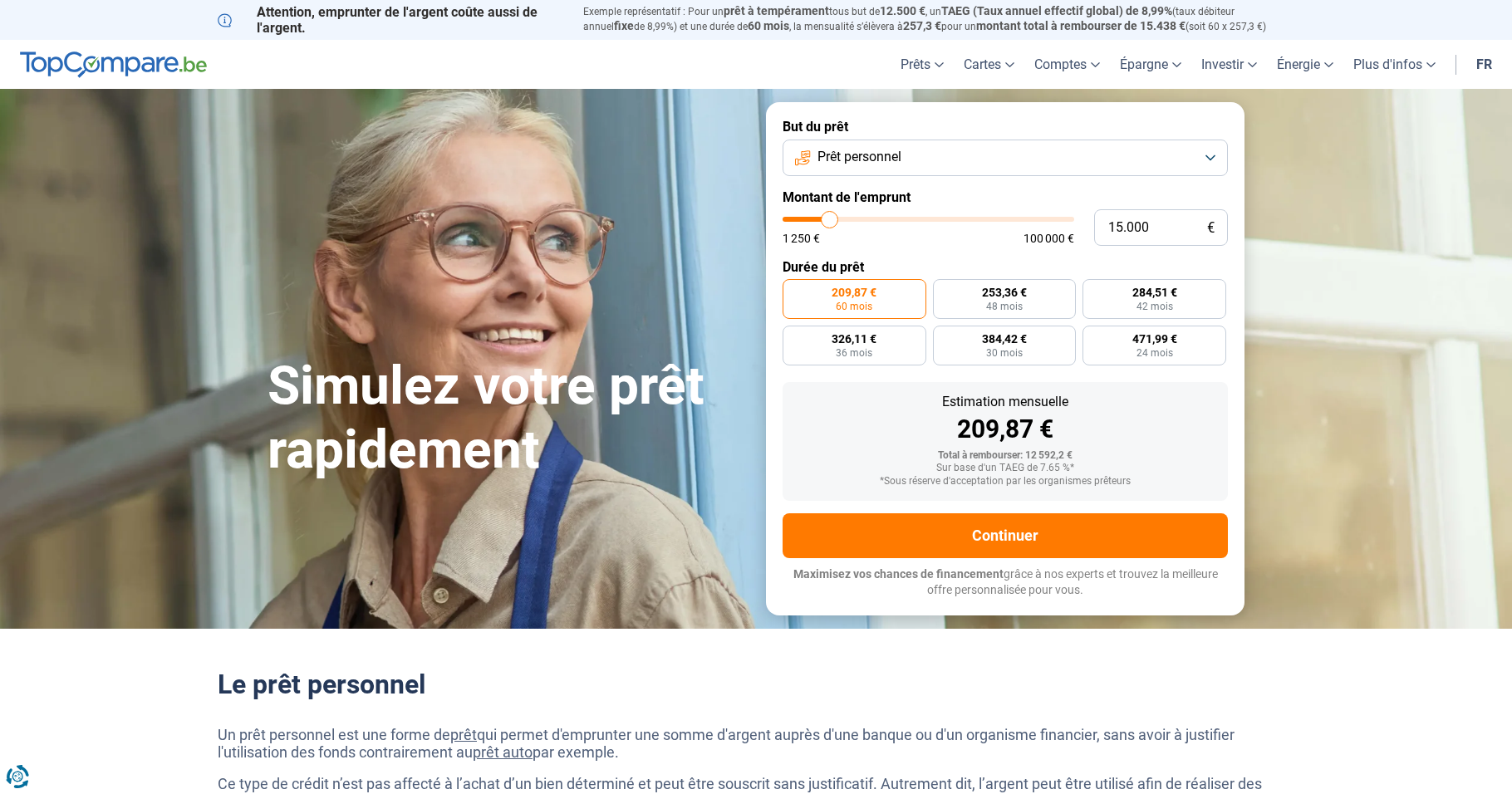
type input "15250"
type input "15.500"
type input "15500"
type input "16.250"
type input "16250"
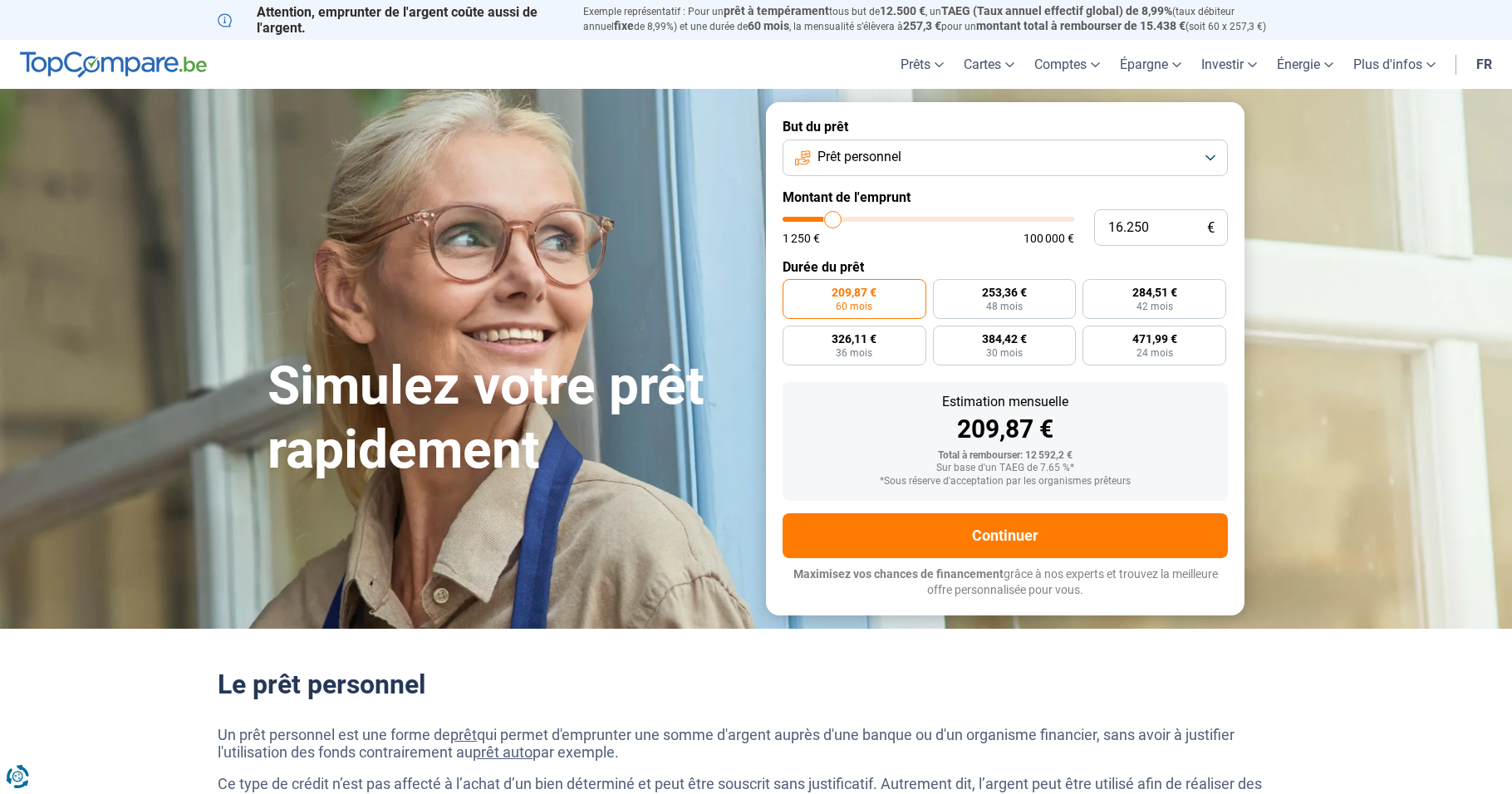
type input "16.750"
type input "16750"
type input "17.250"
type input "17250"
type input "18.750"
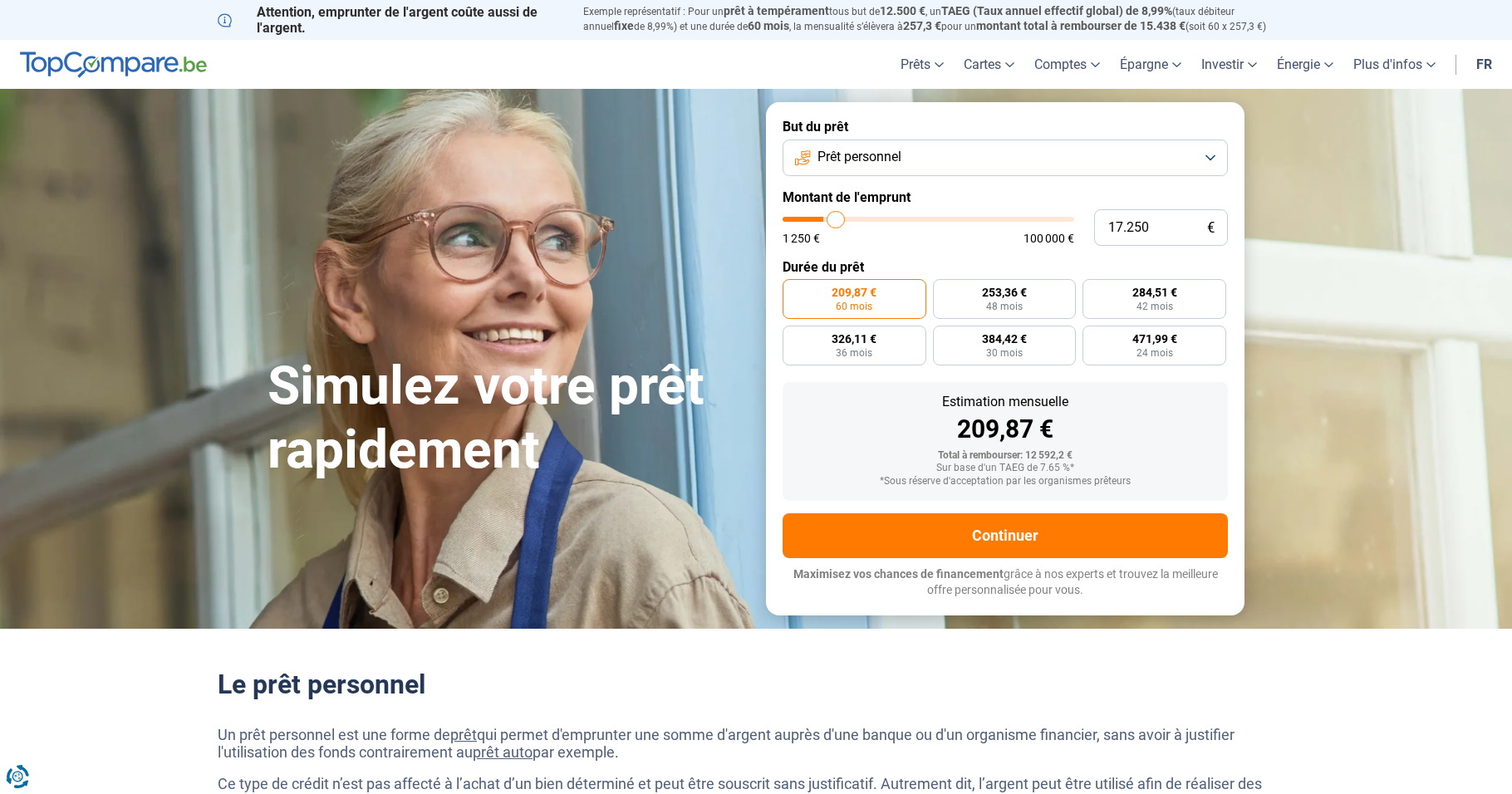
type input "18750"
type input "20.500"
drag, startPoint x: 815, startPoint y: 224, endPoint x: 850, endPoint y: 438, distance: 216.8
click at [850, 222] on input "range" at bounding box center [928, 219] width 291 height 5
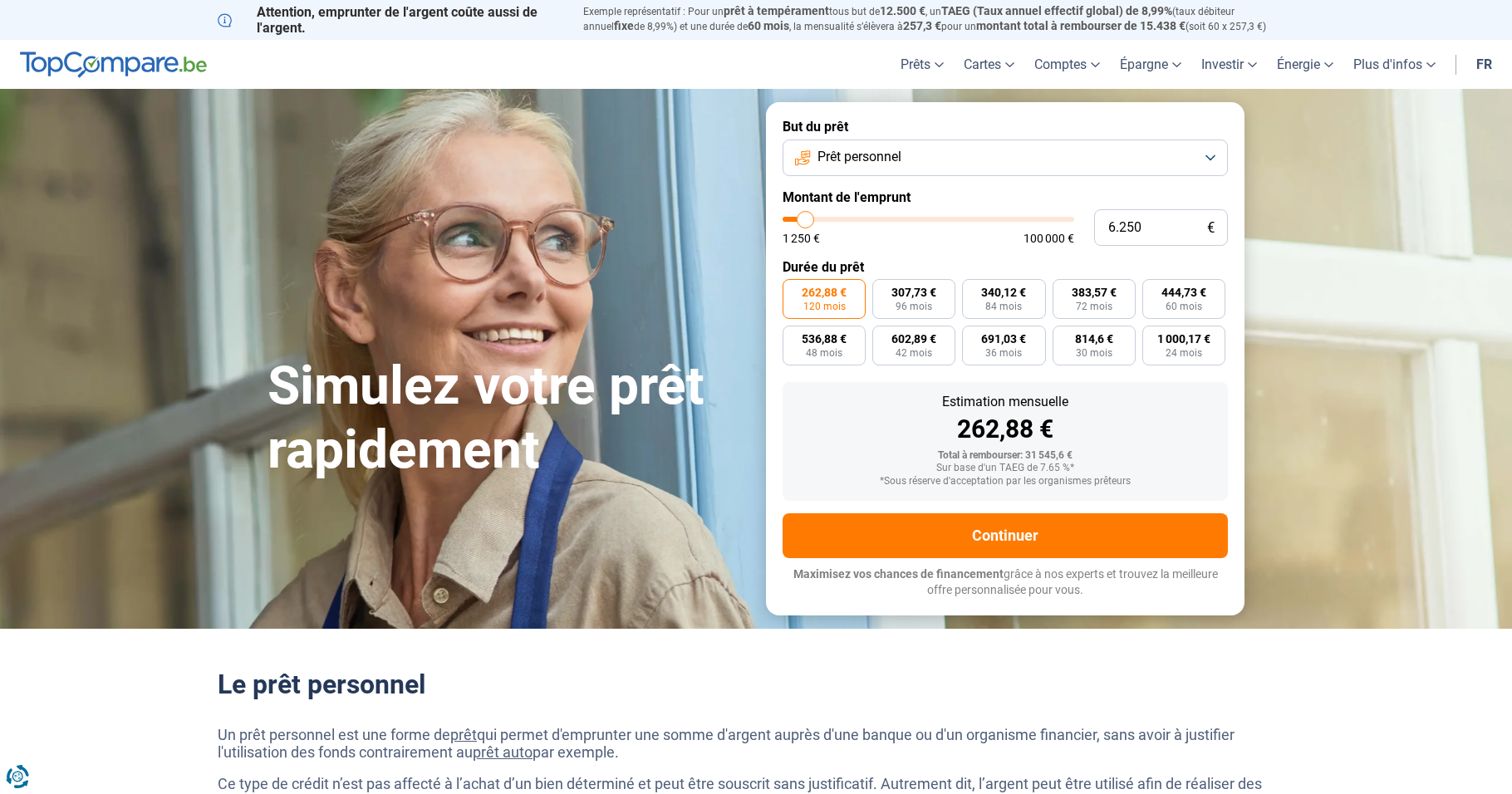
drag, startPoint x: 851, startPoint y: 216, endPoint x: 806, endPoint y: 225, distance: 45.9
click at [806, 222] on input "range" at bounding box center [928, 219] width 291 height 5
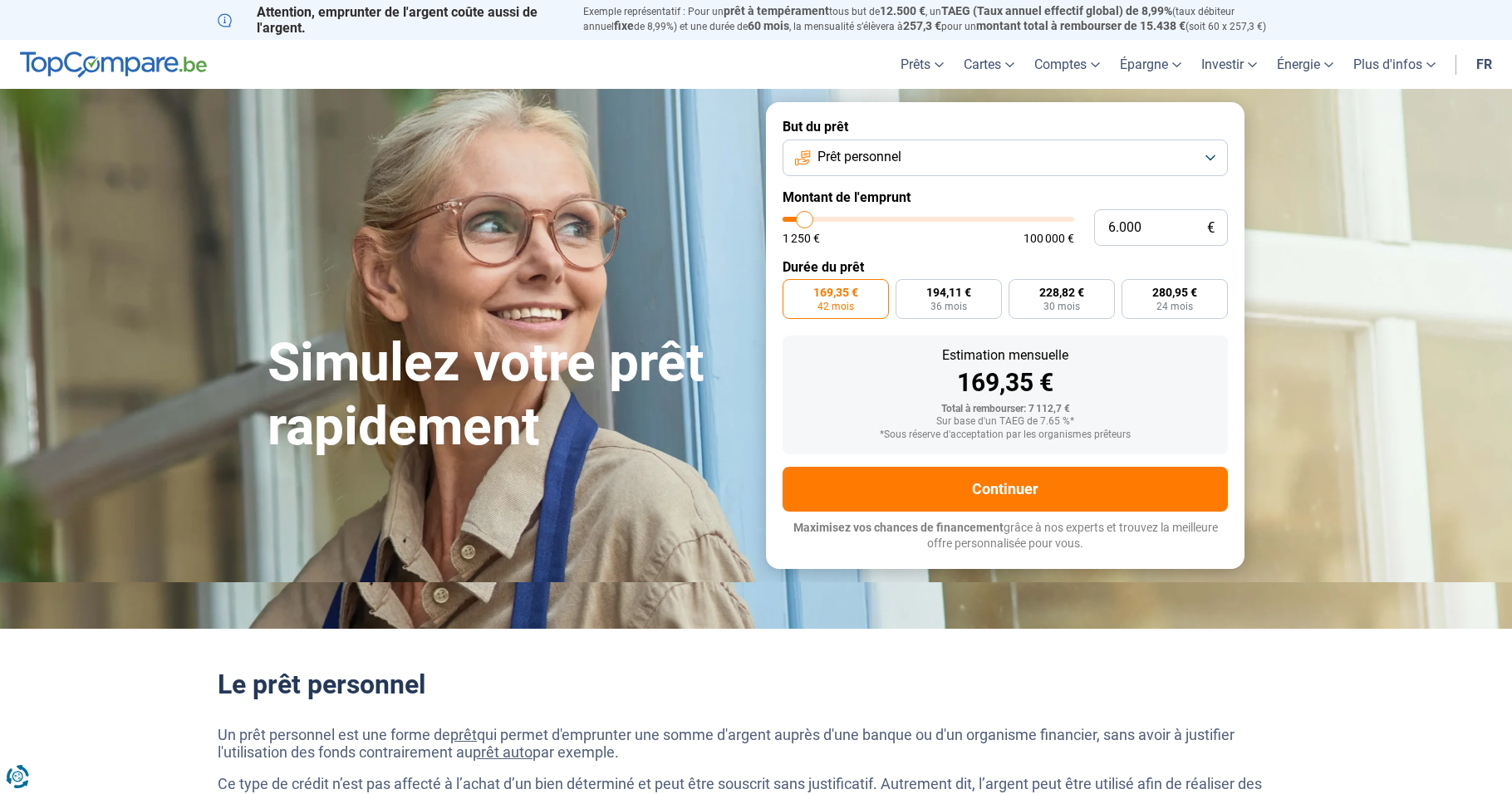
click at [806, 217] on input "range" at bounding box center [928, 219] width 291 height 5
click at [807, 222] on input "range" at bounding box center [928, 219] width 291 height 5
click at [806, 218] on input "range" at bounding box center [928, 219] width 291 height 5
click at [817, 222] on input "range" at bounding box center [928, 219] width 291 height 5
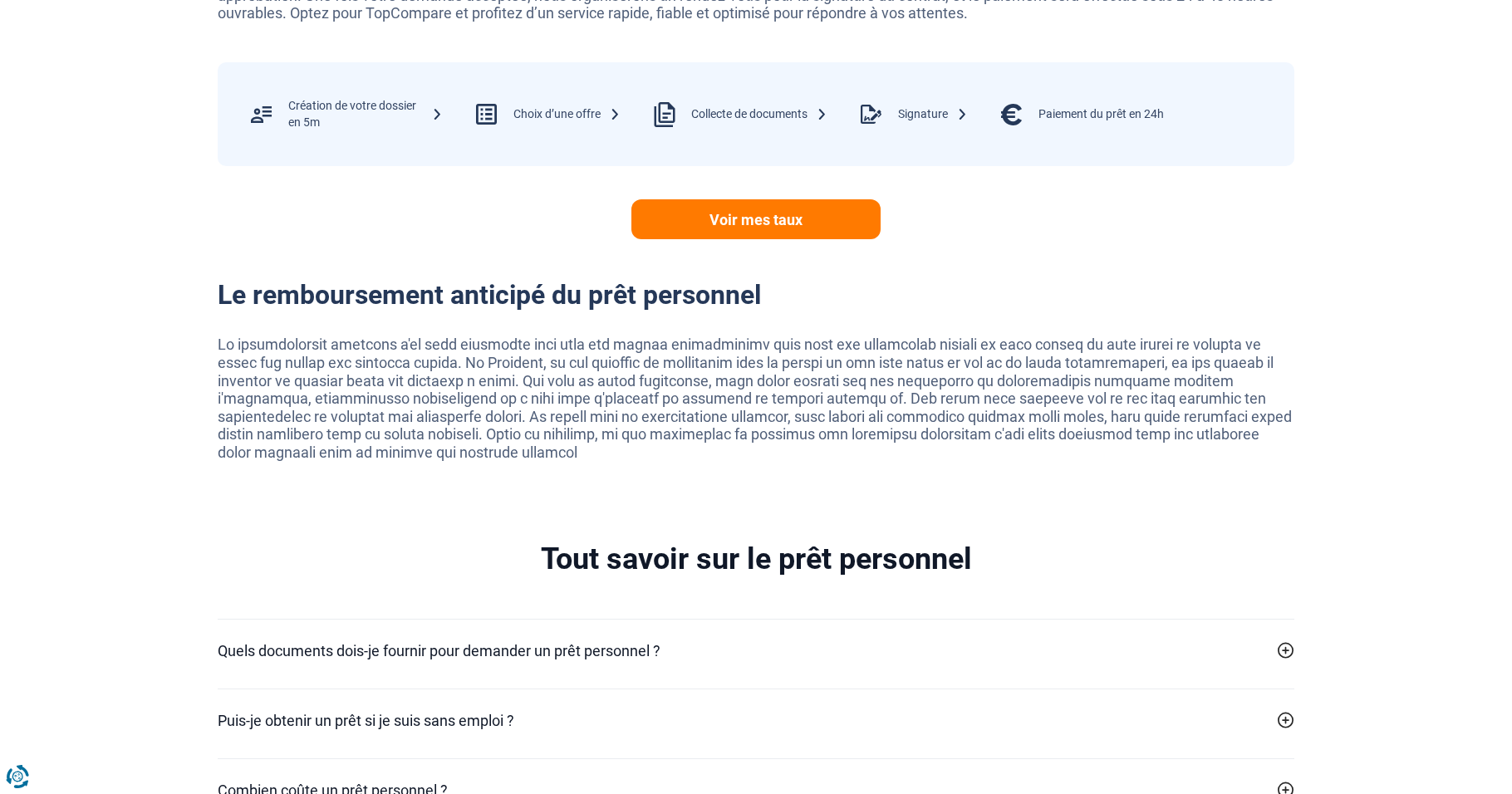
scroll to position [3044, 0]
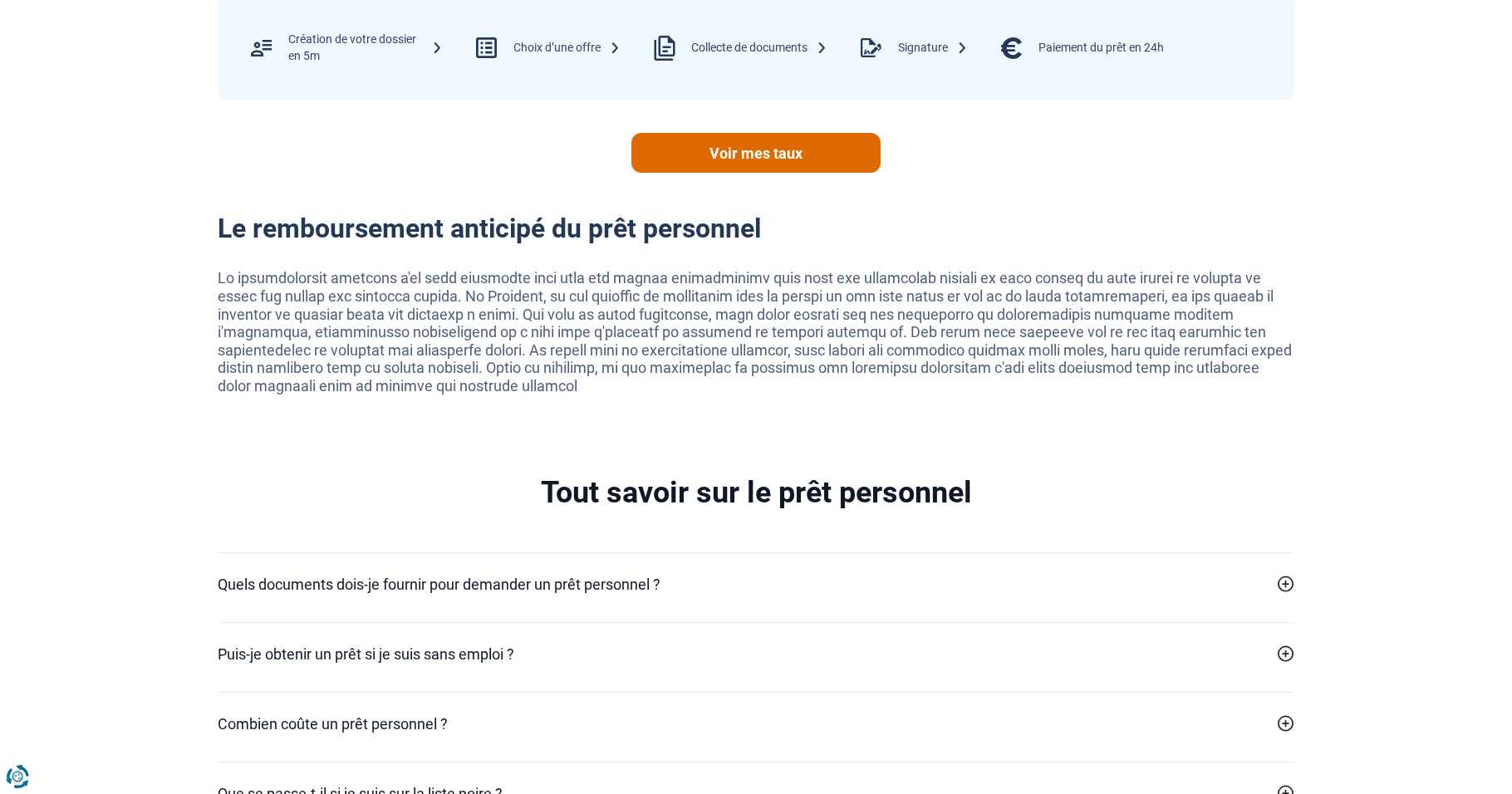
click at [781, 141] on link "Voir mes taux" at bounding box center [756, 153] width 250 height 40
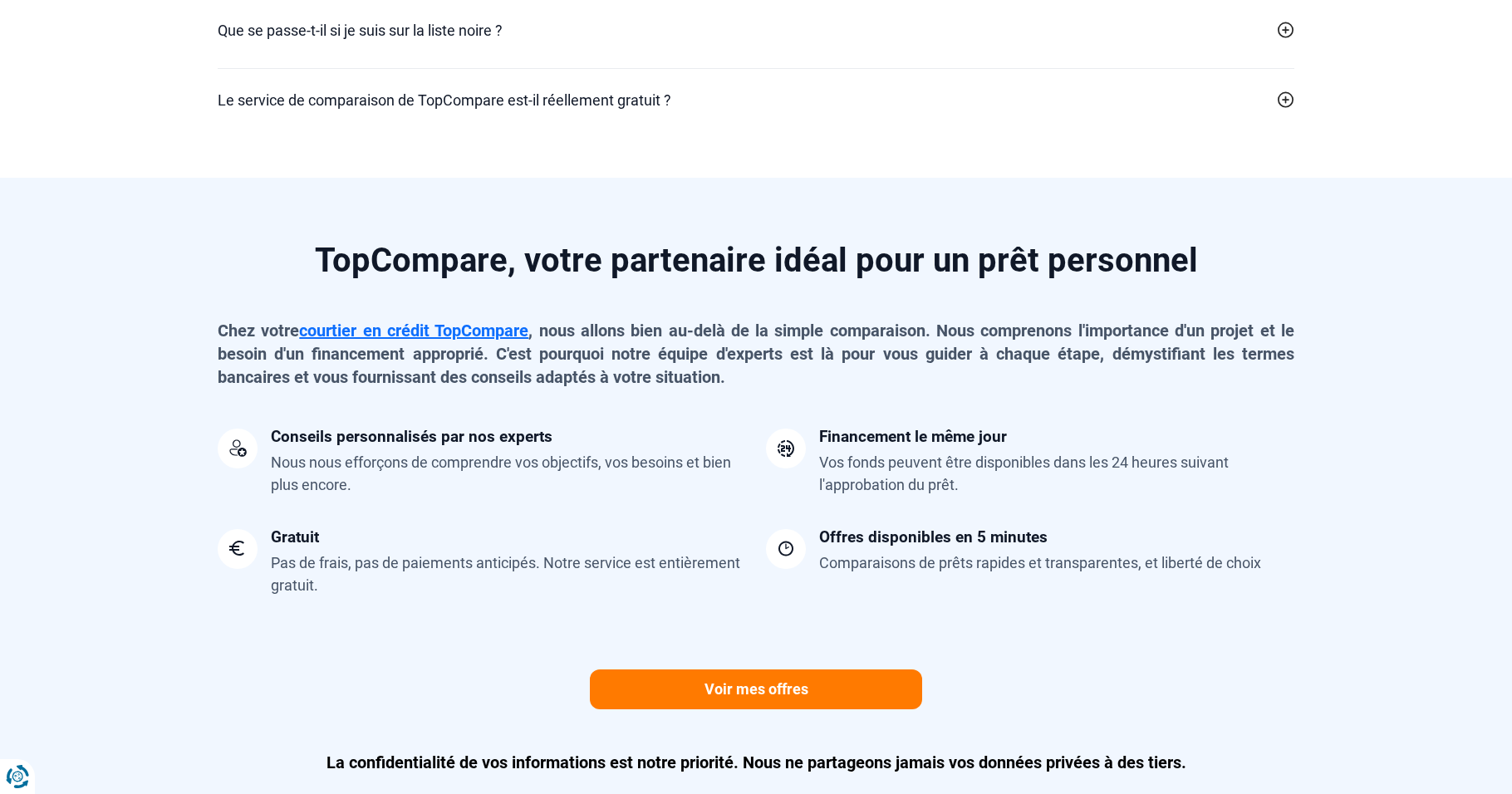
scroll to position [3829, 0]
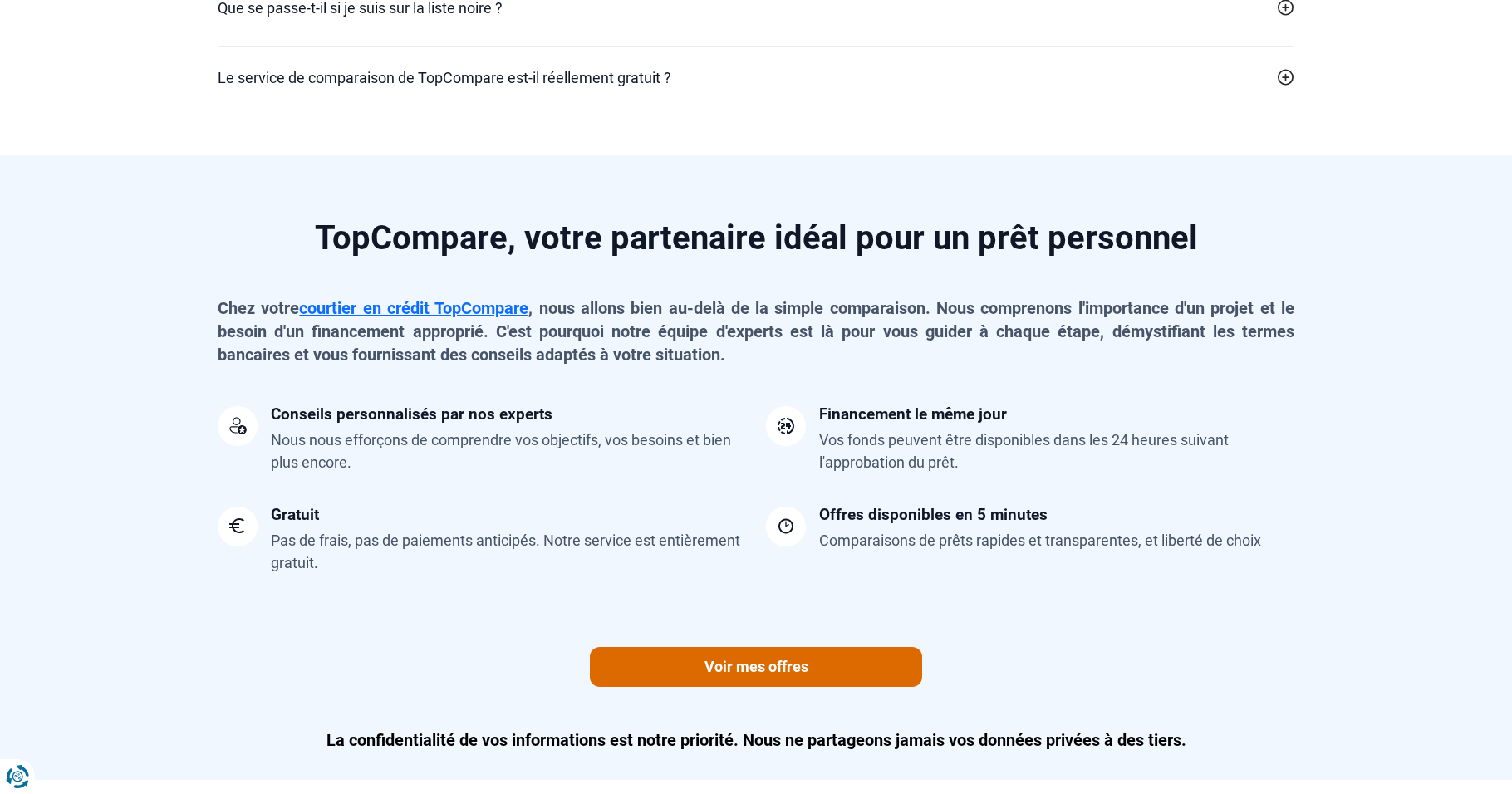
click at [838, 680] on link "Voir mes offres" at bounding box center [756, 667] width 332 height 40
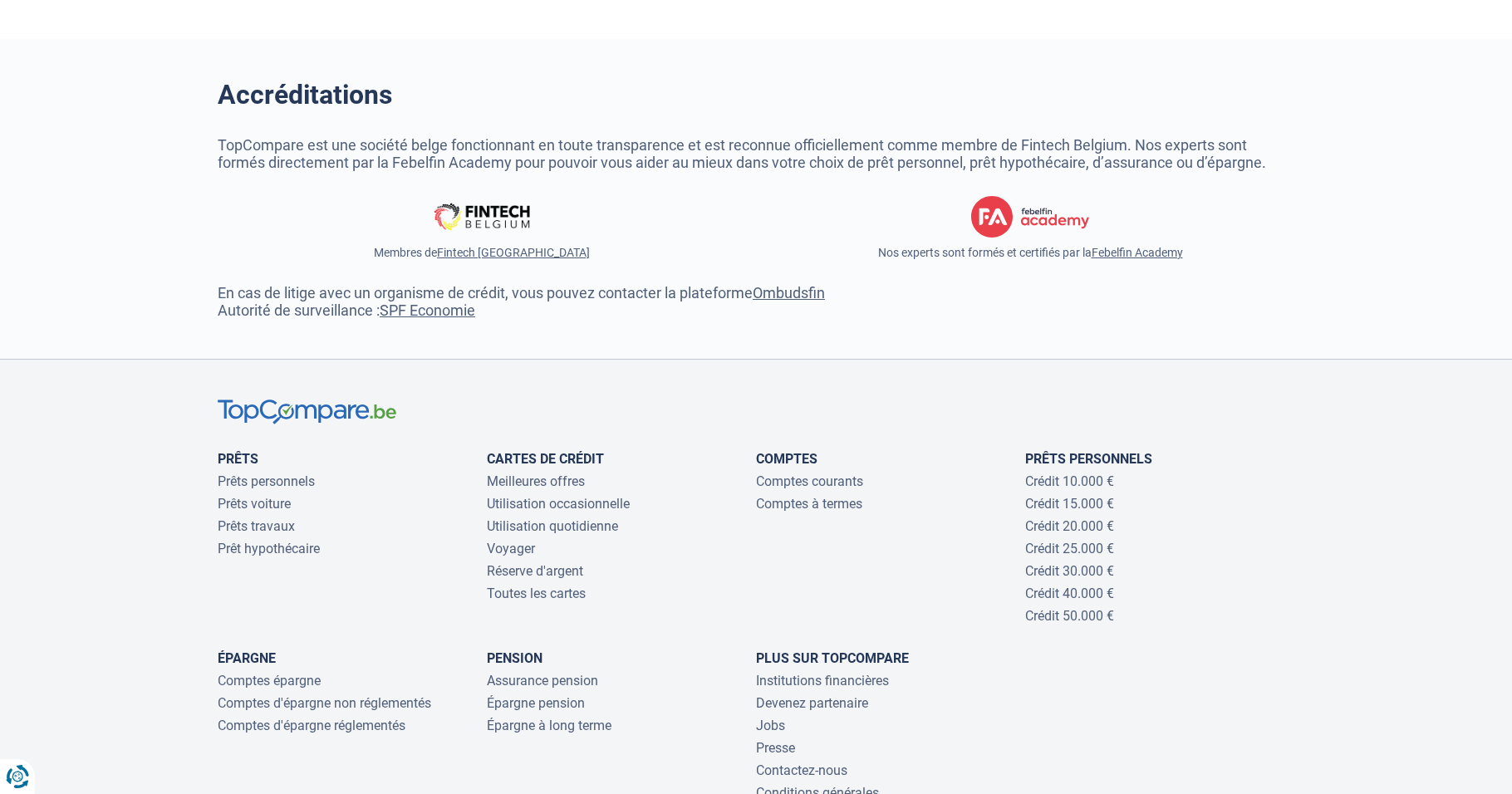
scroll to position [5091, 0]
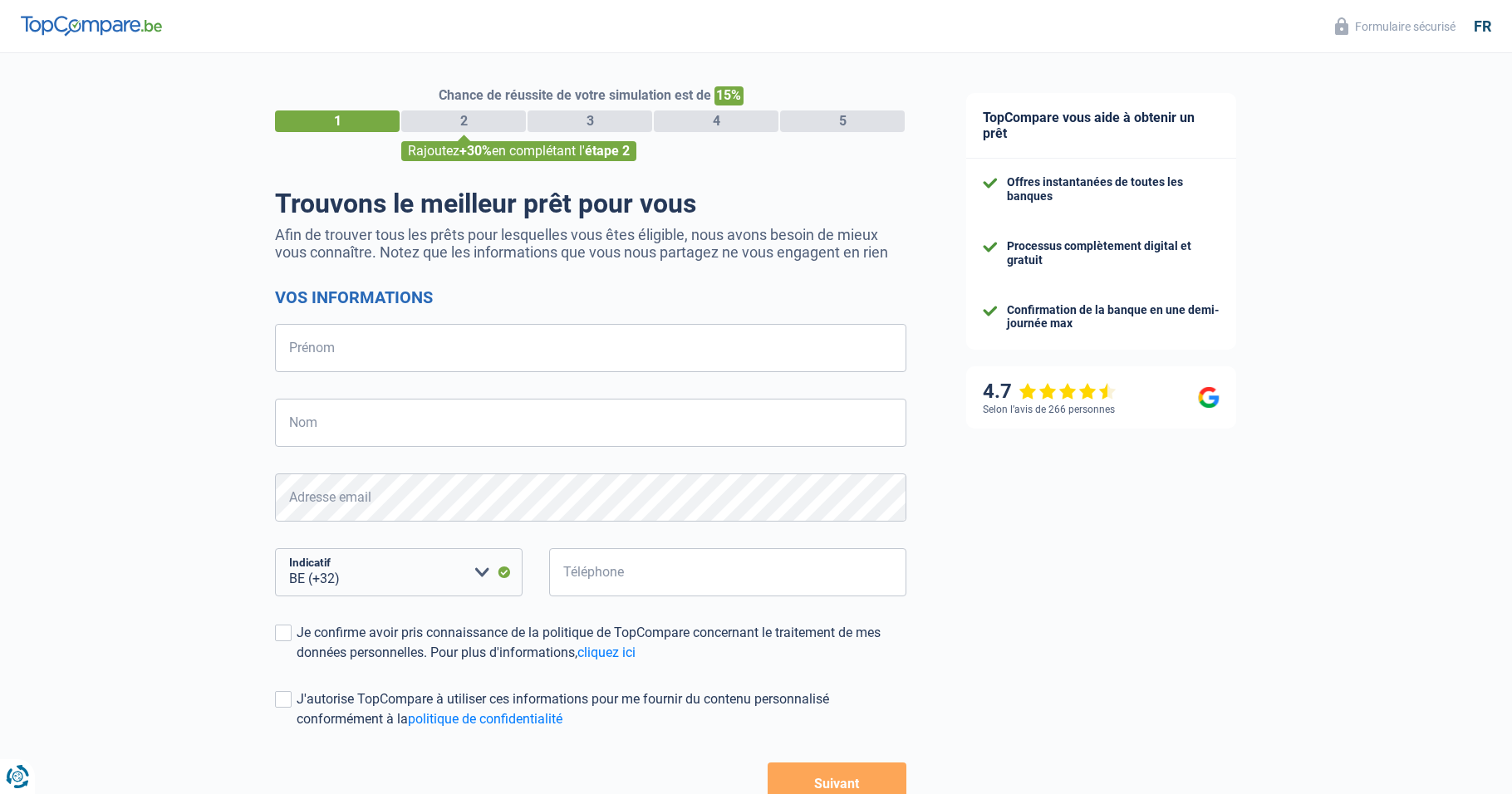
select select "32"
click at [419, 350] on input "Prénom" at bounding box center [591, 348] width 632 height 48
type input "Nathalie"
type input "MODARD"
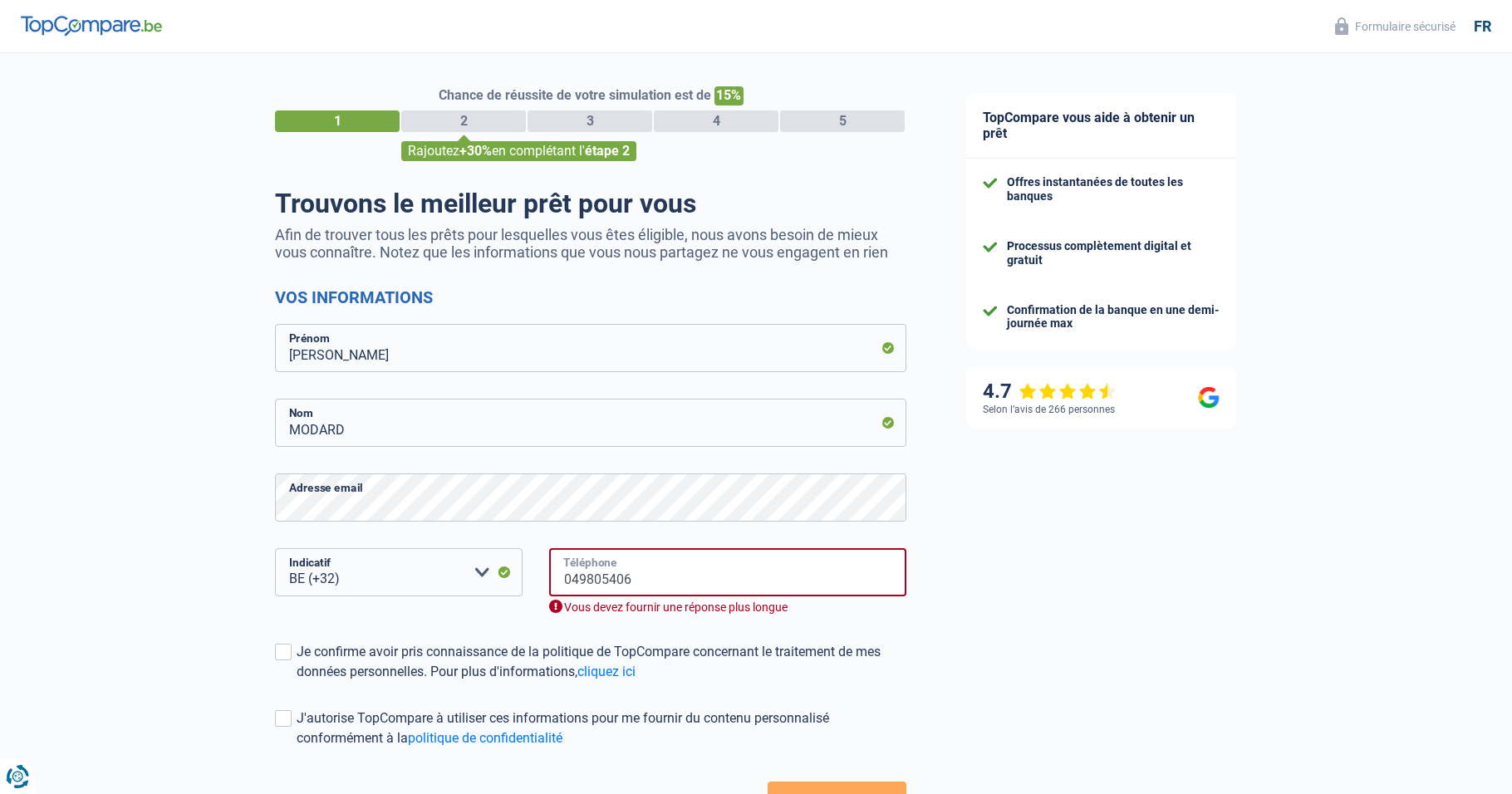
click at [674, 581] on input "049805406" at bounding box center [727, 571] width 358 height 48
type input "0498054067"
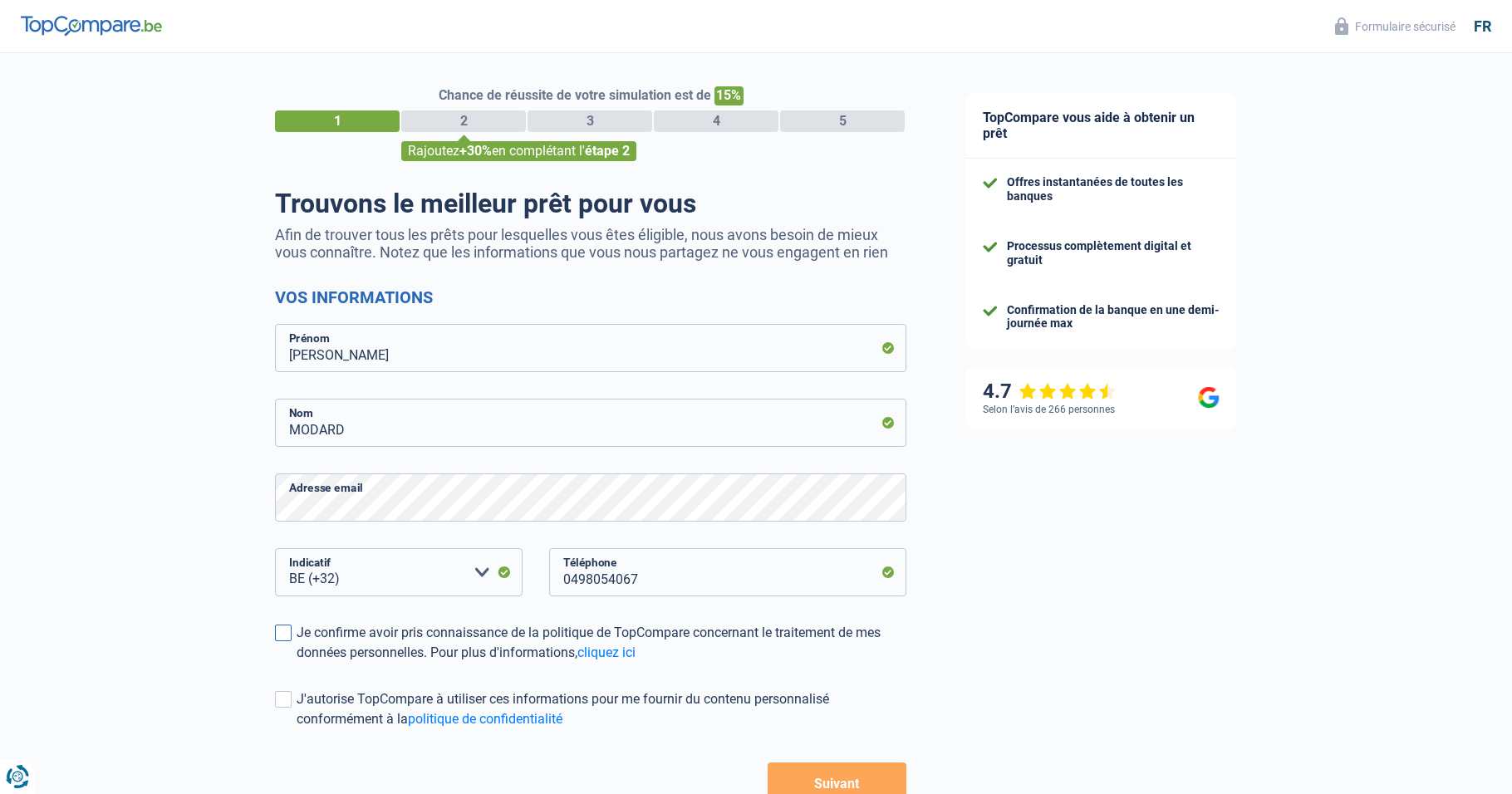
click at [289, 625] on label "Je confirme avoir pris connaissance de la politique de TopCompare concernant le…" at bounding box center [591, 643] width 632 height 40
click at [297, 663] on input "Je confirme avoir pris connaissance de la politique de TopCompare concernant le…" at bounding box center [297, 663] width 0 height 0
click at [286, 706] on span at bounding box center [283, 699] width 17 height 17
click at [297, 730] on input "J'autorise TopCompare à utiliser ces informations pour me fournir du contenu pe…" at bounding box center [297, 730] width 0 height 0
select select "32"
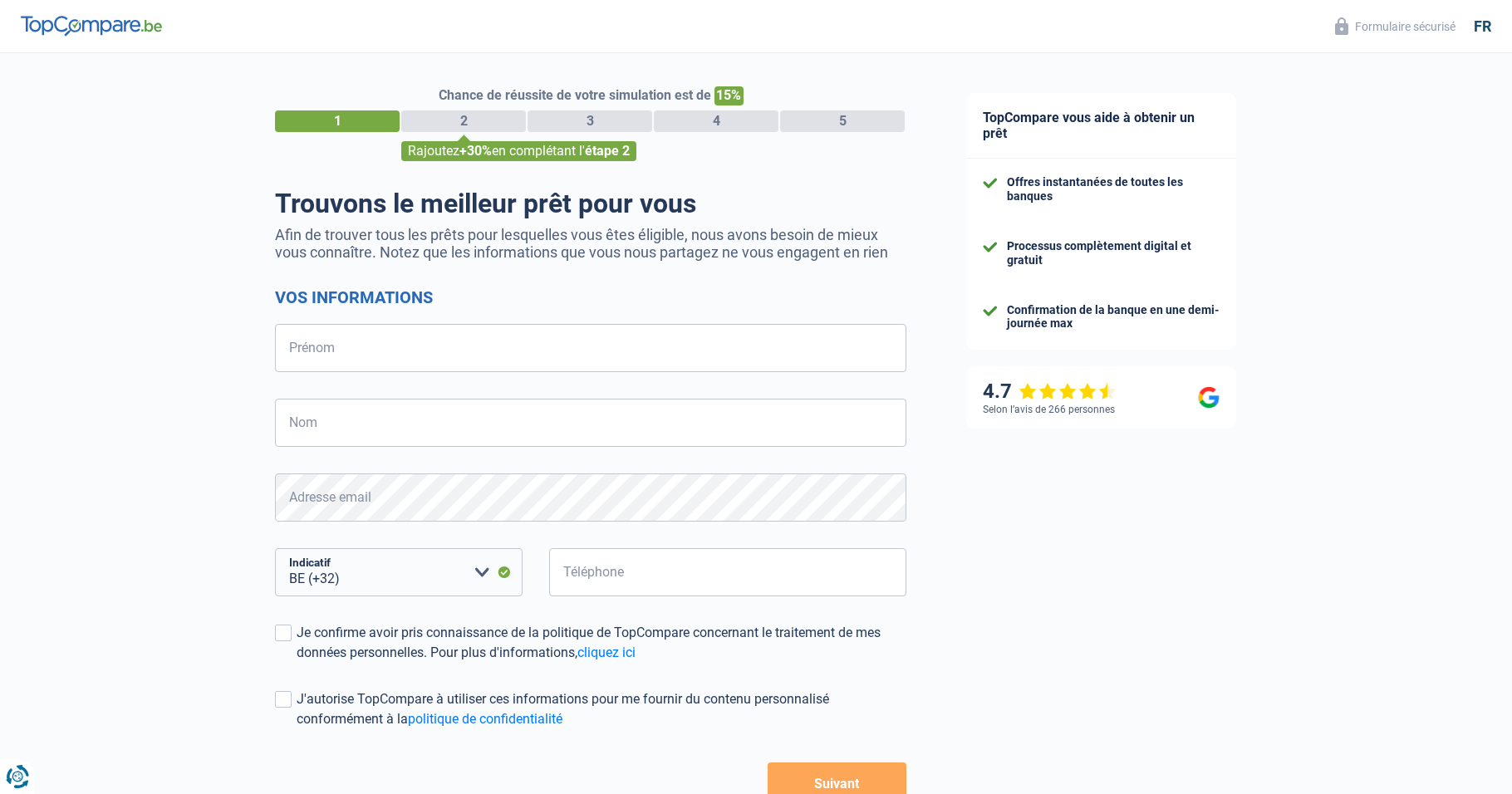
select select "32"
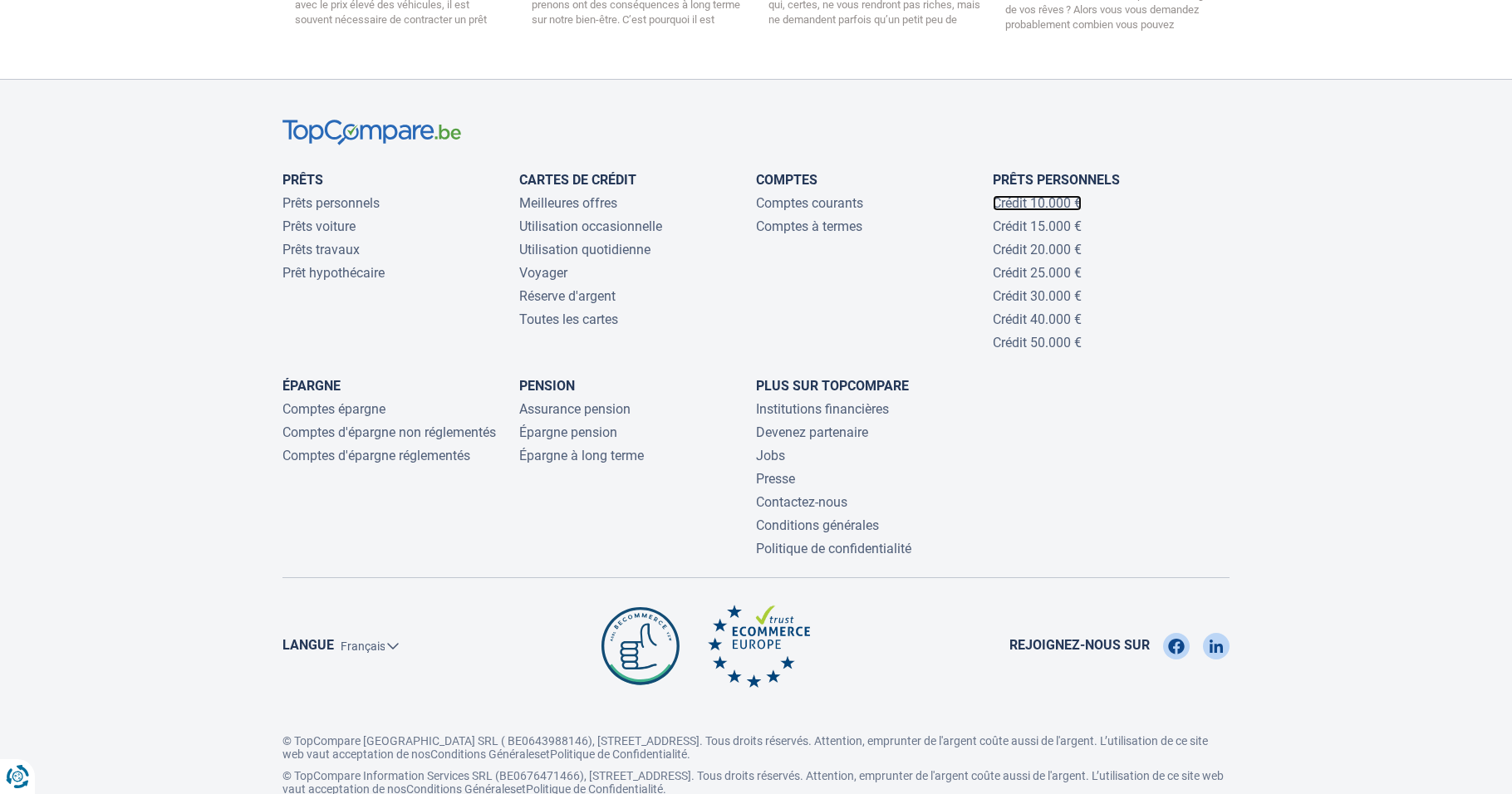
click at [1010, 195] on link "Crédit 10.000 €" at bounding box center [1037, 203] width 89 height 16
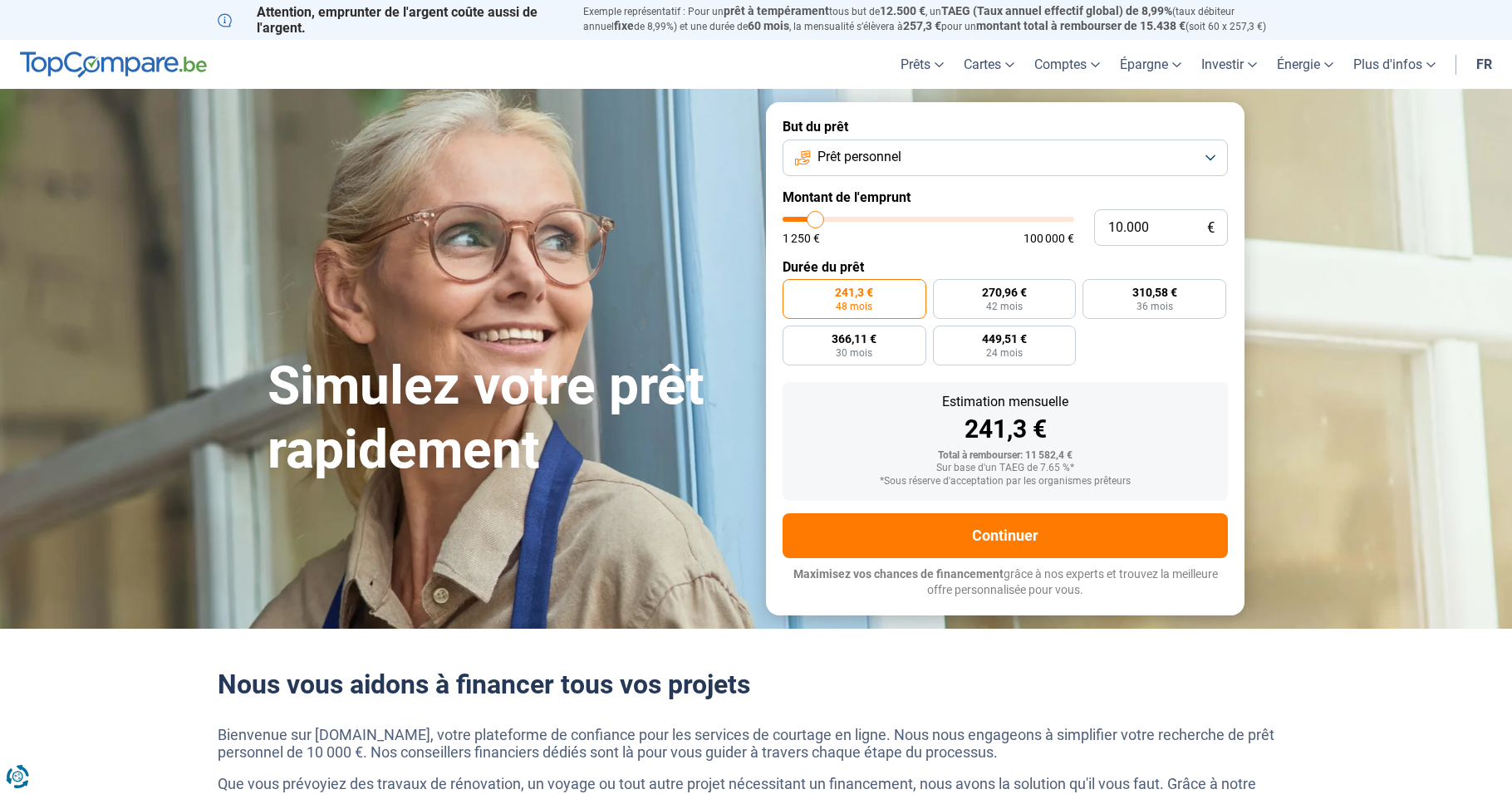
type input "10.250"
type input "10250"
type input "9.750"
type input "9750"
type input "9.500"
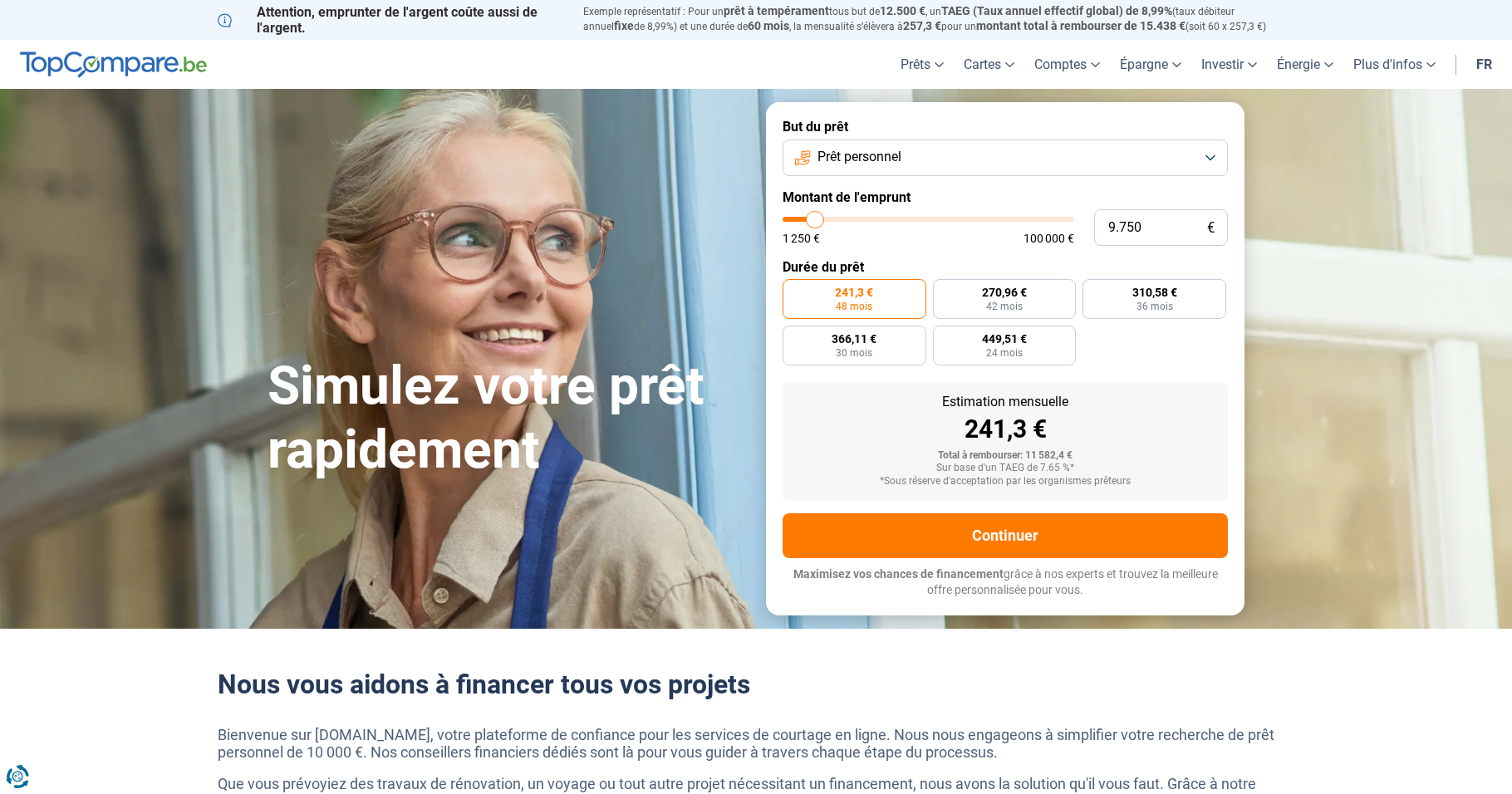
type input "9500"
type input "9.250"
type input "9250"
type input "9.000"
type input "9000"
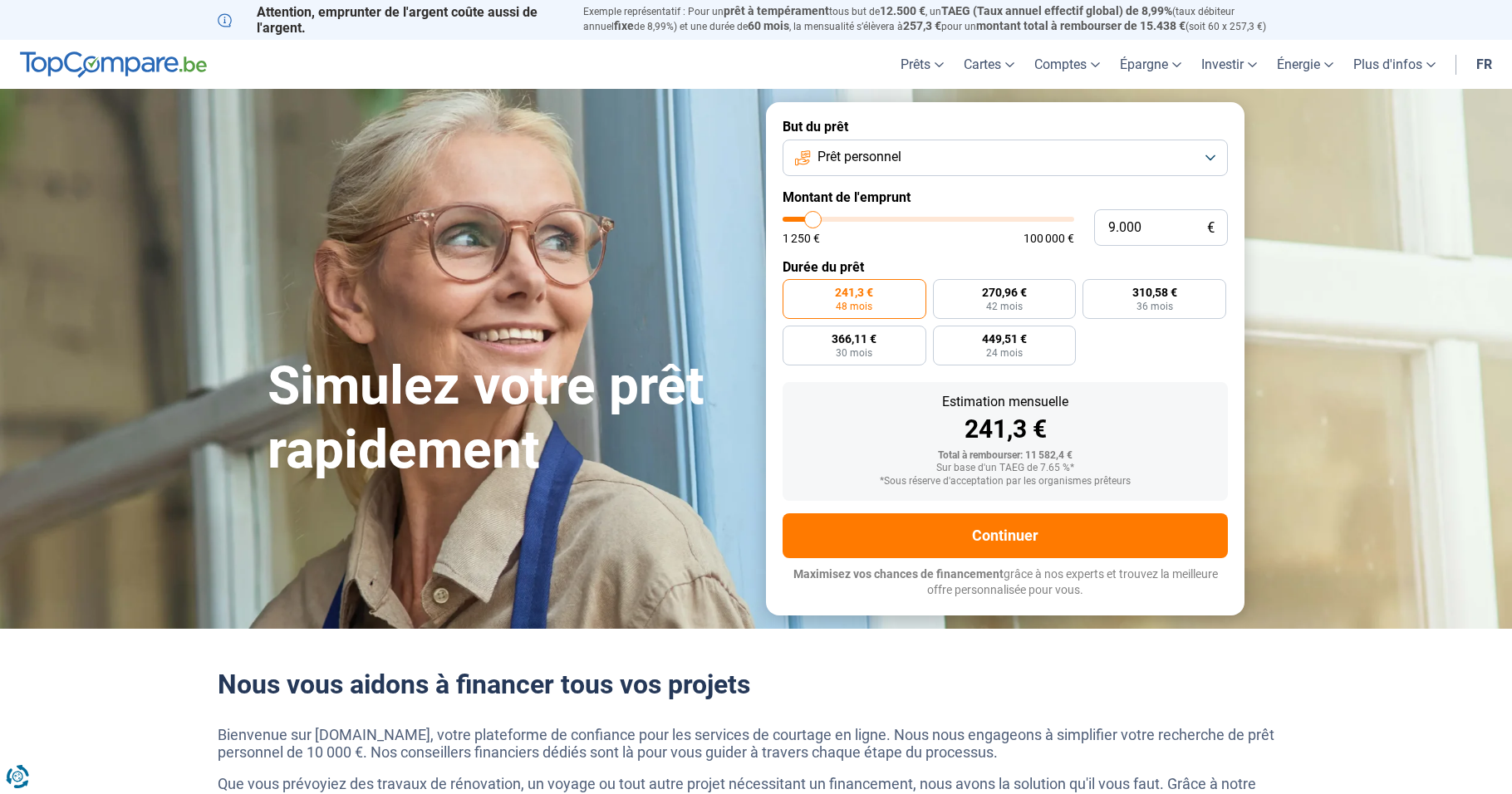
type input "8.750"
type input "8750"
type input "9.000"
type input "9000"
type input "9.250"
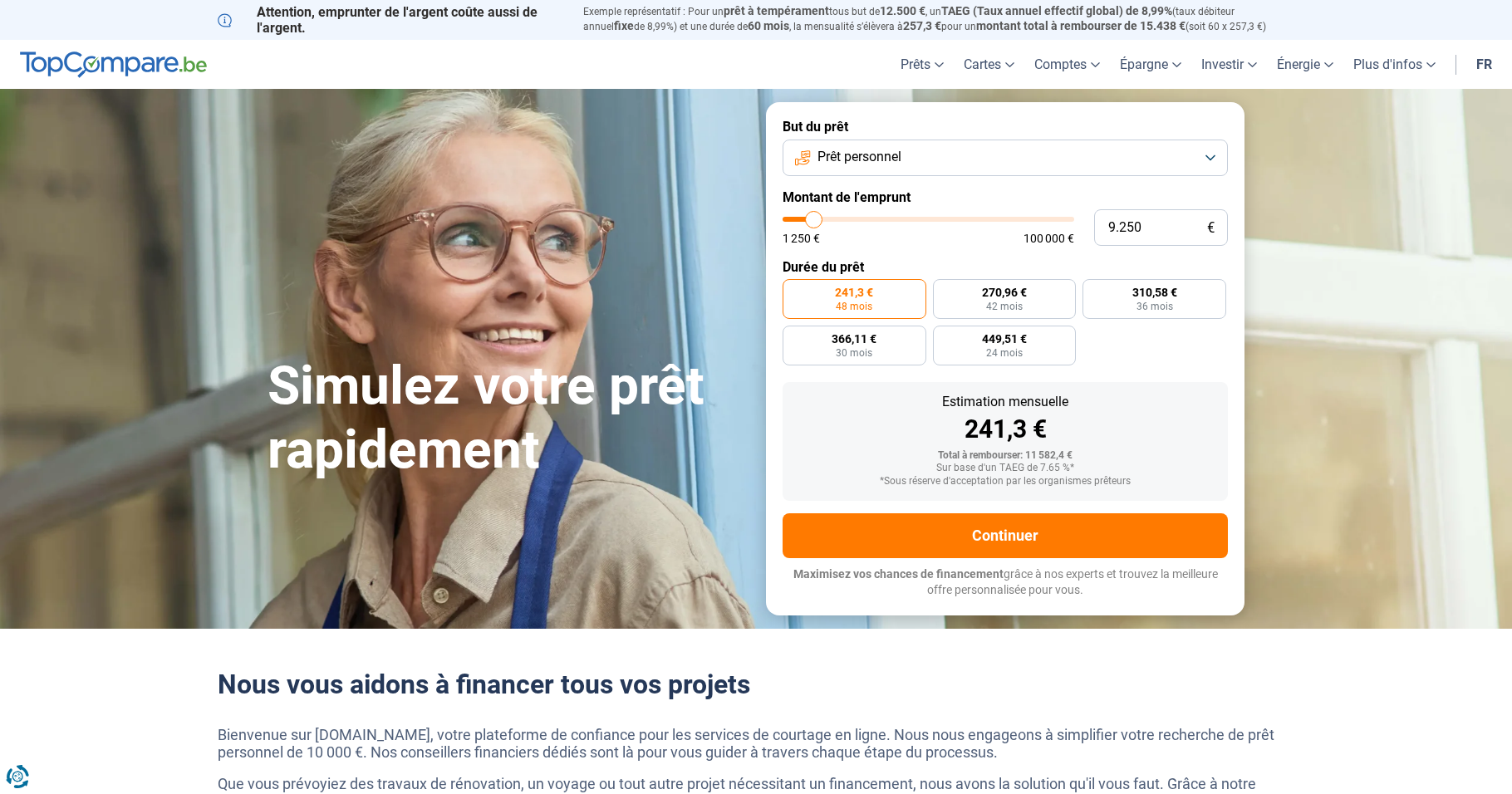
type input "9250"
click at [814, 220] on input "range" at bounding box center [928, 219] width 291 height 5
type input "8.250"
type input "8250"
type input "8.000"
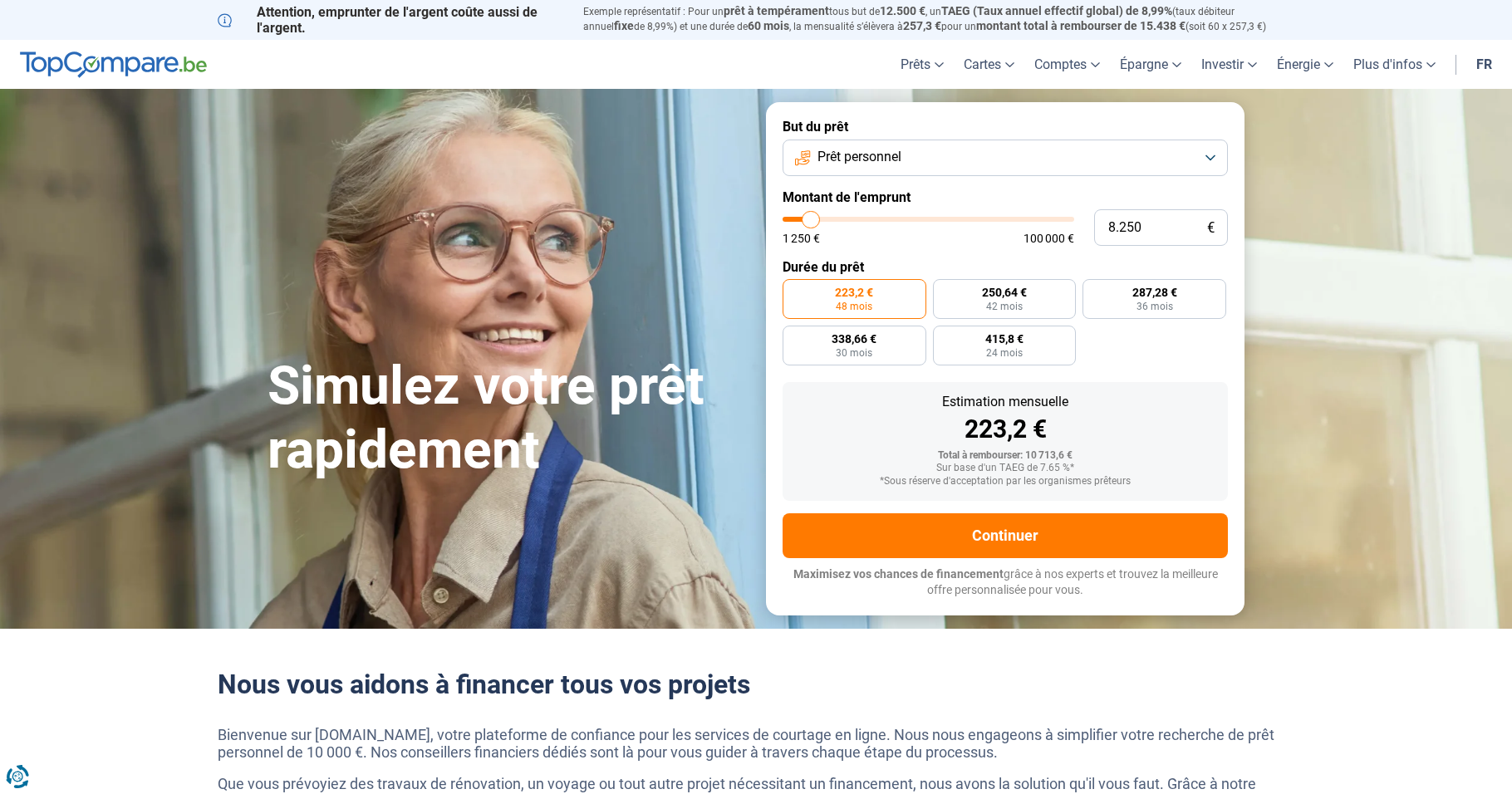
type input "8000"
type input "7.500"
type input "7500"
type input "7.250"
type input "7250"
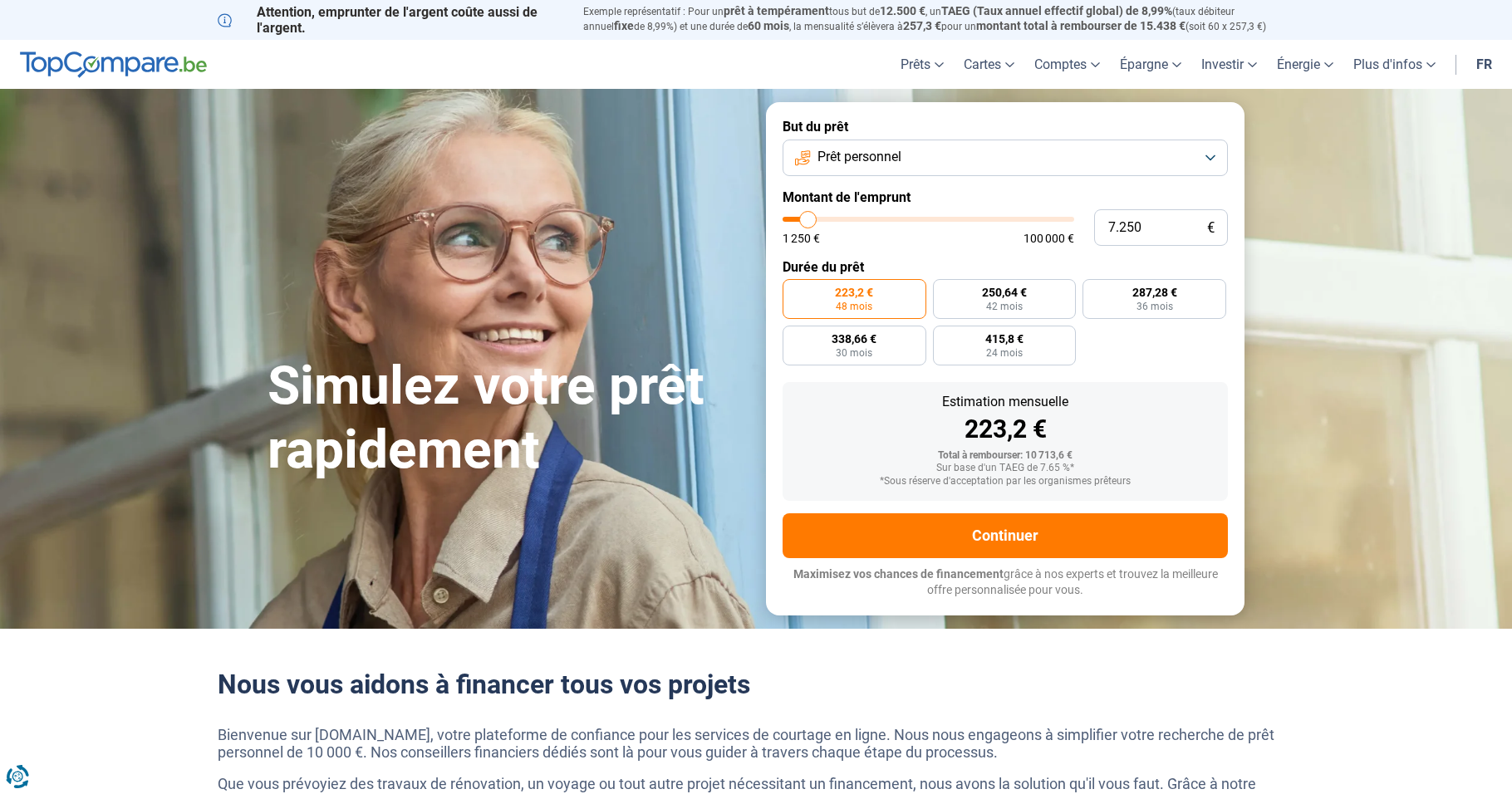
type input "6.750"
type input "6750"
type input "6.500"
type input "6500"
type input "6.250"
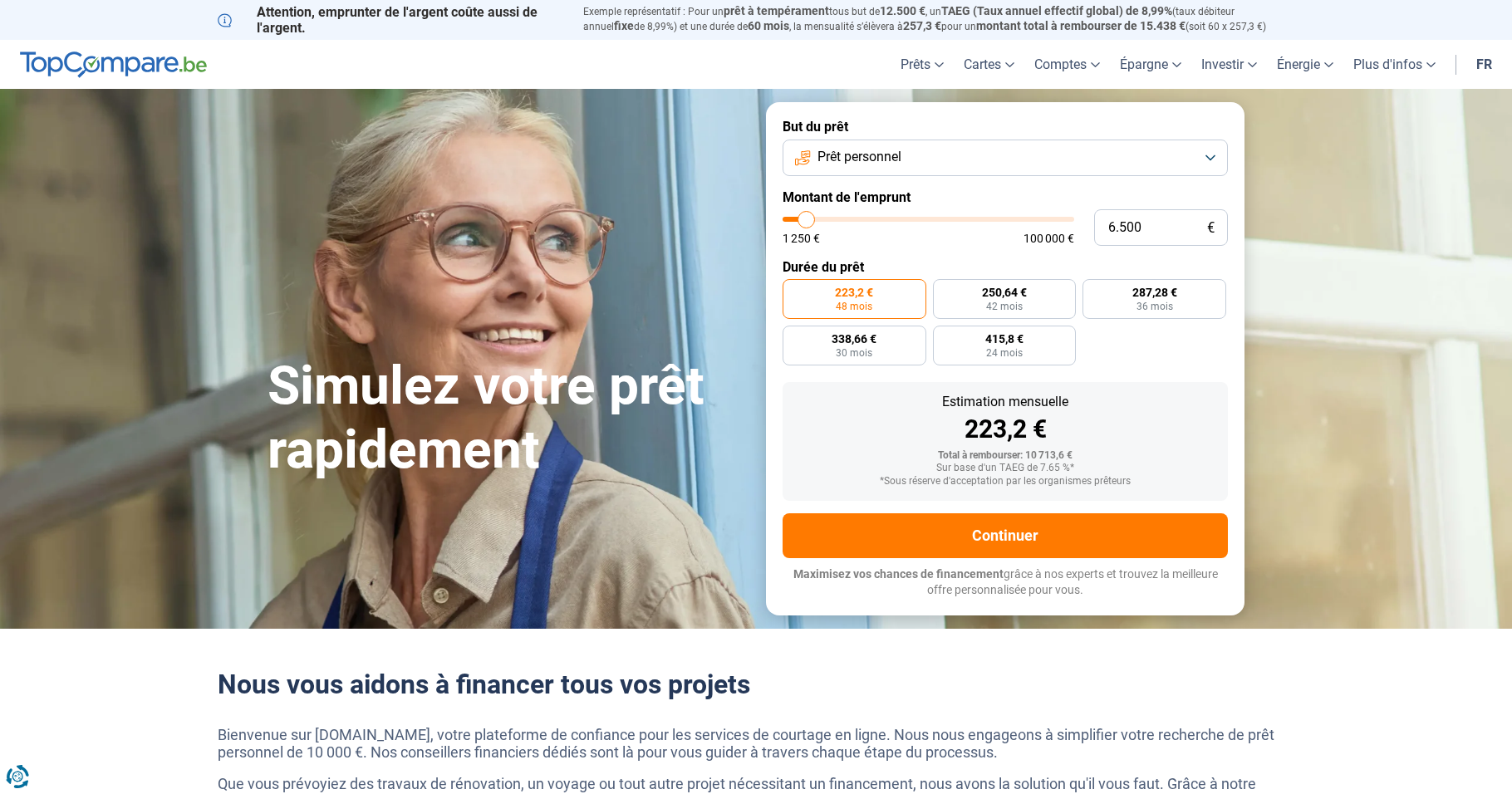
type input "6250"
type input "6.000"
type input "6000"
type input "5.750"
type input "5750"
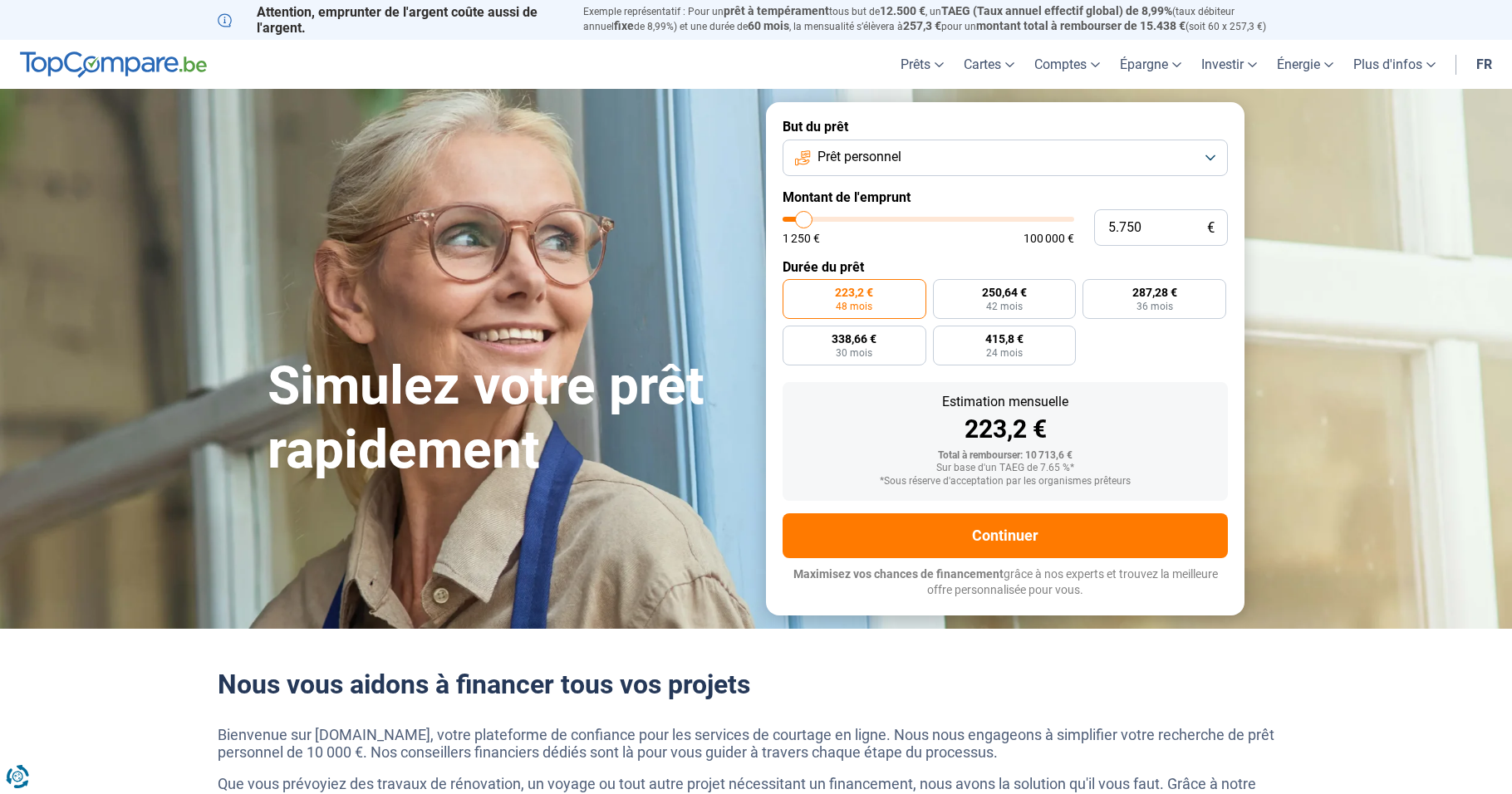
type input "5.250"
drag, startPoint x: 816, startPoint y: 223, endPoint x: 804, endPoint y: 223, distance: 12.0
type input "5250"
click at [804, 222] on input "range" at bounding box center [928, 219] width 291 height 5
radio input "true"
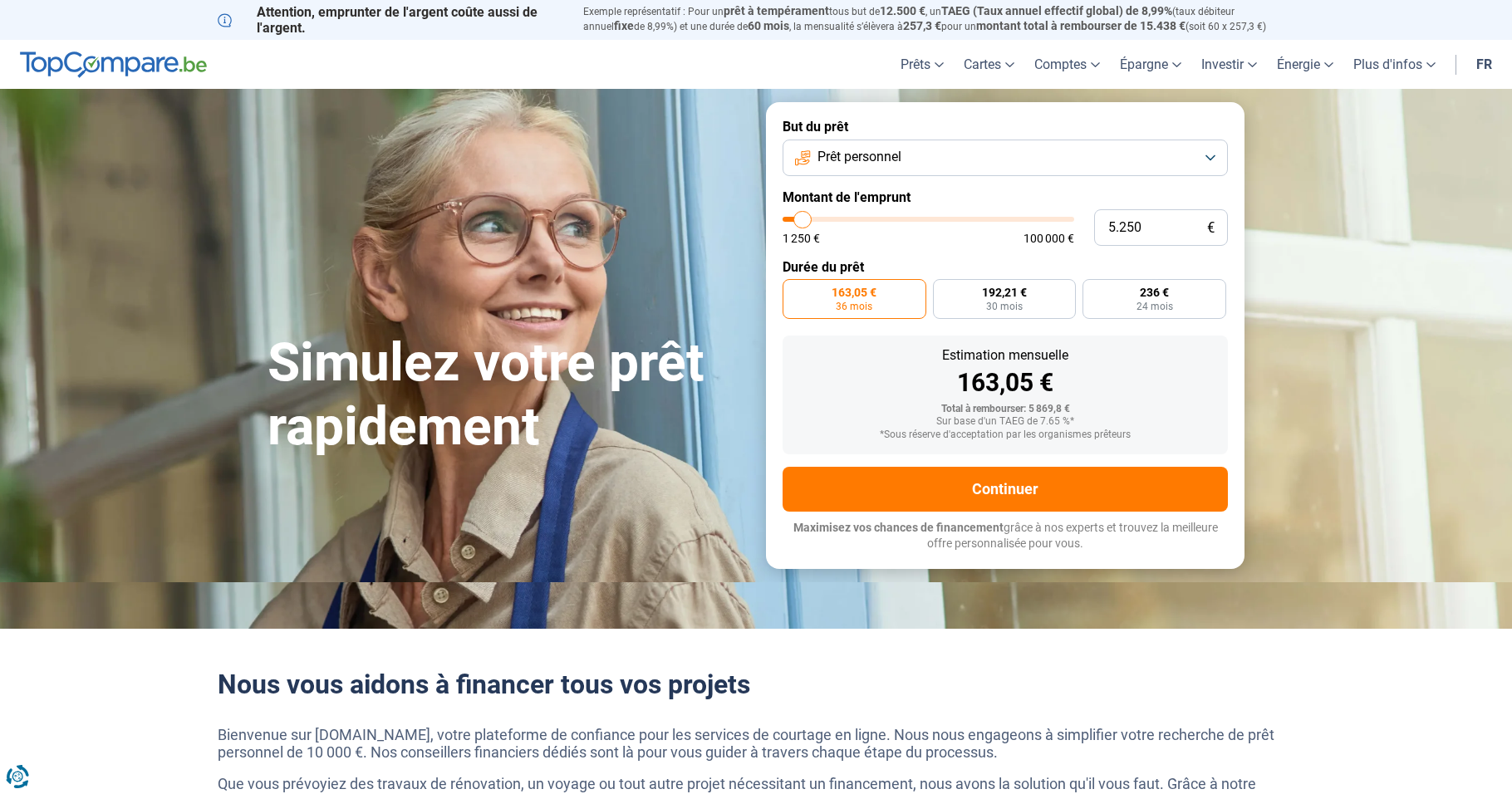
click at [804, 222] on input "range" at bounding box center [928, 219] width 291 height 5
click at [801, 222] on input "range" at bounding box center [928, 219] width 291 height 5
type input "4.750"
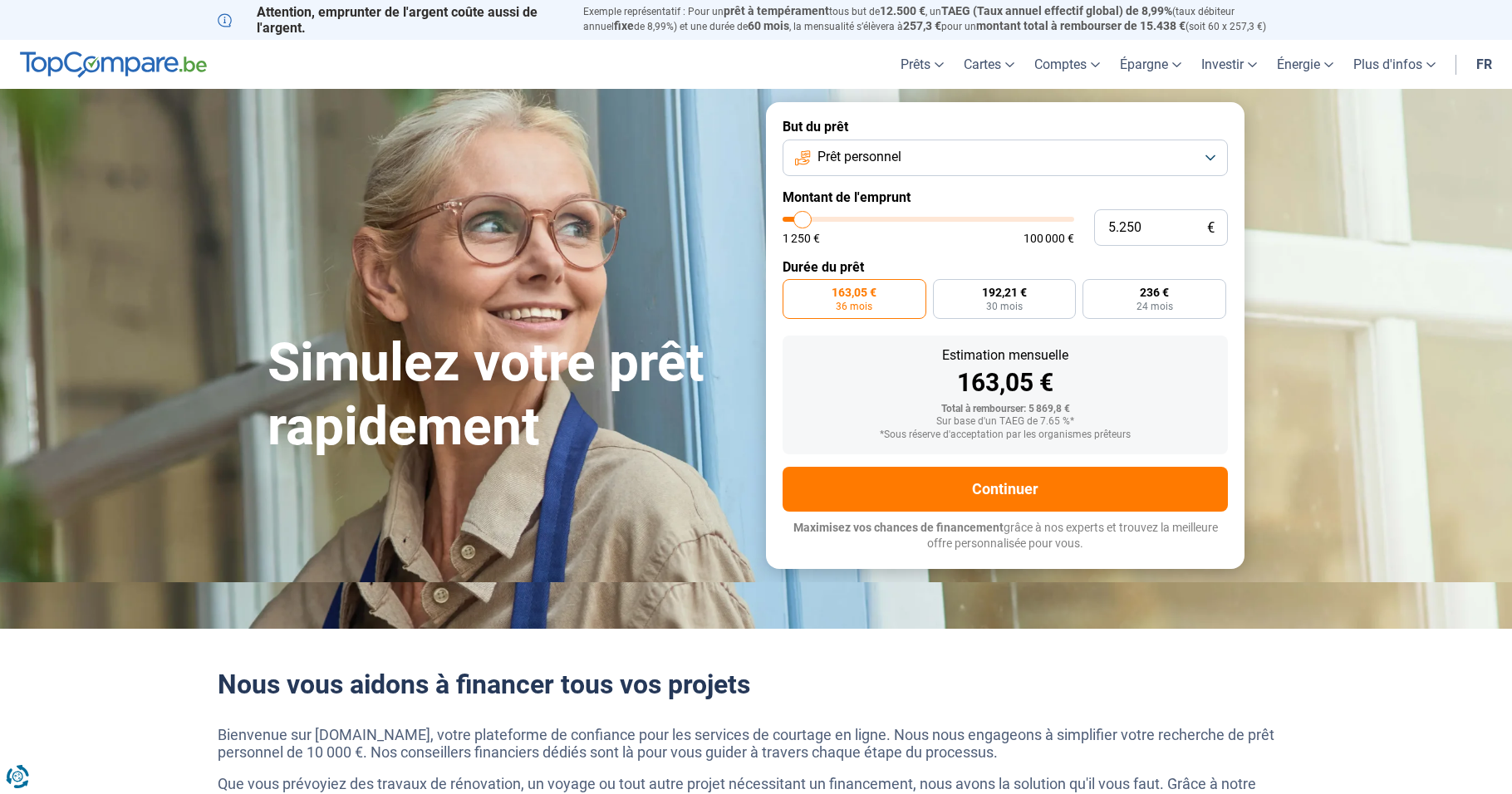
type input "4750"
type input "5.750"
type input "5750"
type input "6.000"
type input "6000"
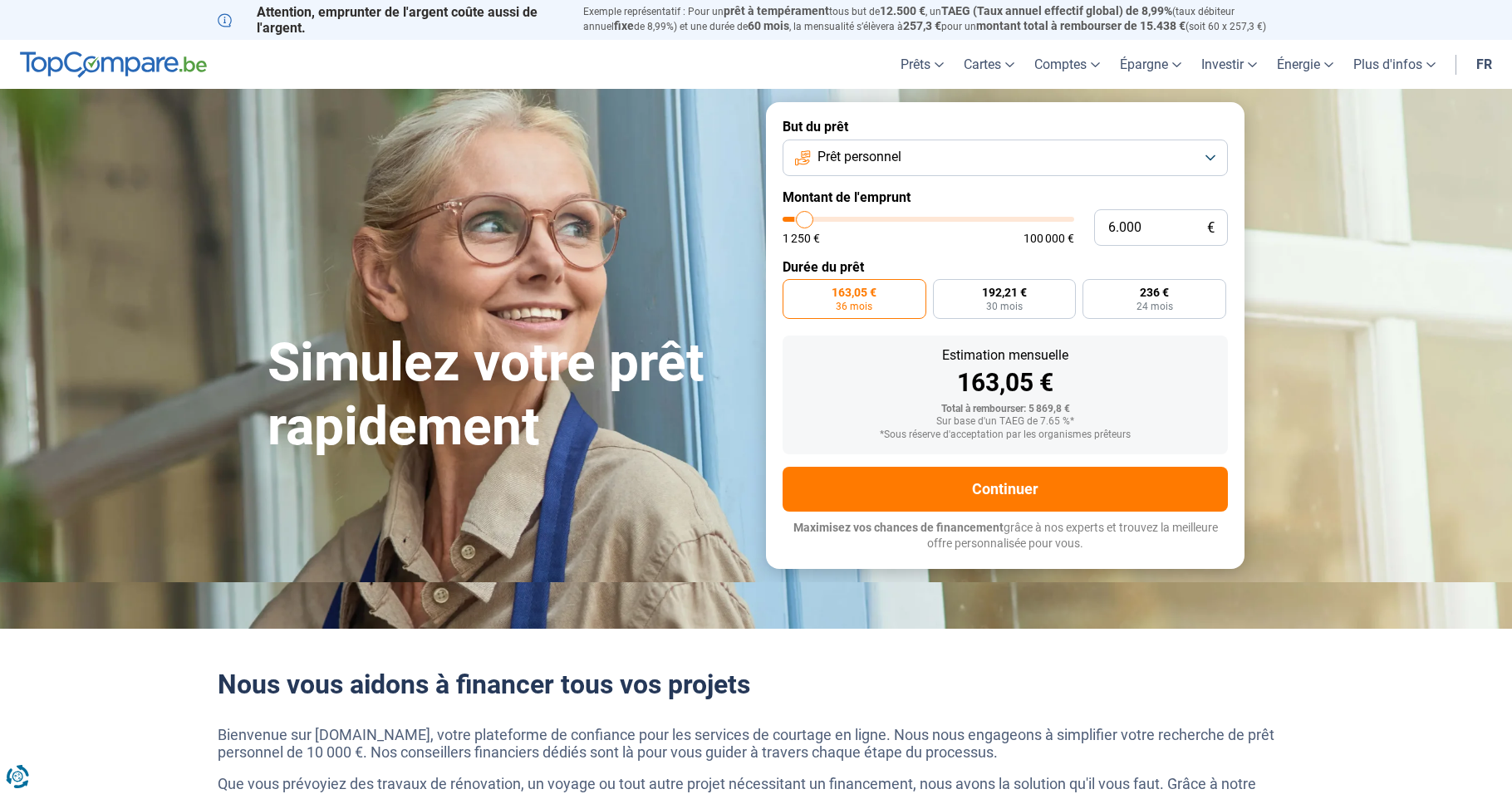
type input "6.250"
type input "6250"
type input "6.500"
type input "6500"
type input "6.750"
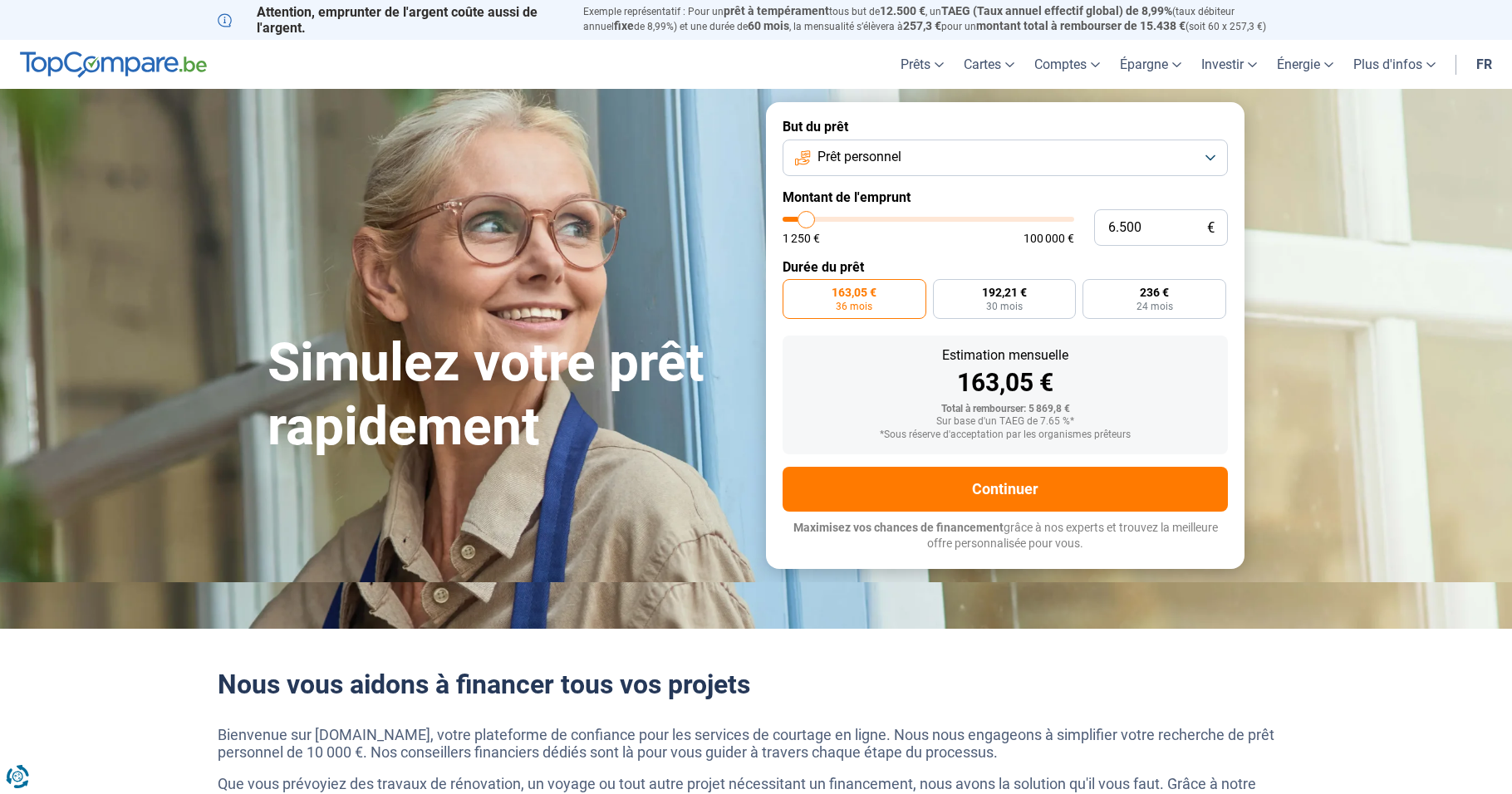
type input "6750"
type input "7.500"
type input "7500"
type input "8.000"
type input "8000"
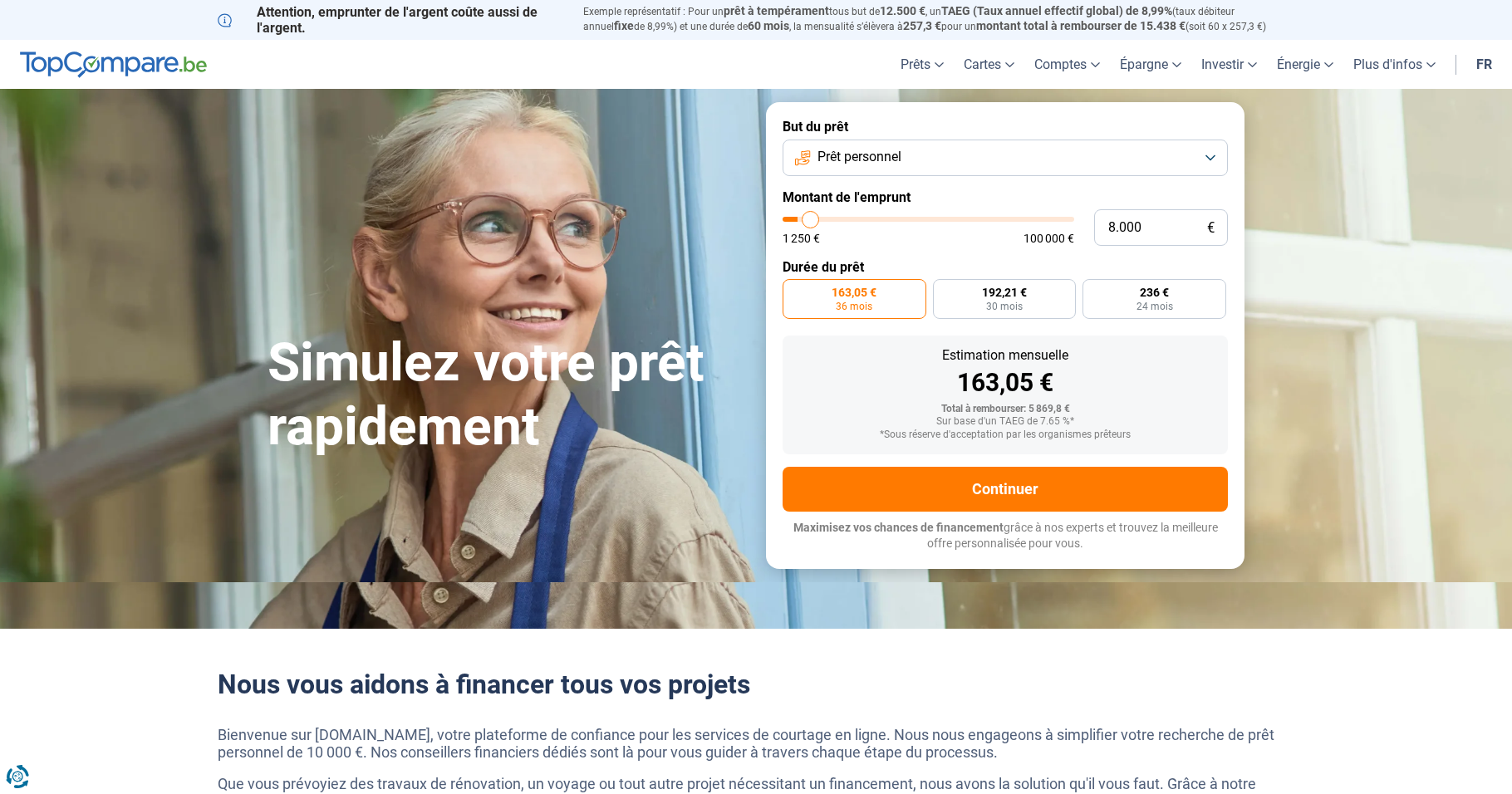
type input "8.750"
type input "8750"
type input "9.000"
type input "9000"
type input "9.250"
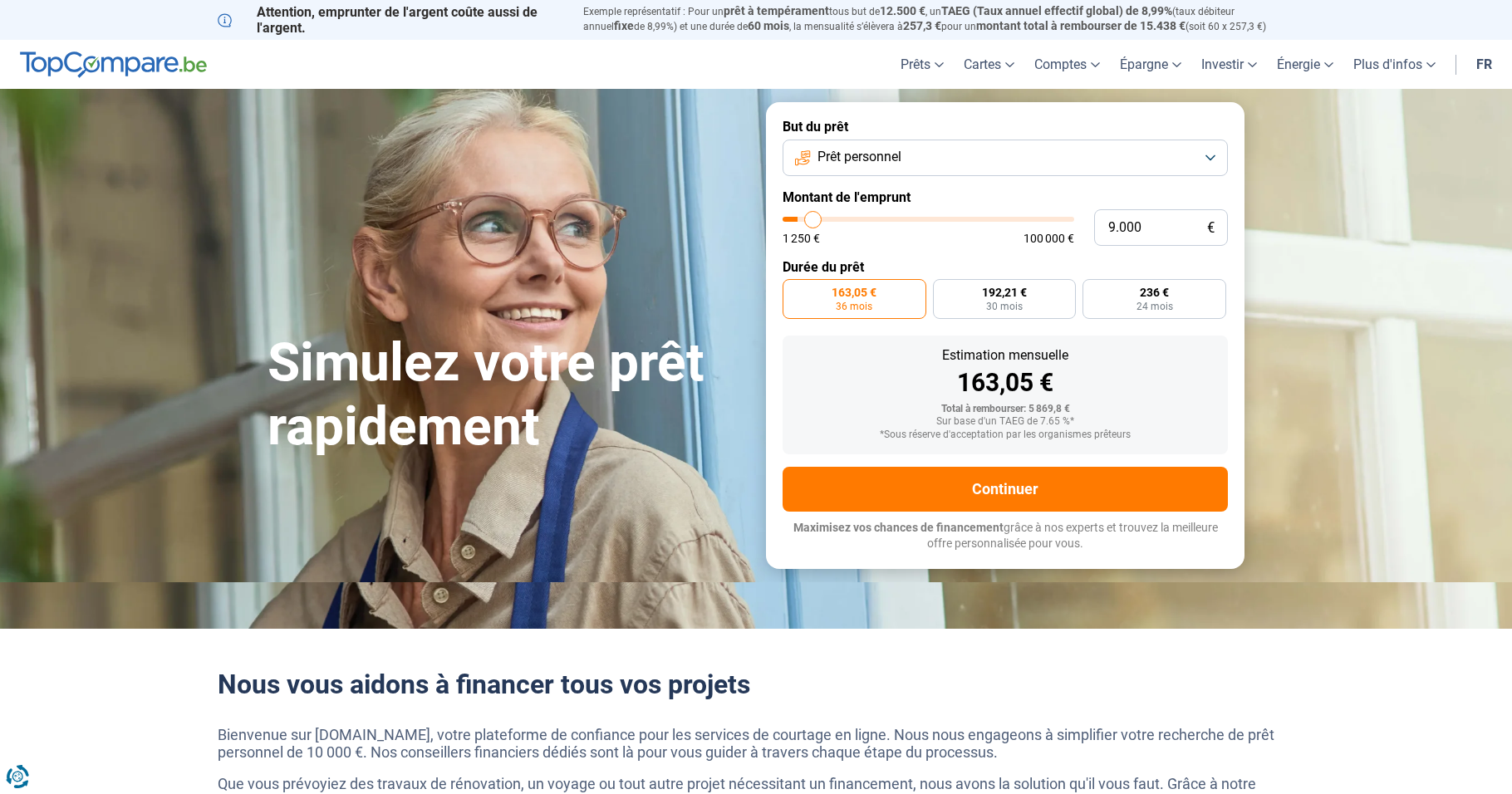
type input "9250"
type input "9.000"
type input "9000"
type input "8.750"
type input "8750"
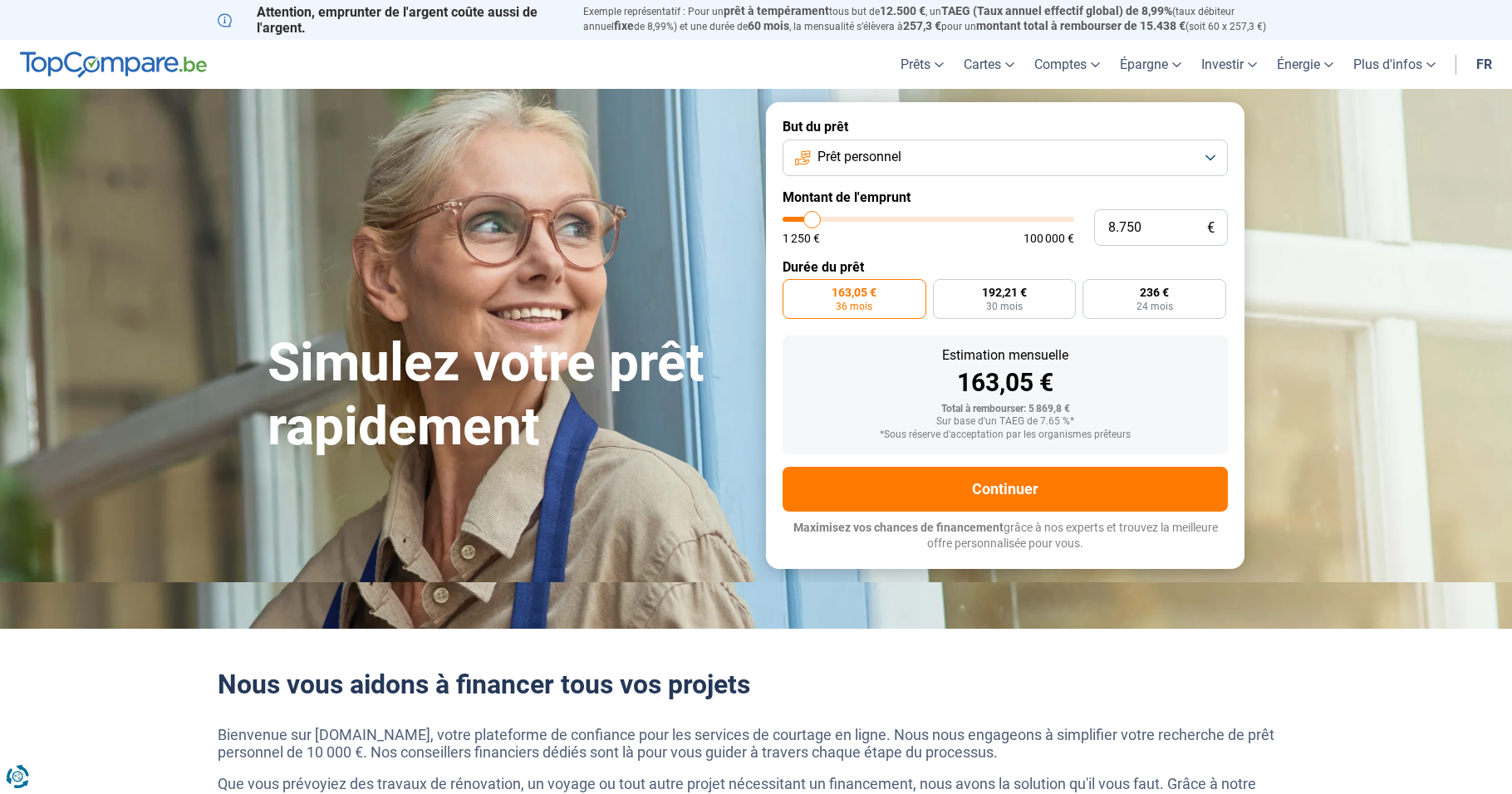
type input "8.250"
type input "8250"
type input "8.000"
type input "8000"
type input "7.500"
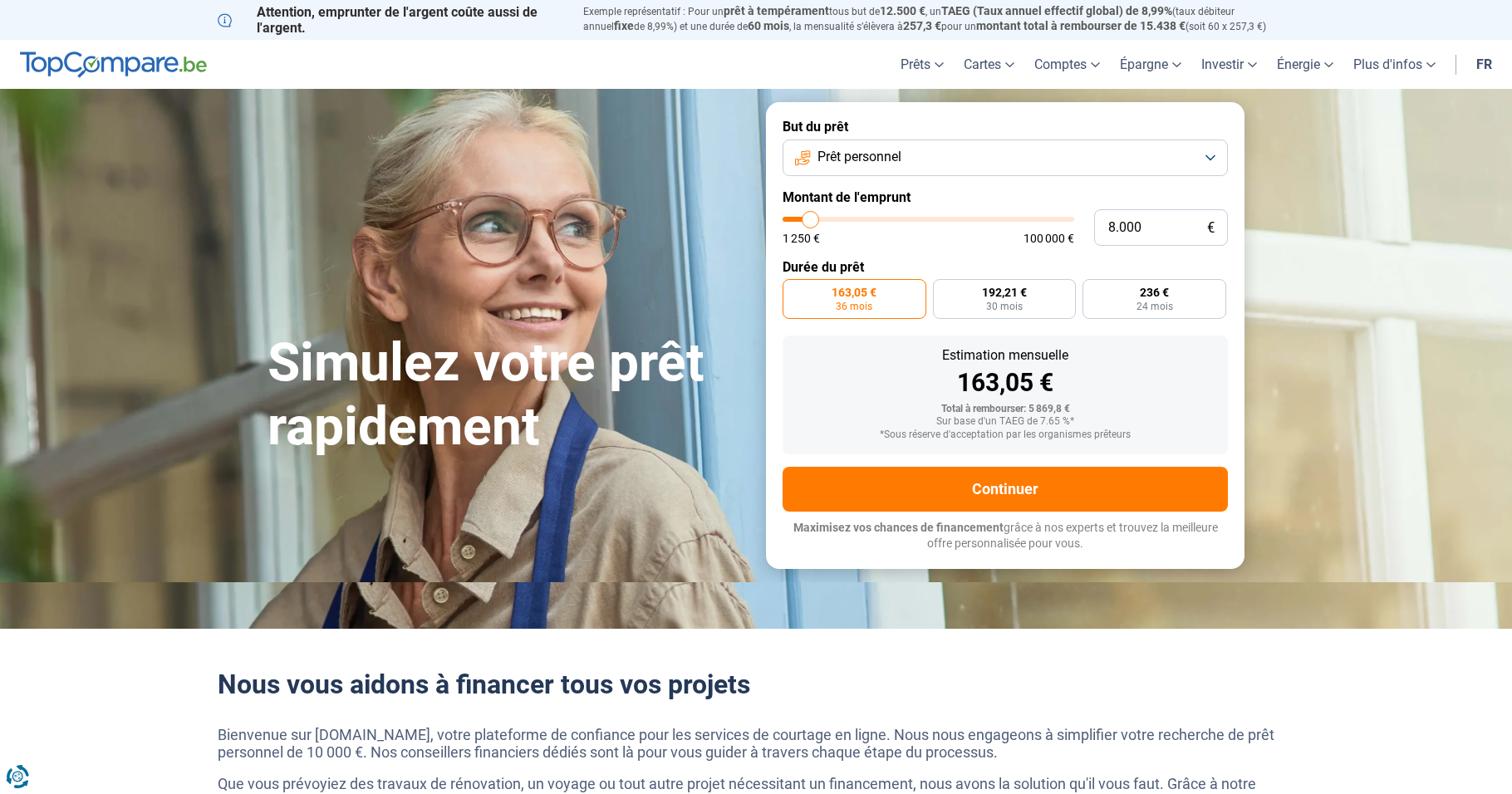
type input "7500"
type input "7.250"
type input "7250"
type input "6.750"
type input "6750"
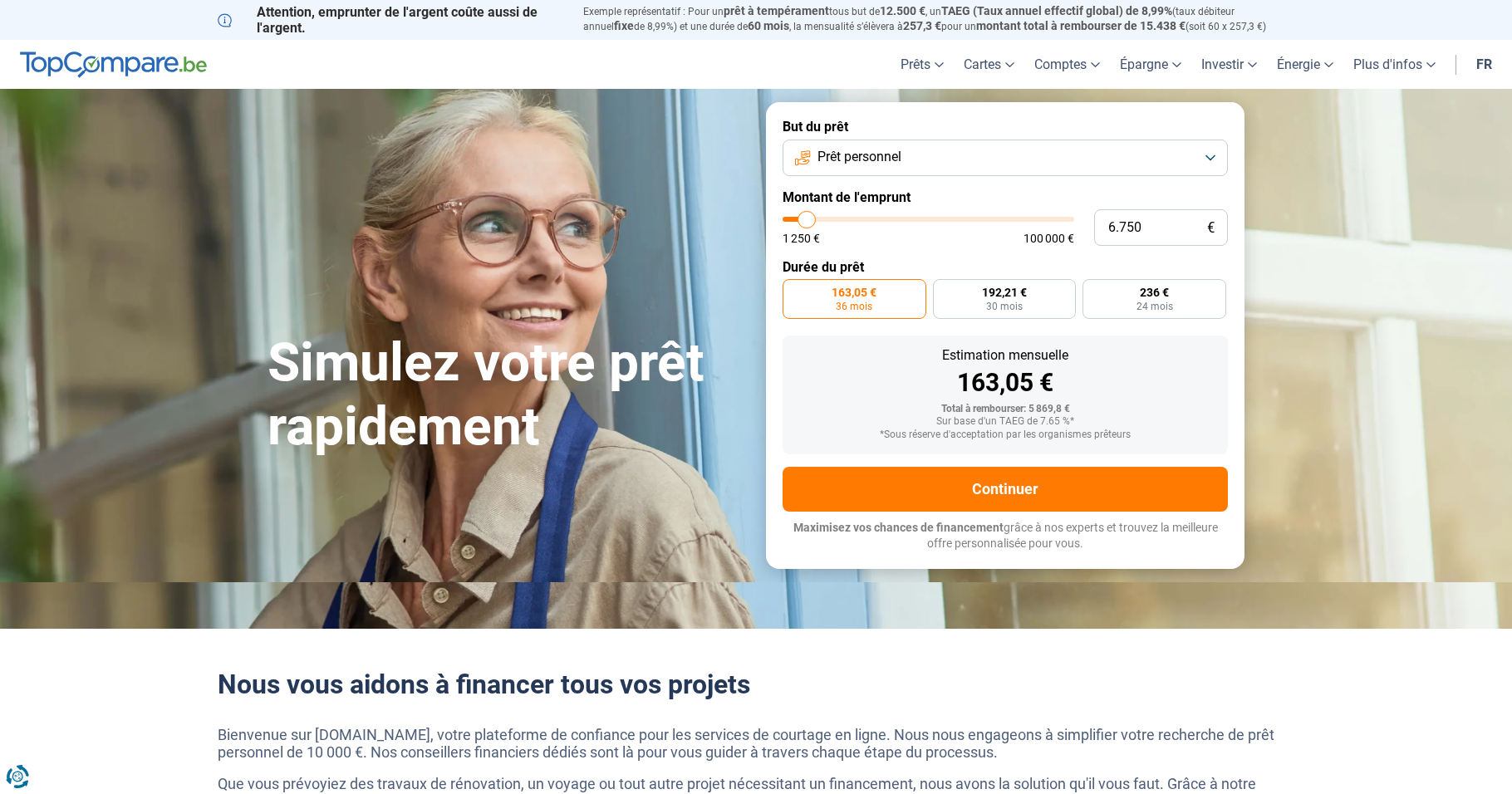
type input "7.250"
type input "7250"
type input "7.750"
drag, startPoint x: 801, startPoint y: 224, endPoint x: 811, endPoint y: 218, distance: 11.7
type input "8000"
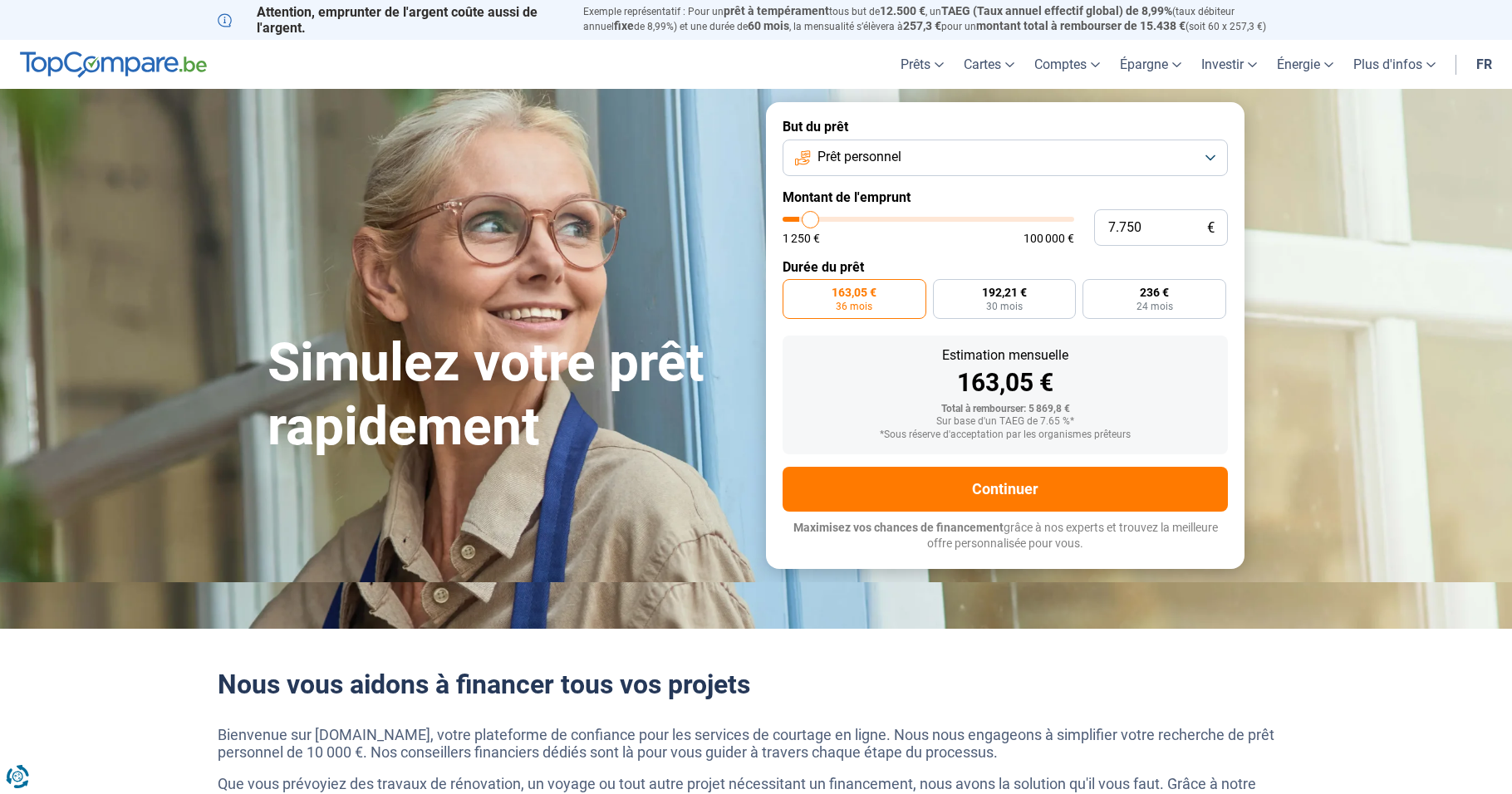
click at [811, 218] on input "range" at bounding box center [928, 219] width 291 height 5
type input "8.000"
radio input "false"
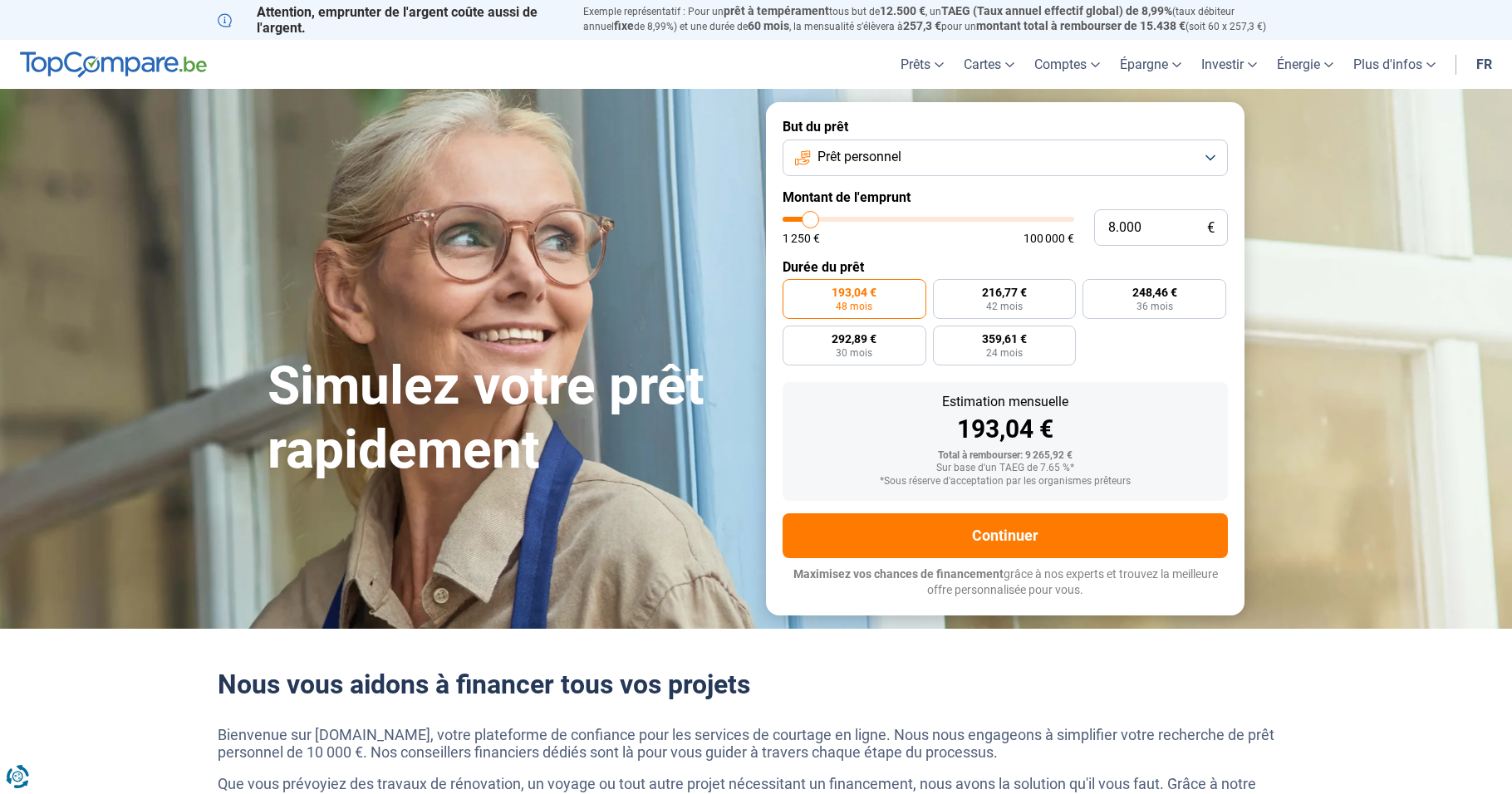
type input "7.500"
type input "7500"
type input "7.250"
type input "7250"
type input "6.750"
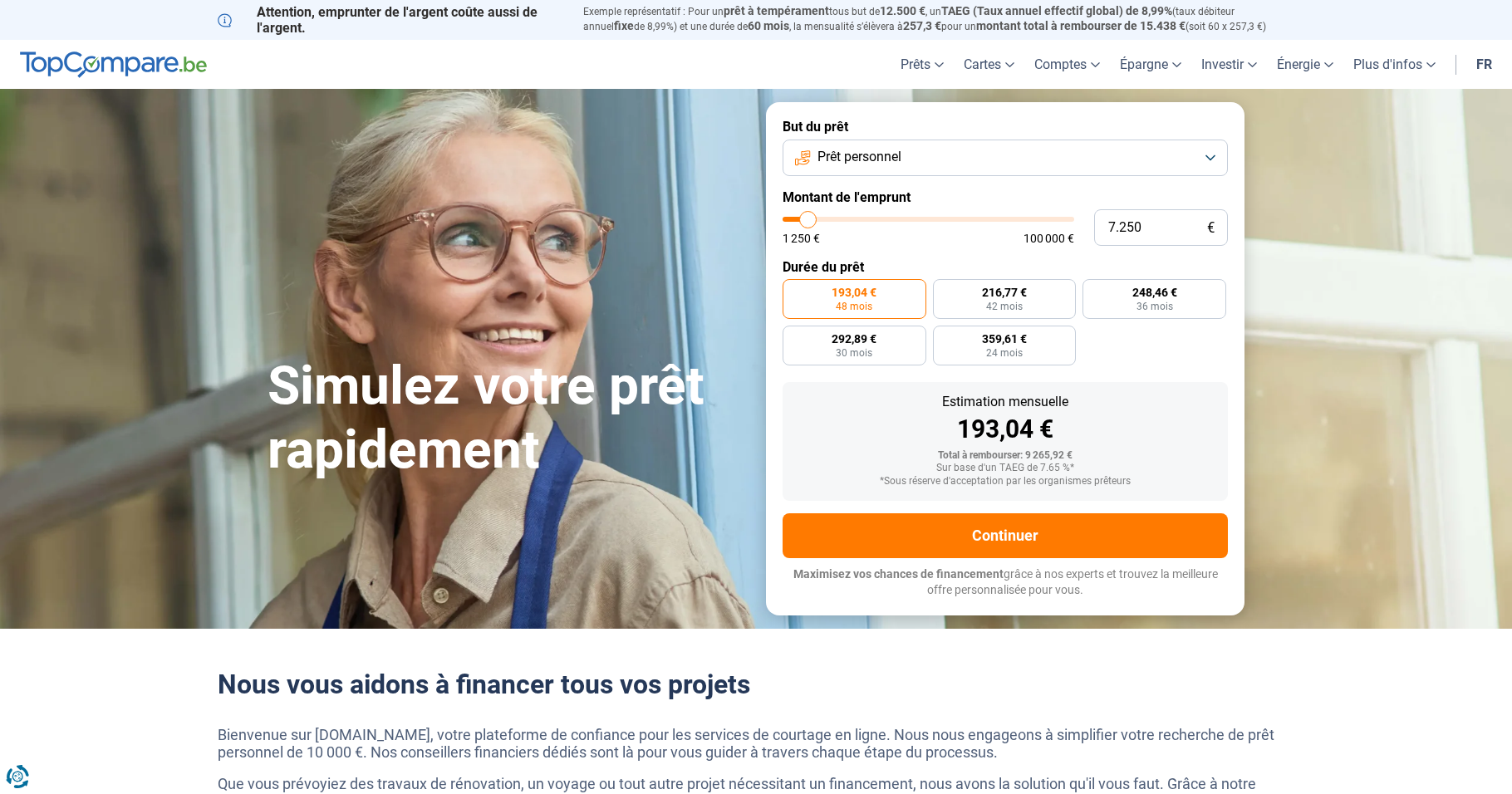
type input "6750"
type input "6.500"
type input "6500"
type input "6.250"
type input "6250"
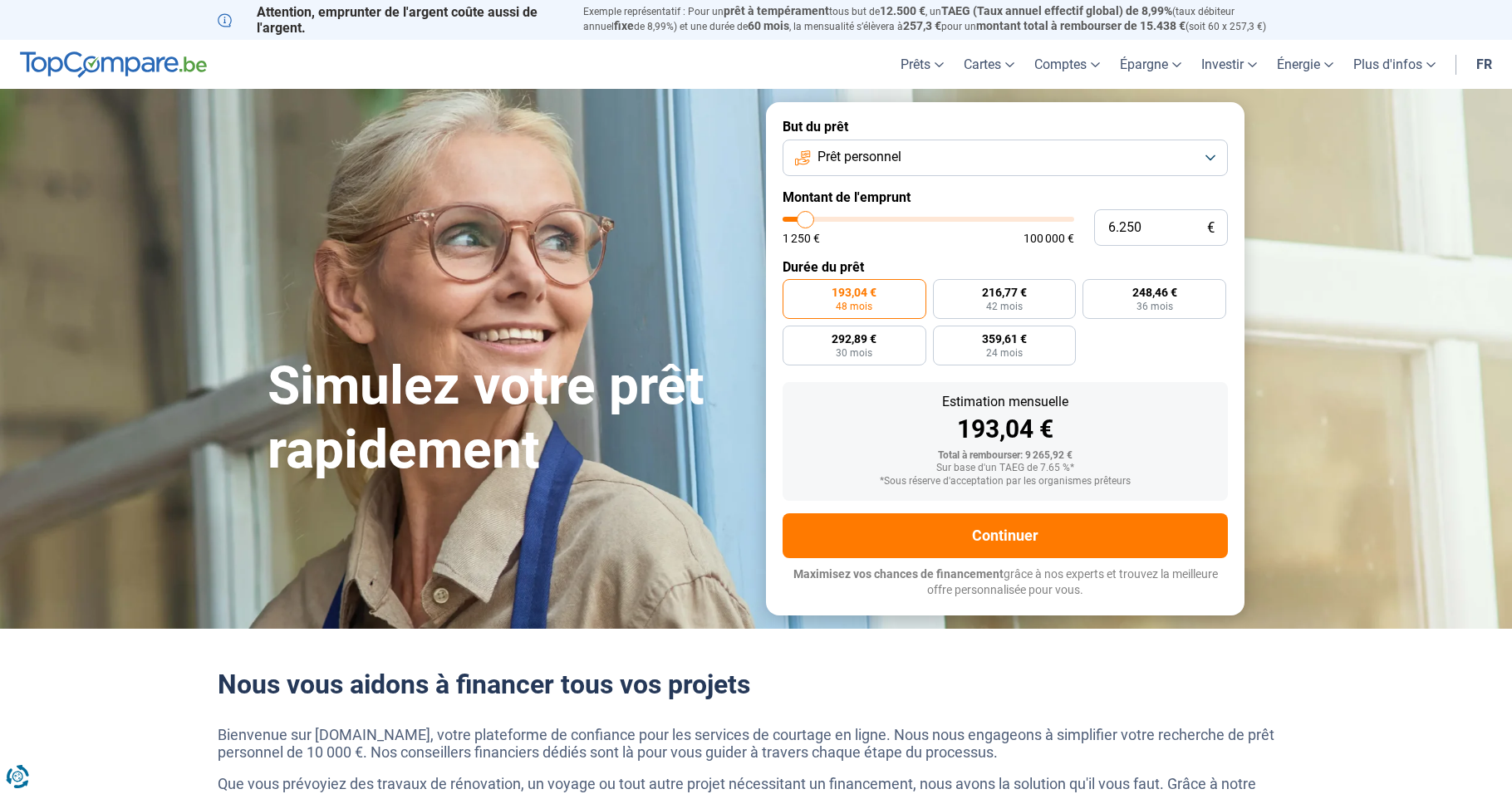
type input "6.000"
type input "6000"
type input "5.750"
type input "5750"
type input "5.250"
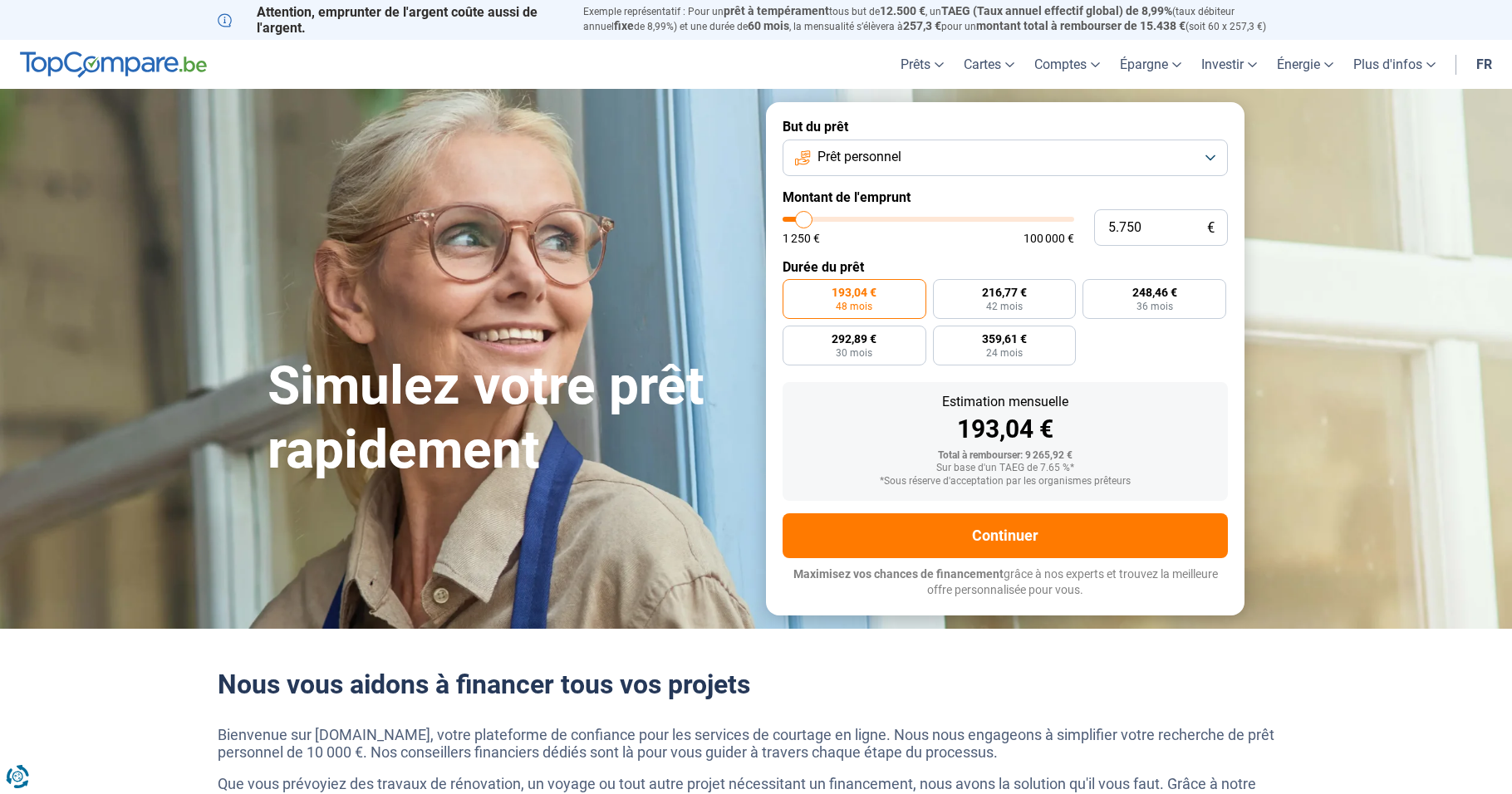
type input "5250"
type input "5.000"
type input "5000"
type input "4.750"
type input "4750"
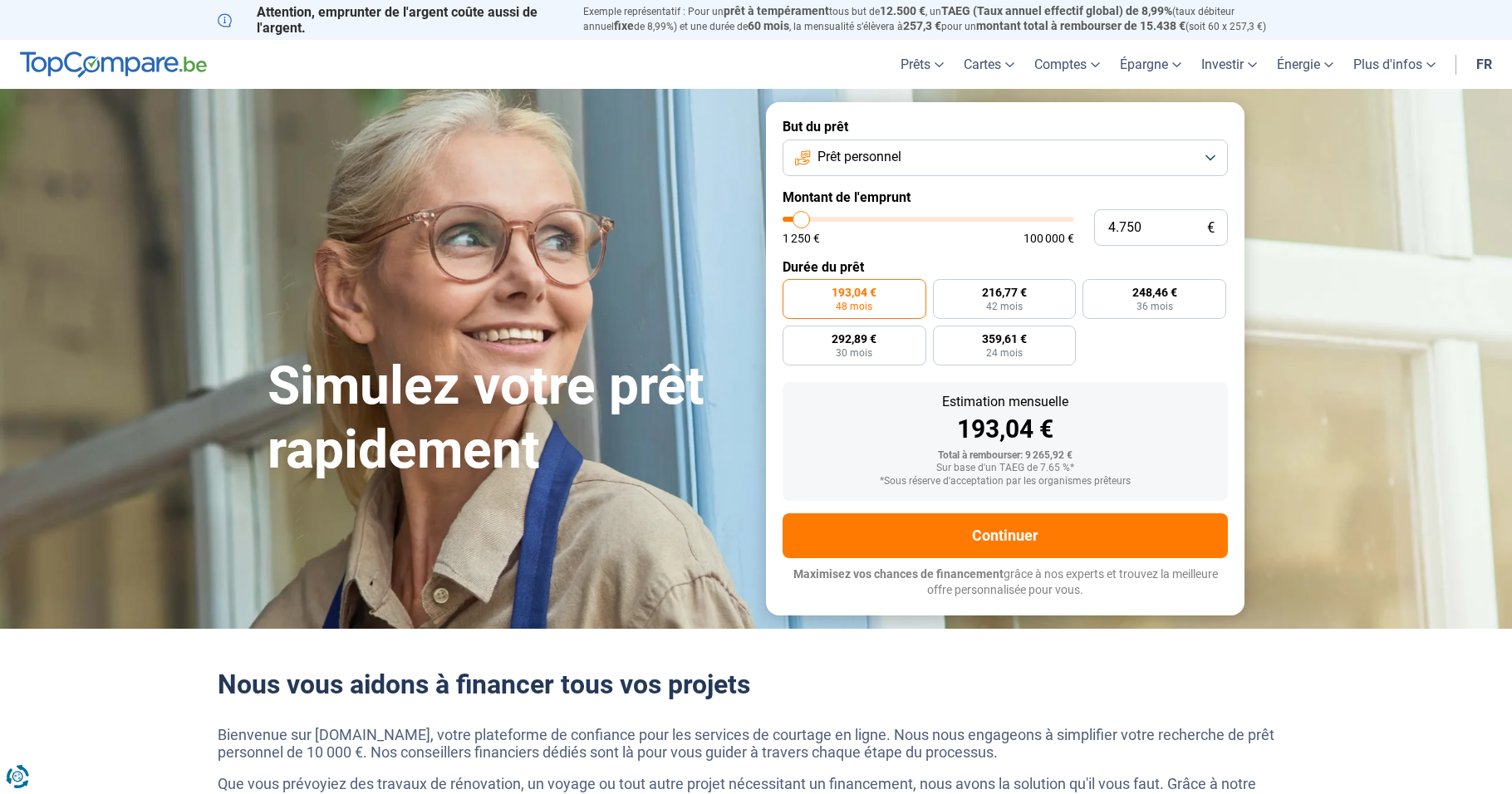
type input "4.500"
type input "4500"
type input "4.250"
type input "4250"
type input "3.750"
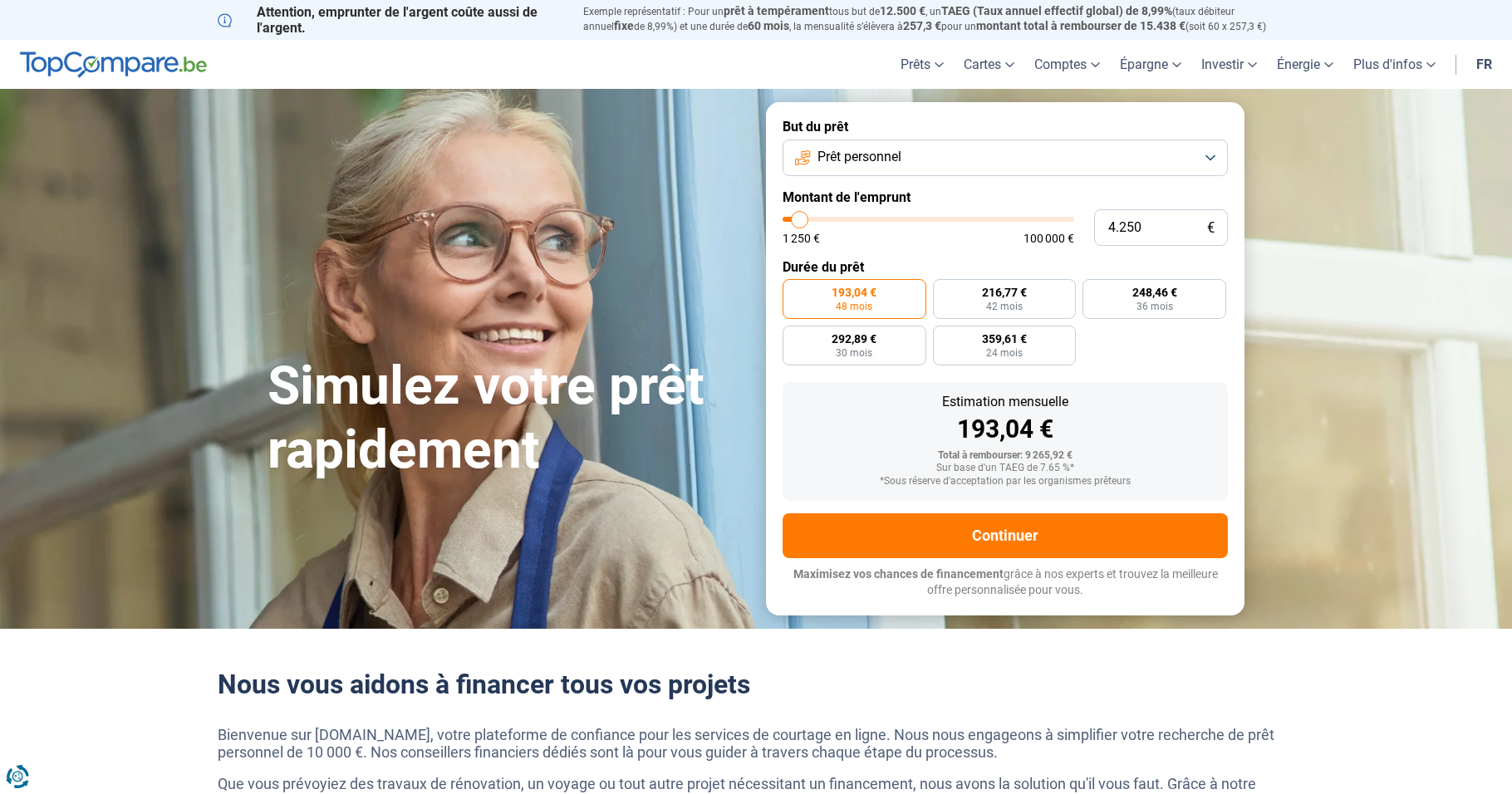
type input "3750"
type input "3.500"
type input "3500"
type input "3.750"
type input "3750"
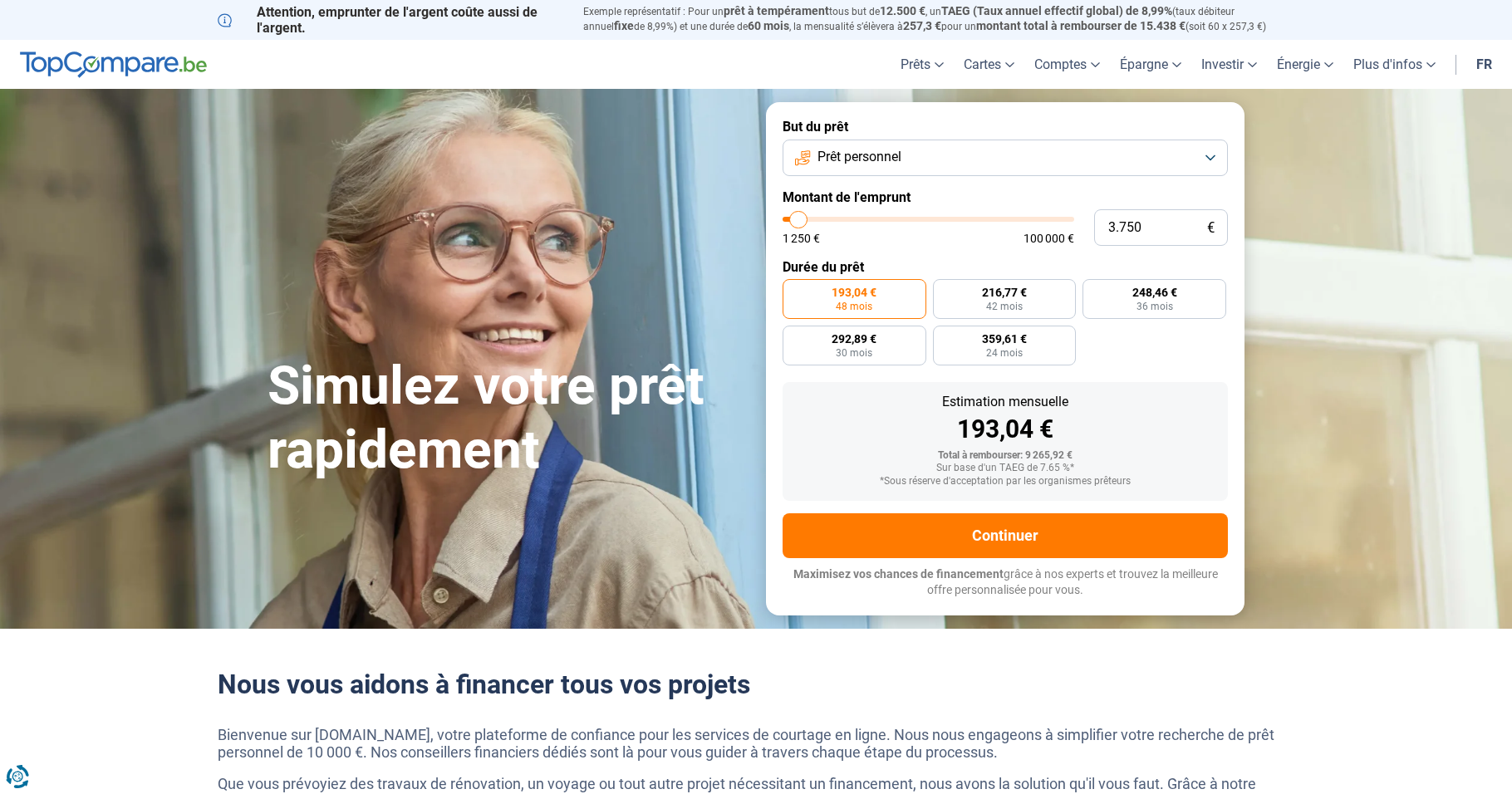
type input "4.250"
type input "4250"
type input "3.750"
type input "3750"
type input "3.500"
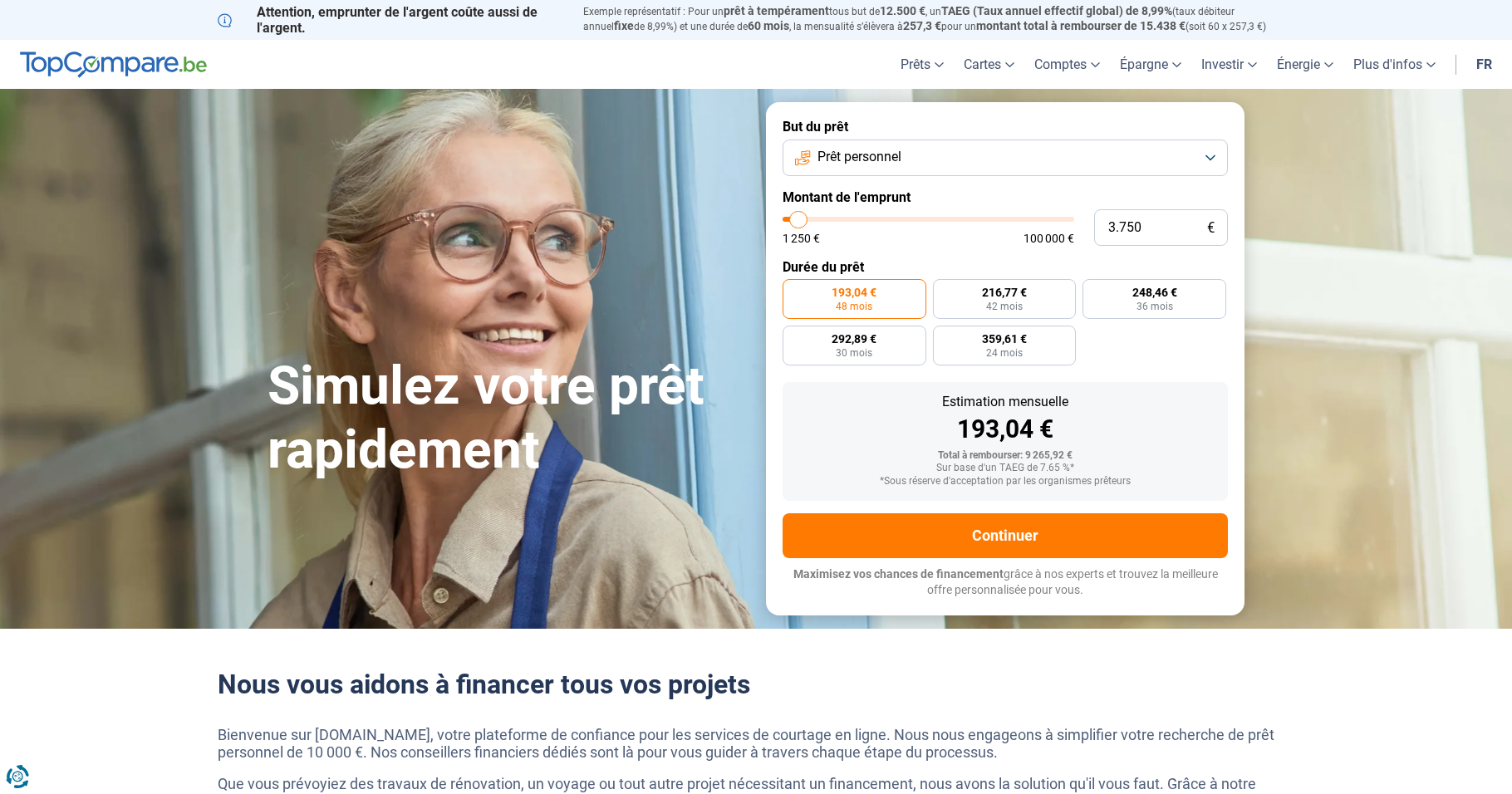
type input "3500"
type input "3.750"
type input "3750"
type input "4.500"
type input "4500"
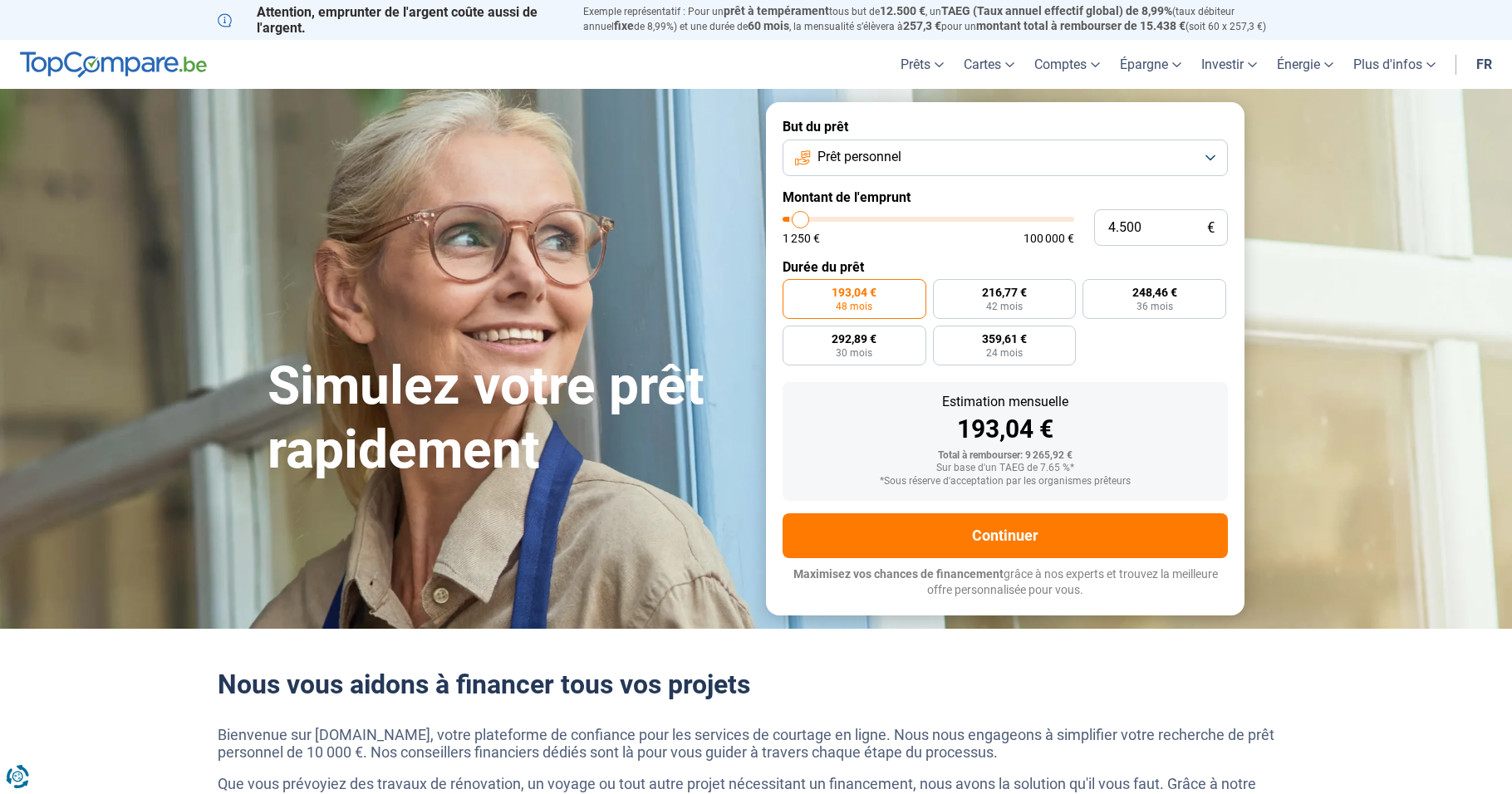
type input "5.000"
type input "5000"
type input "5.750"
type input "5750"
click at [805, 217] on input "range" at bounding box center [928, 219] width 291 height 5
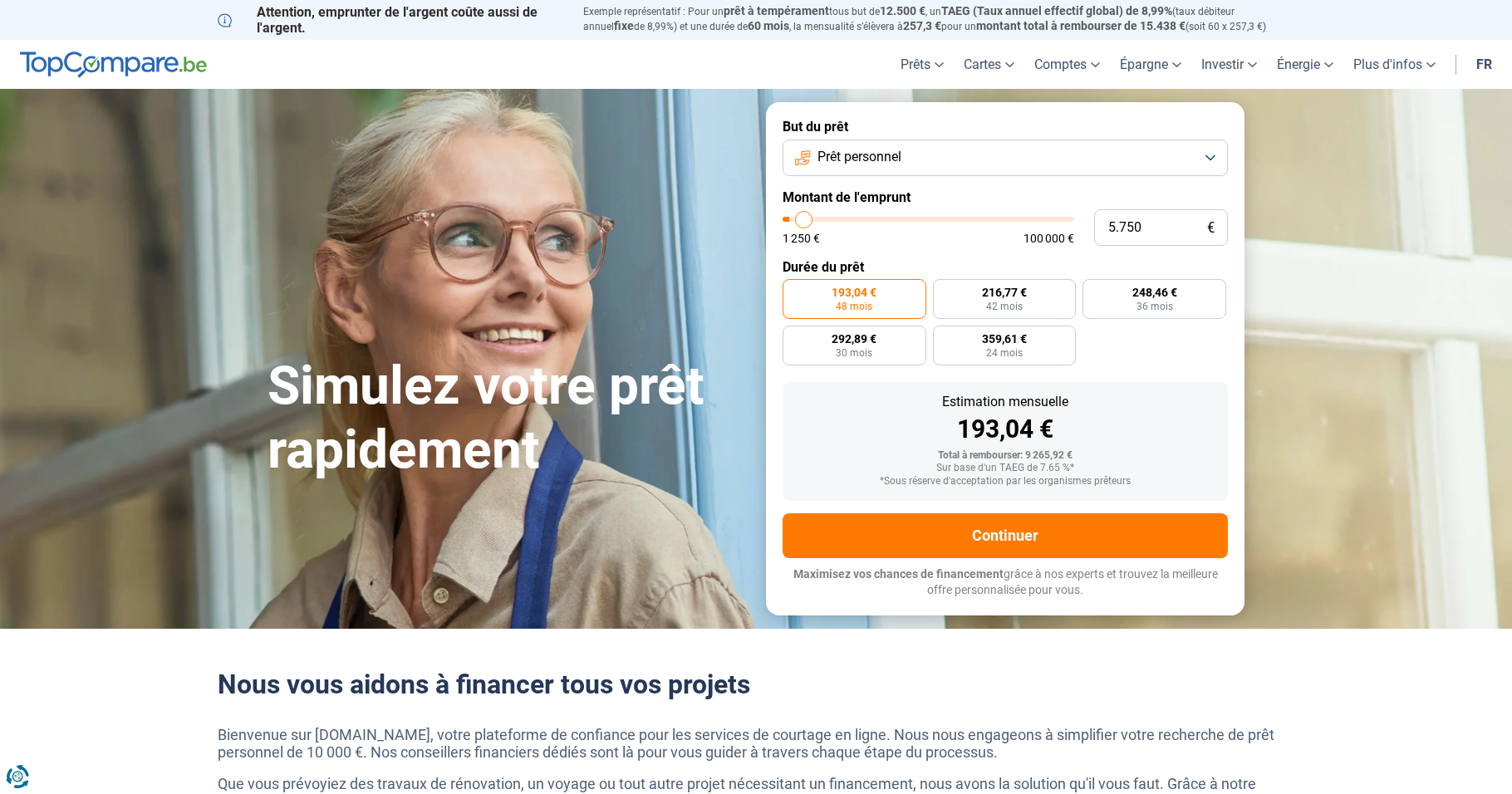
radio input "true"
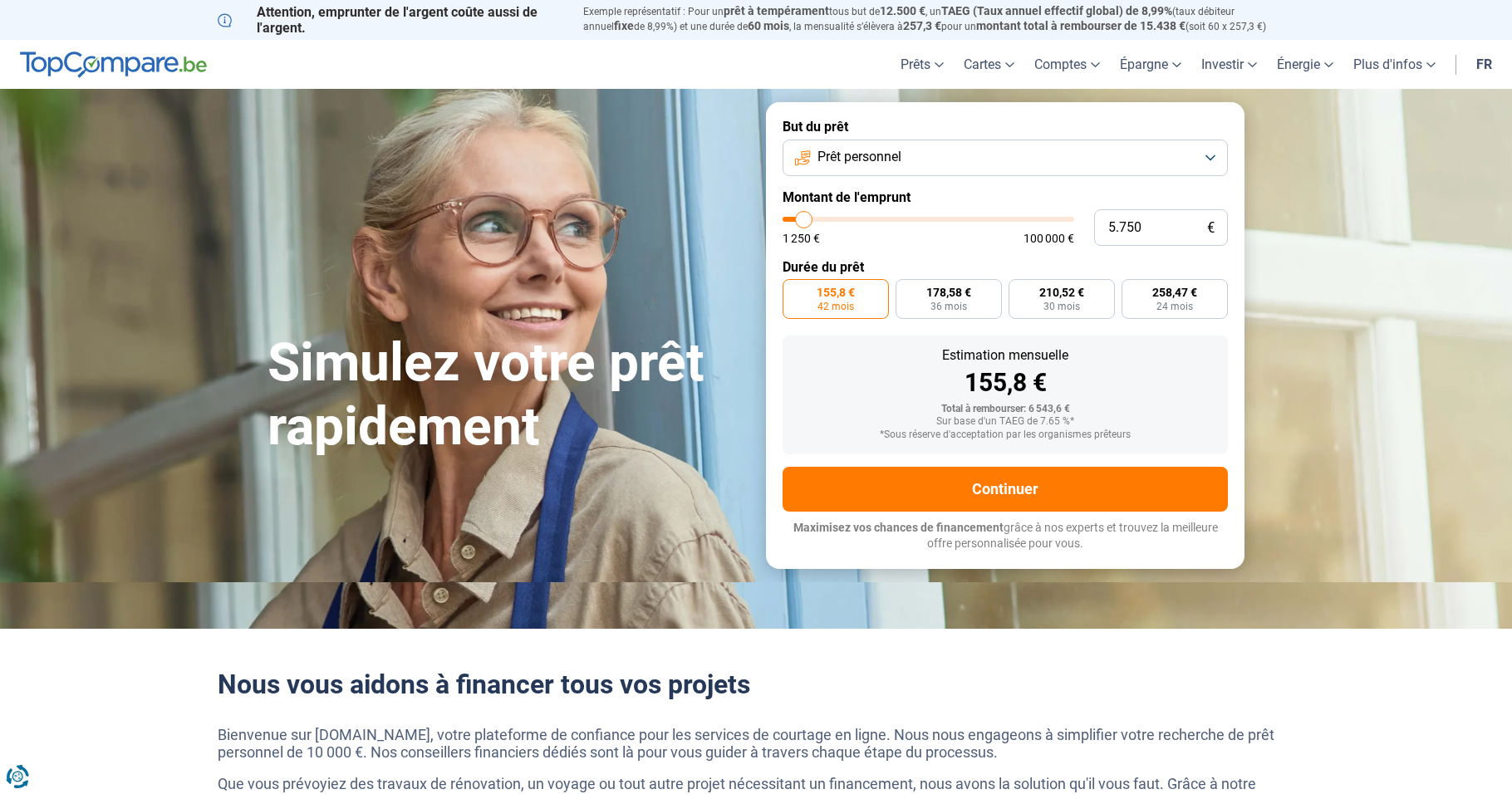
click at [860, 378] on div "155,8 €" at bounding box center [1005, 383] width 418 height 25
type input "6.000"
type input "6000"
type input "5.750"
type input "5750"
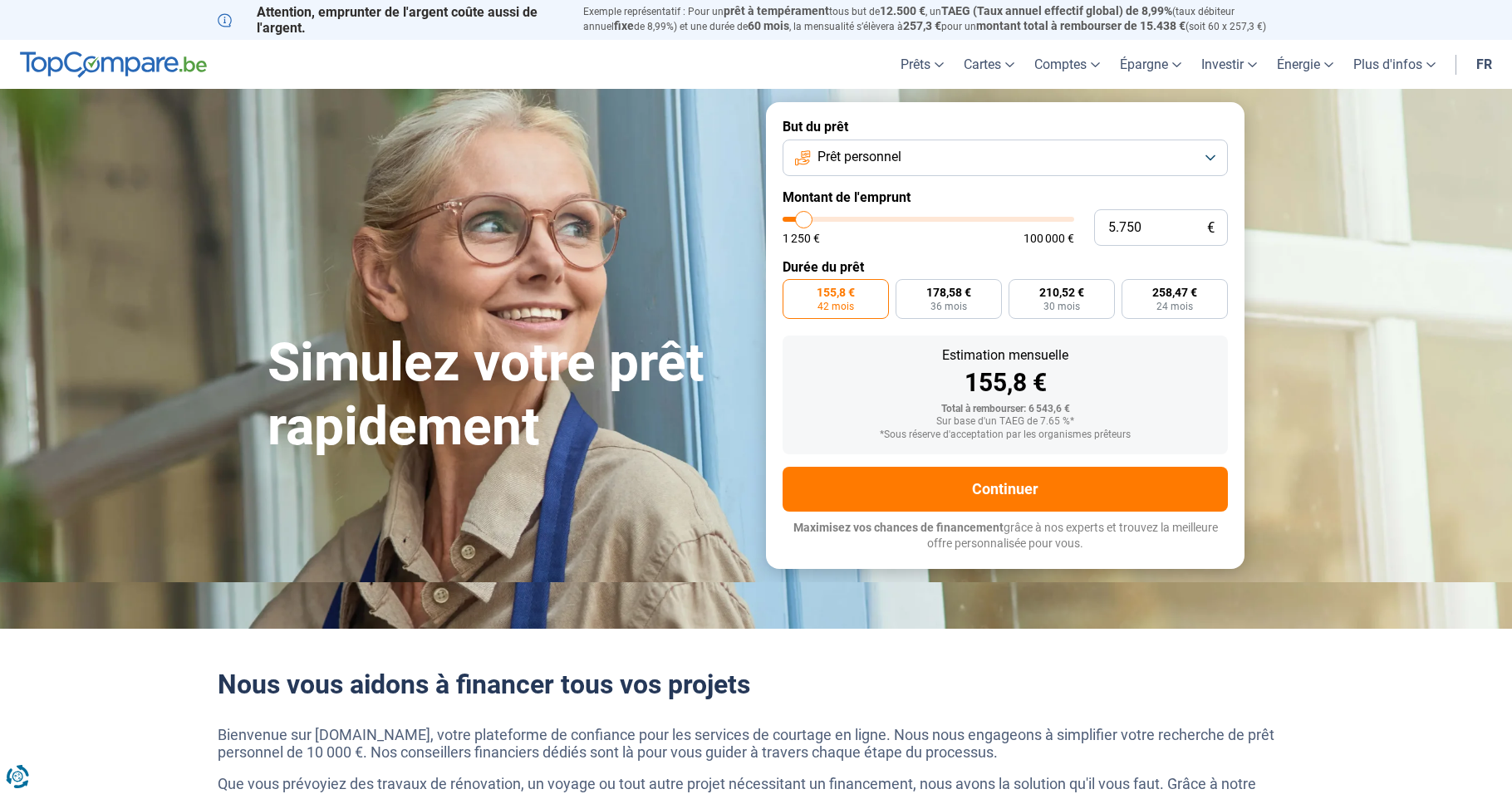
type input "5.250"
type input "5250"
type input "5.000"
type input "5000"
type input "4.750"
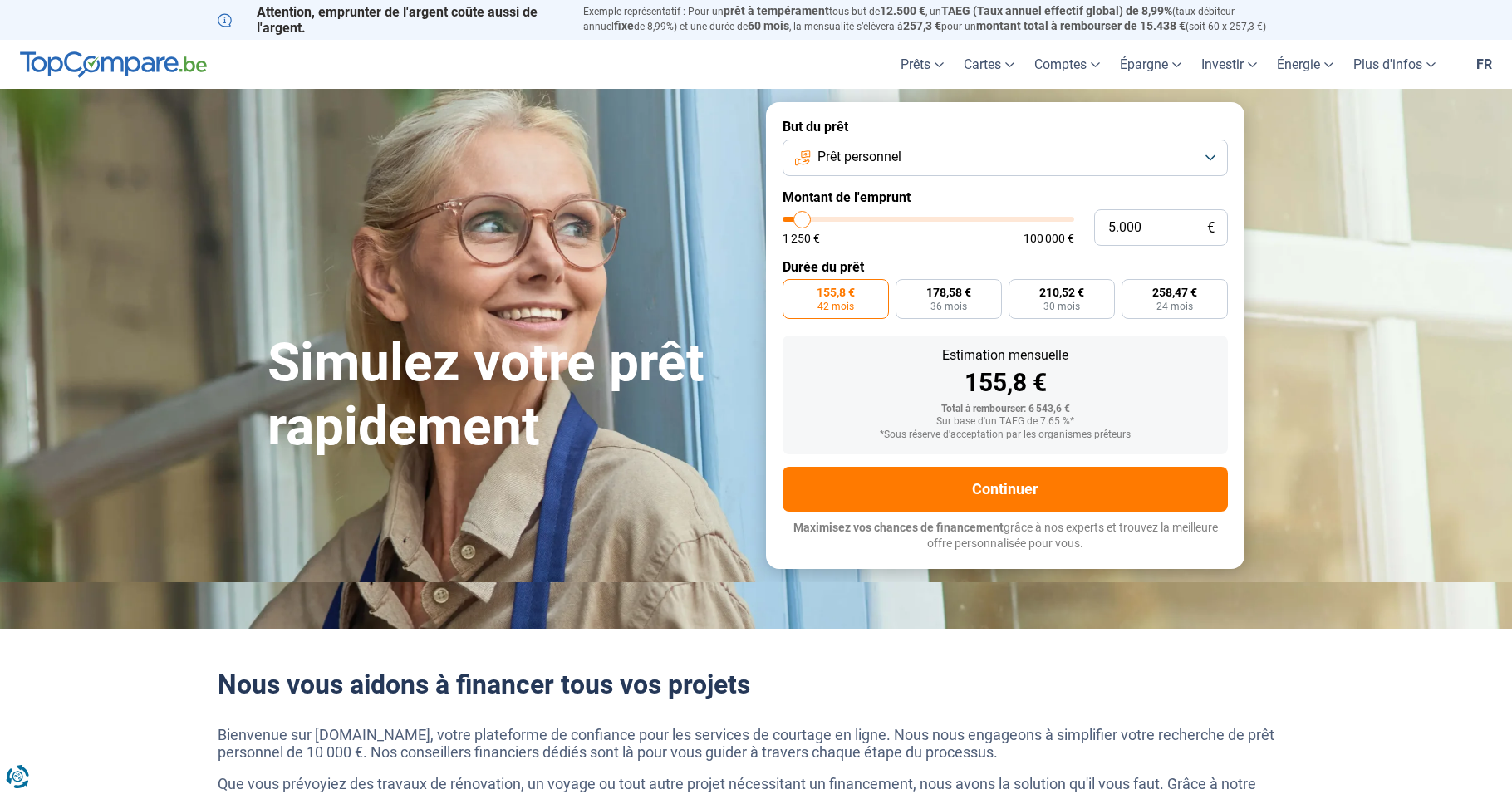
type input "4750"
type input "4.500"
type input "4500"
type input "4.250"
type input "4250"
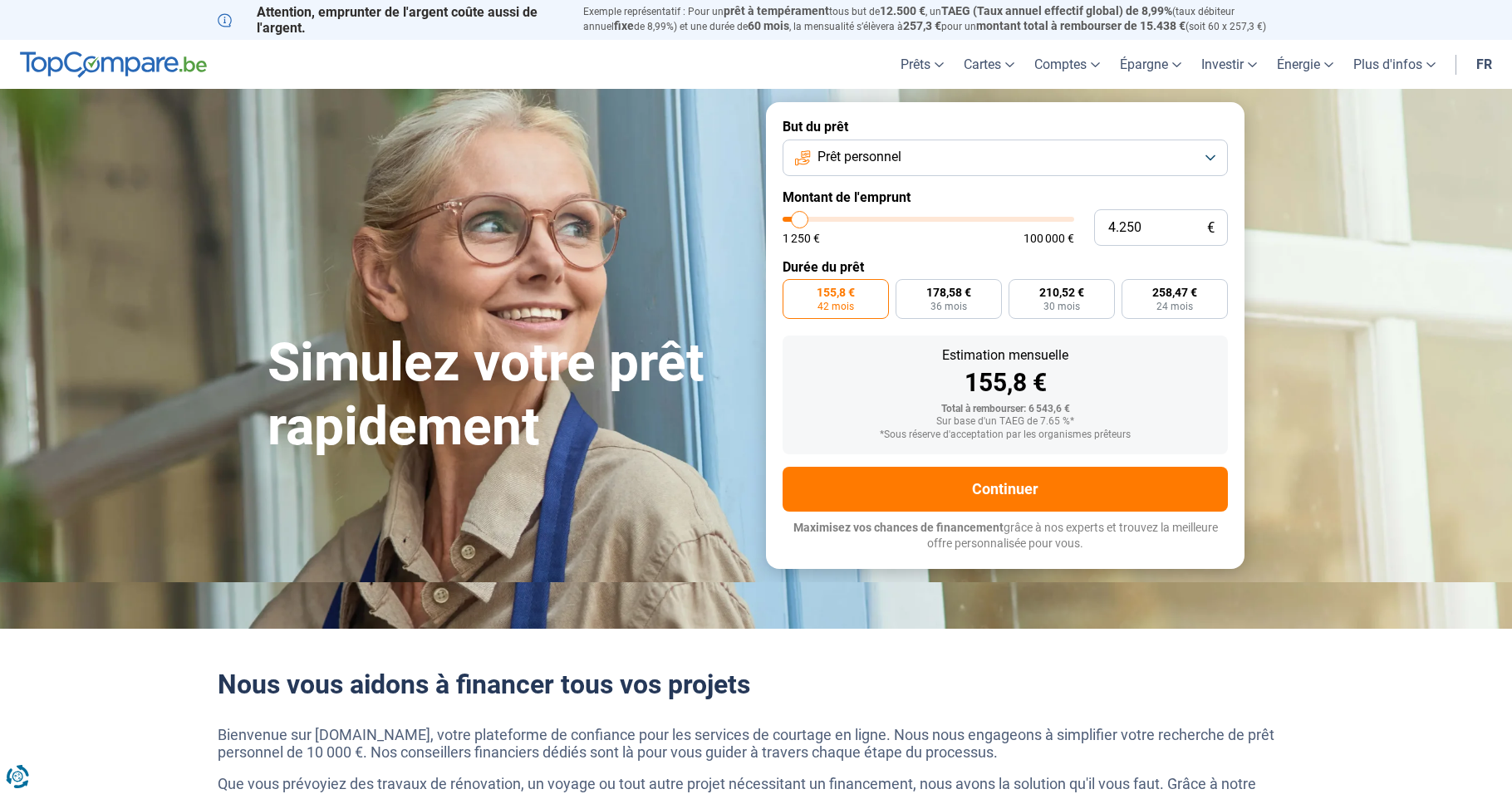
type input "3.500"
type input "3500"
type input "3.250"
type input "3250"
type input "3.000"
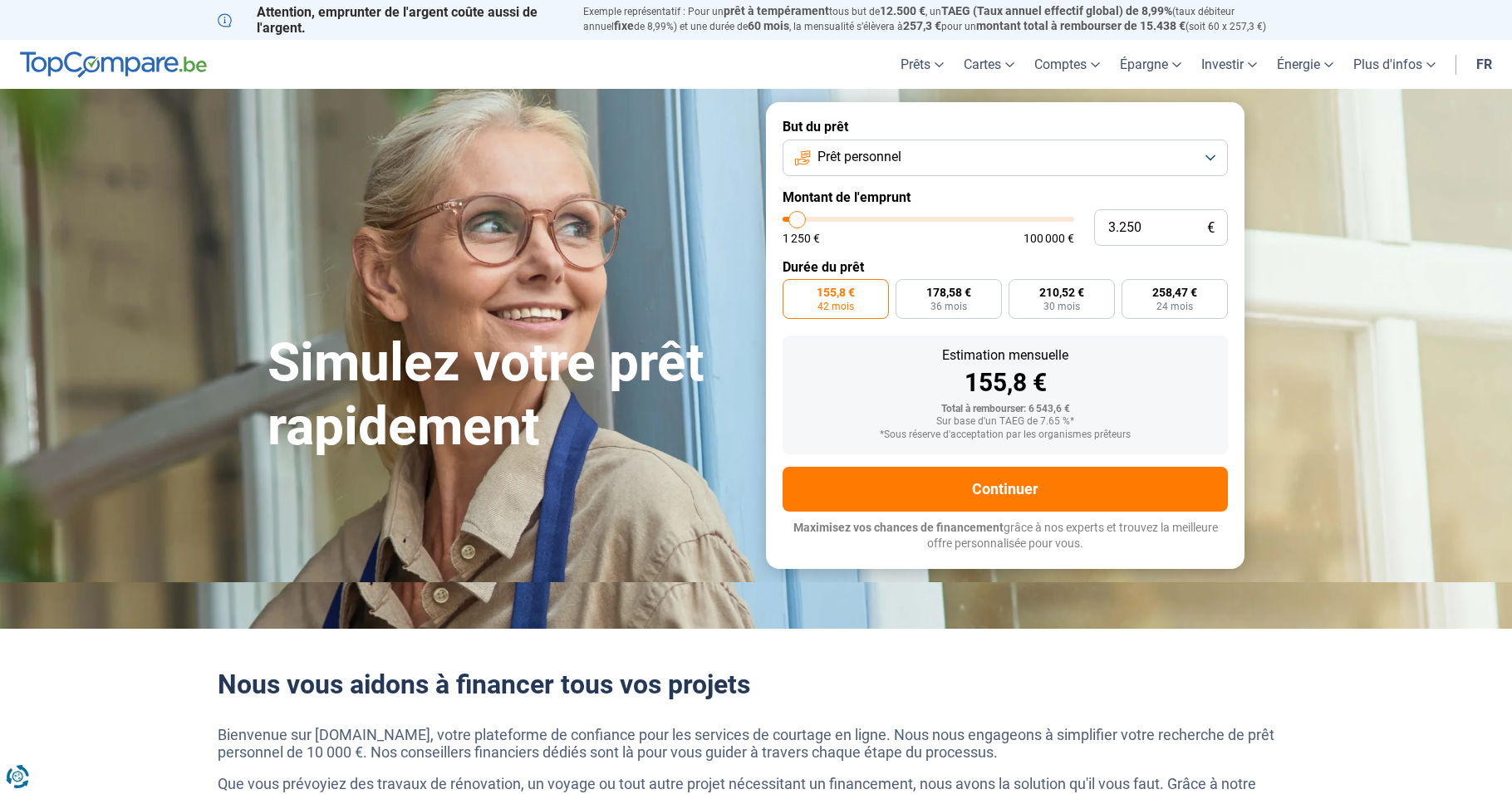
type input "3000"
type input "2.750"
type input "2750"
type input "2.250"
type input "2250"
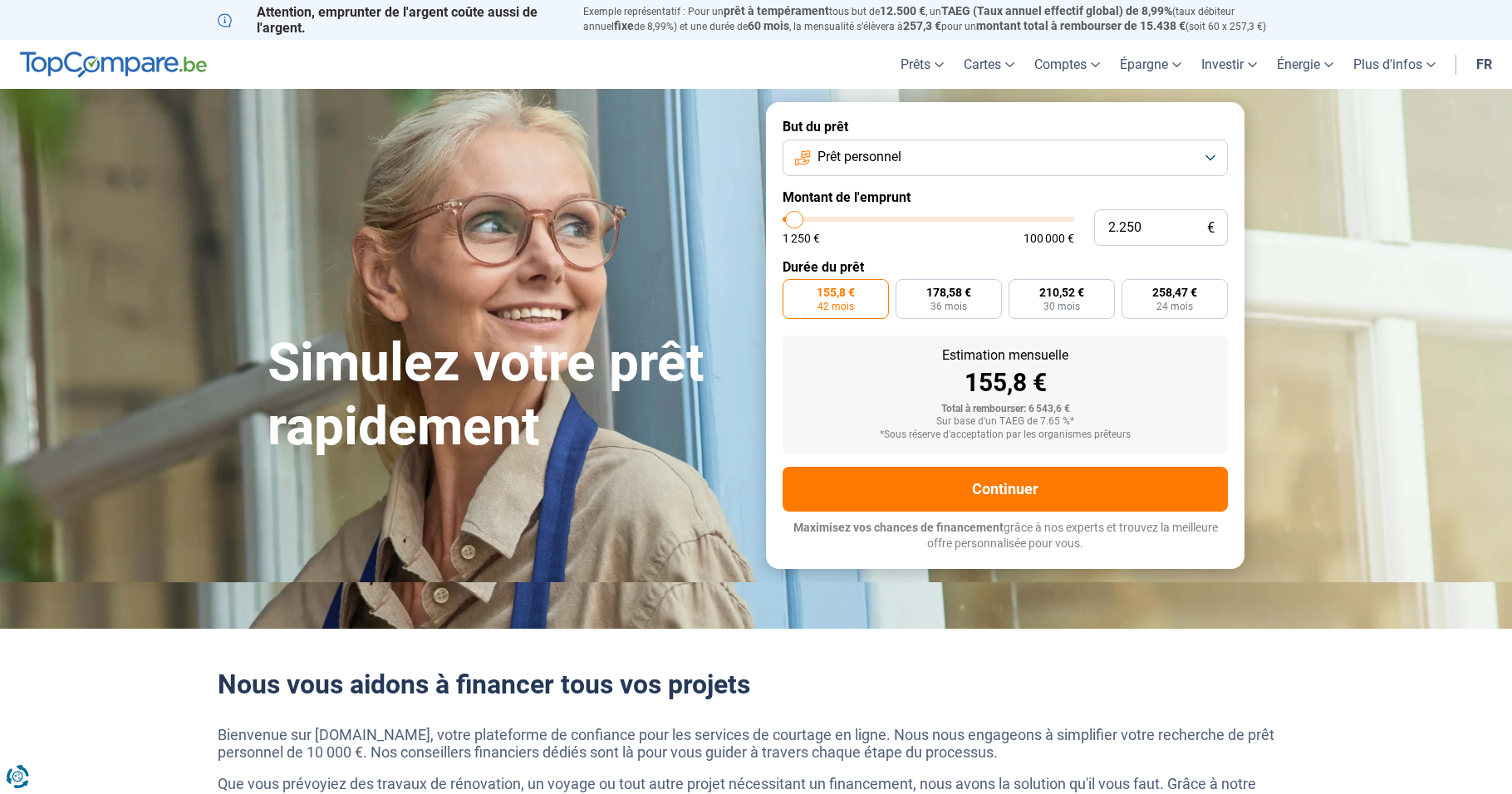
type input "2.750"
type input "2750"
type input "3.000"
type input "3000"
type input "3.250"
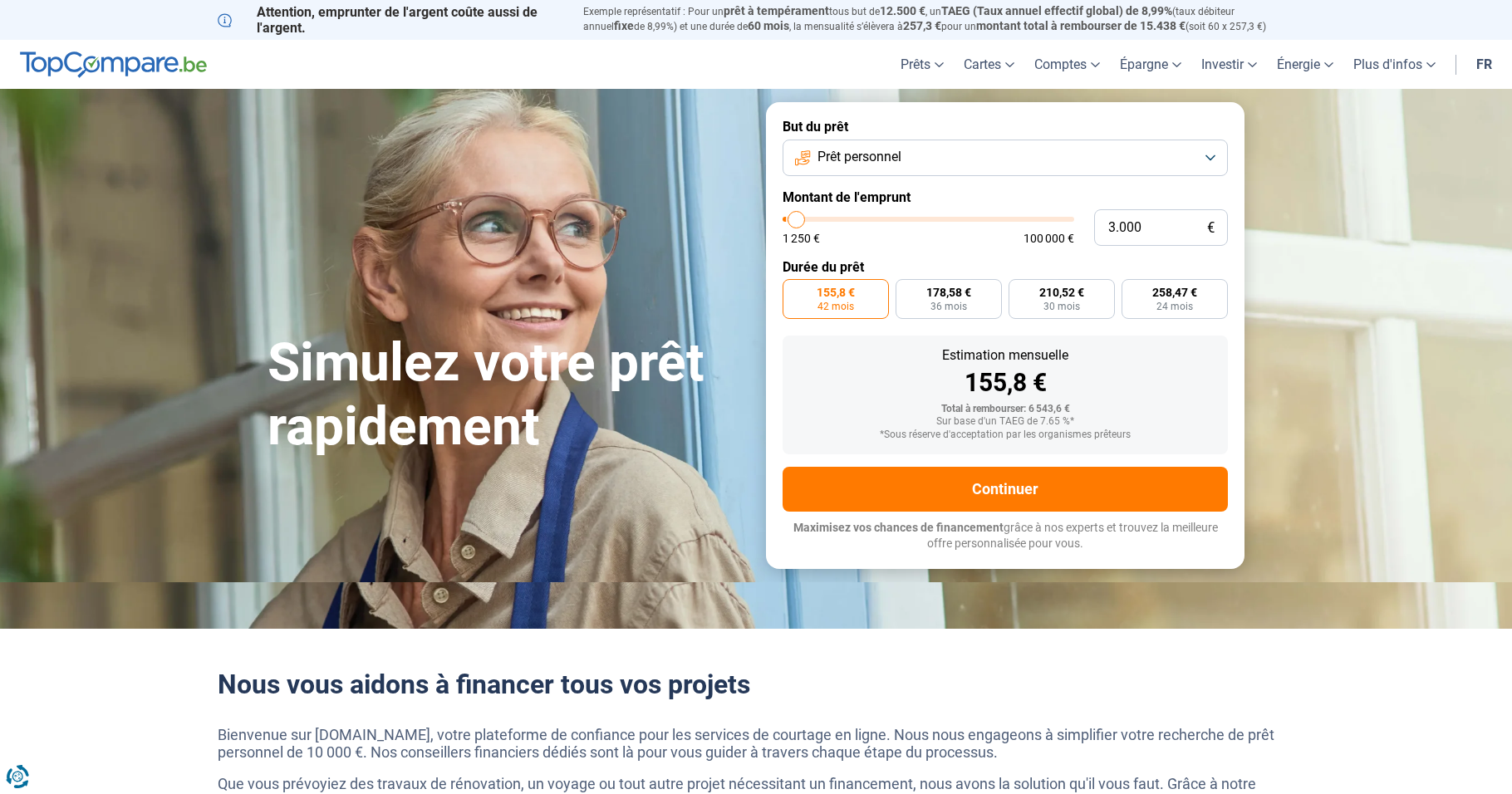
type input "3250"
type input "3.500"
type input "3500"
type input "3.750"
type input "3750"
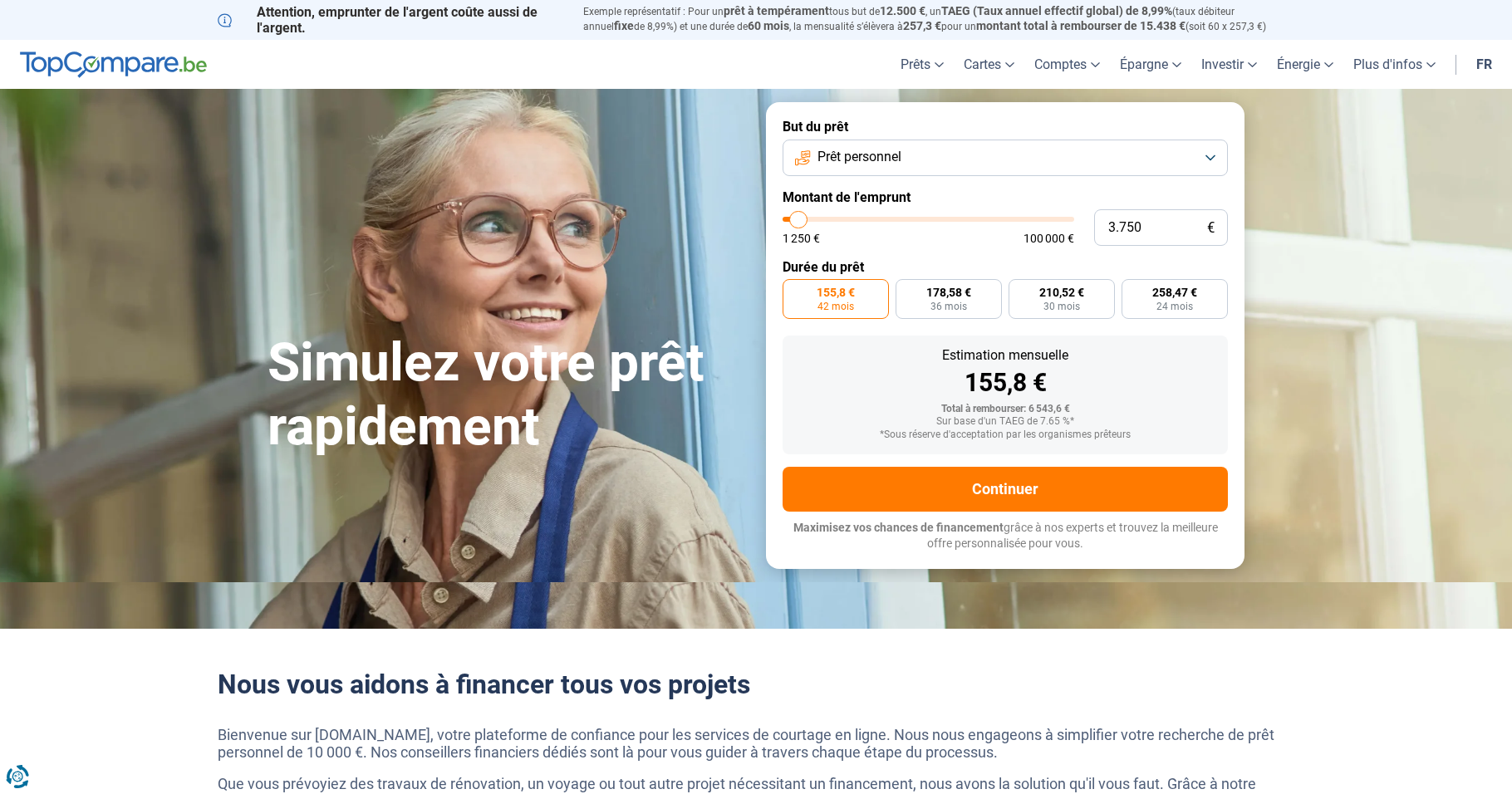
type input "4.250"
type input "4250"
type input "4.500"
type input "4500"
type input "4.750"
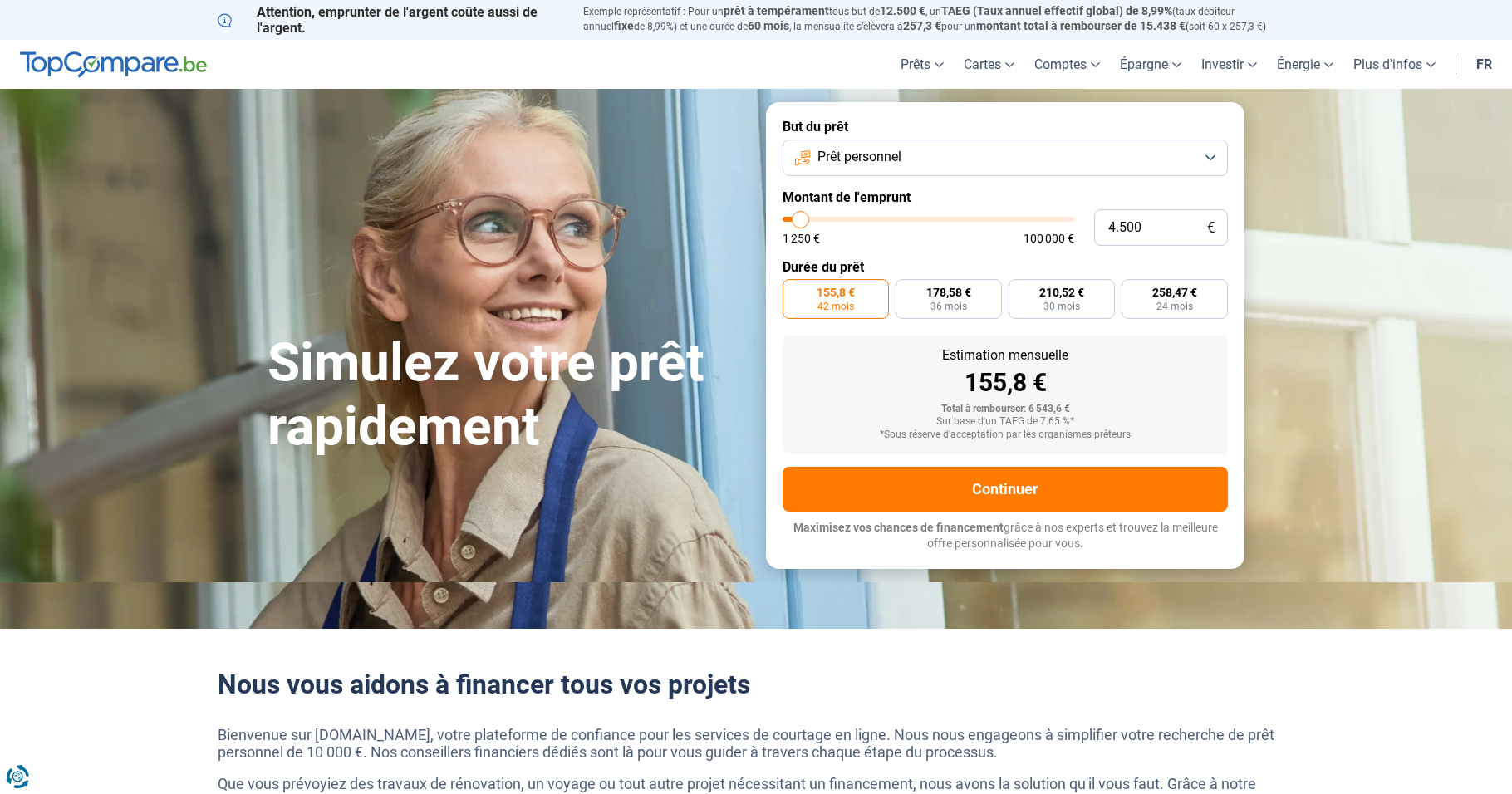
type input "4750"
type input "5.000"
type input "5000"
type input "5.250"
type input "5250"
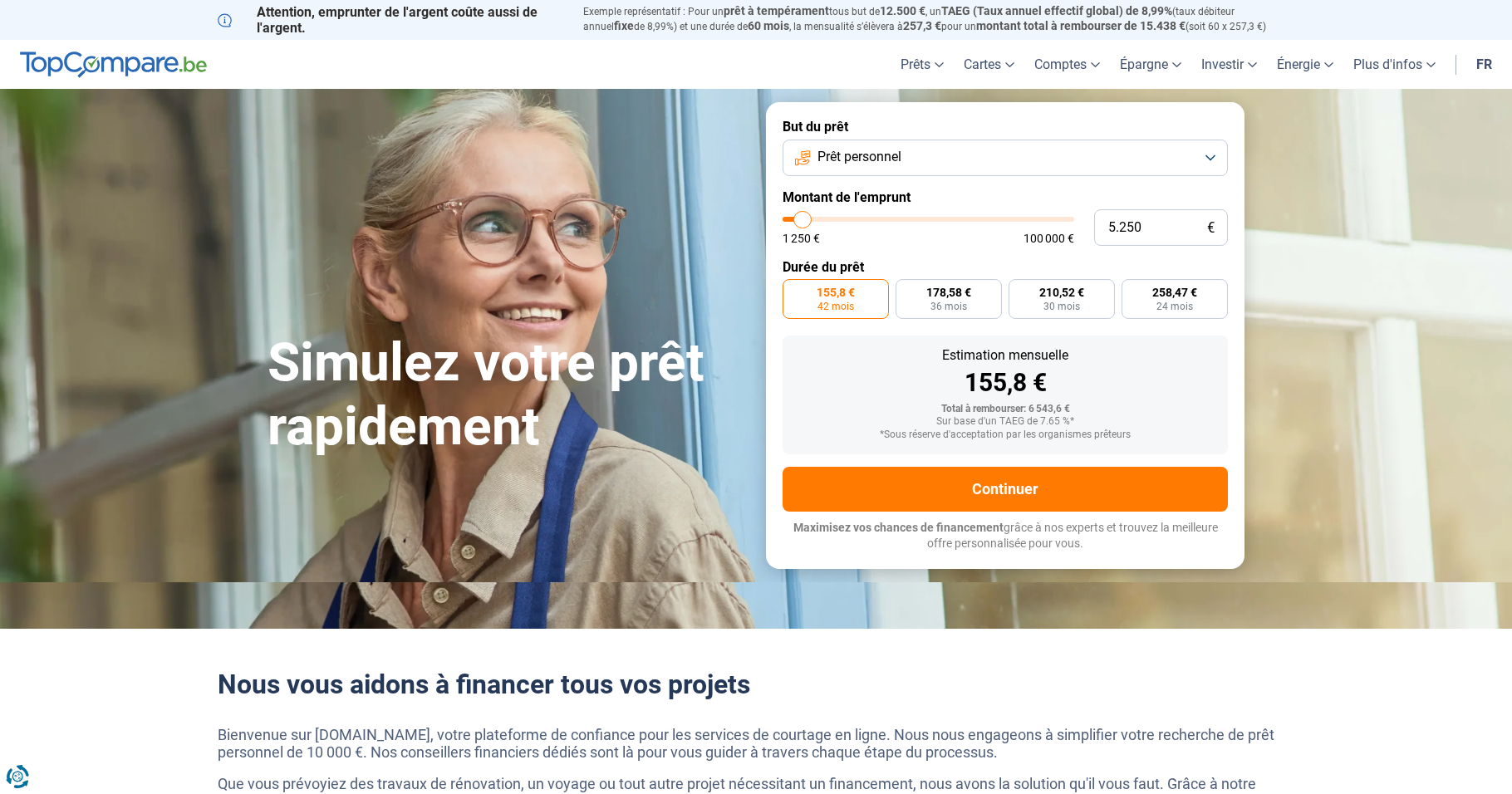
type input "5.750"
type input "5750"
type input "6.000"
type input "6000"
type input "6.250"
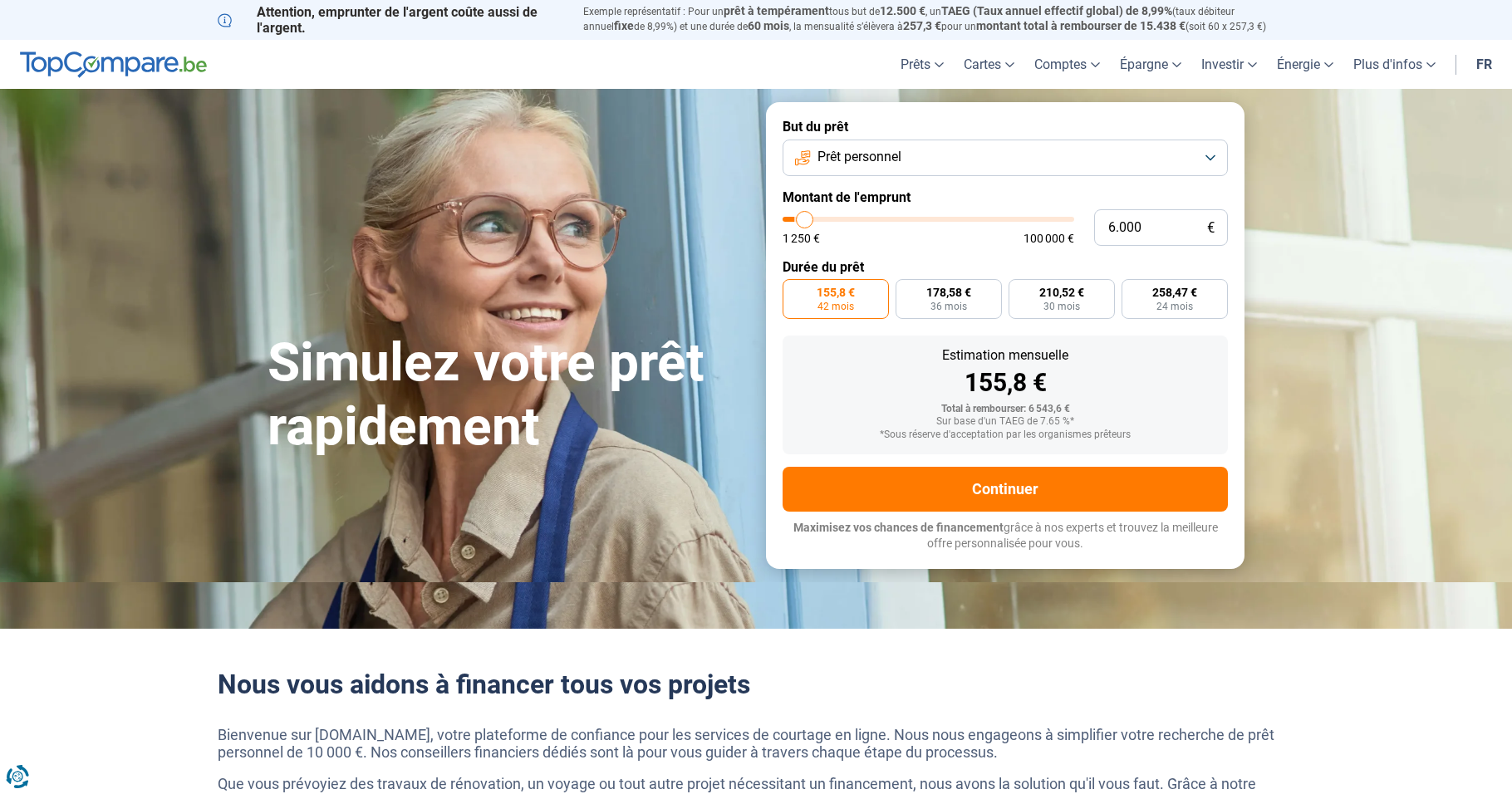
type input "6250"
type input "6.500"
type input "6500"
type input "6.250"
type input "6250"
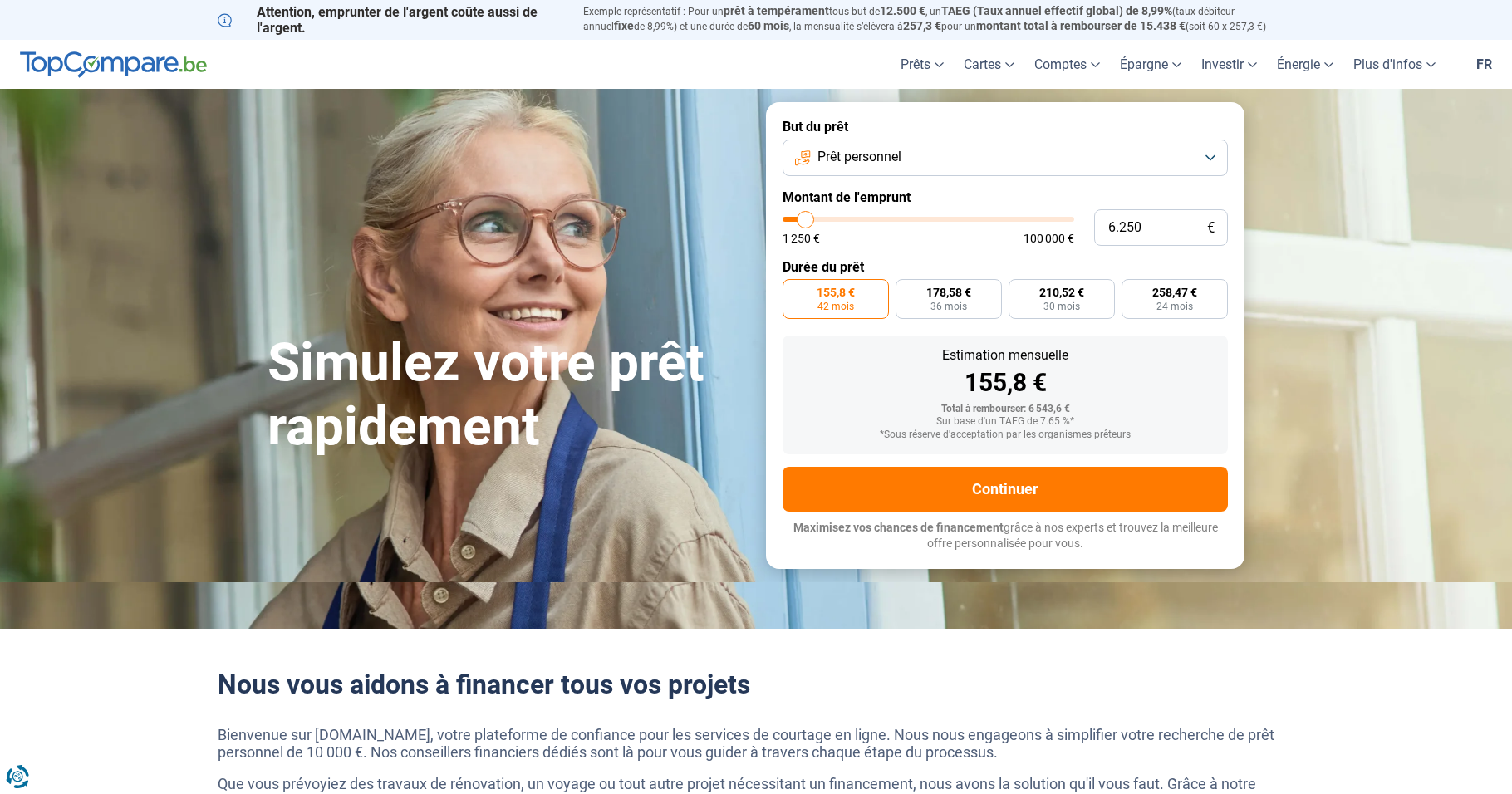
type input "6.000"
type input "6000"
type input "5.750"
type input "5750"
type input "6.000"
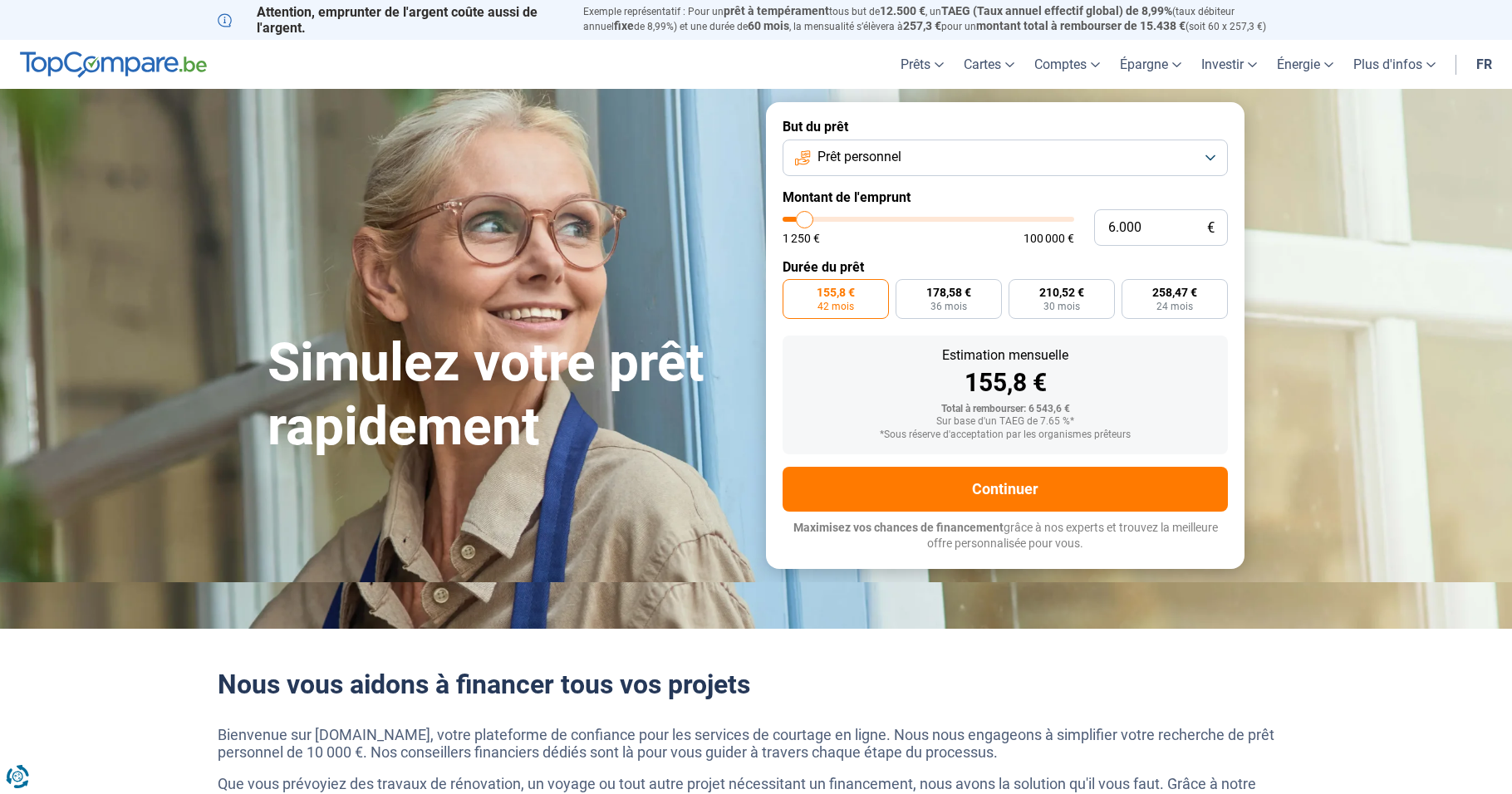
type input "6000"
click at [806, 217] on input "range" at bounding box center [928, 219] width 291 height 5
type input "5.750"
type input "5750"
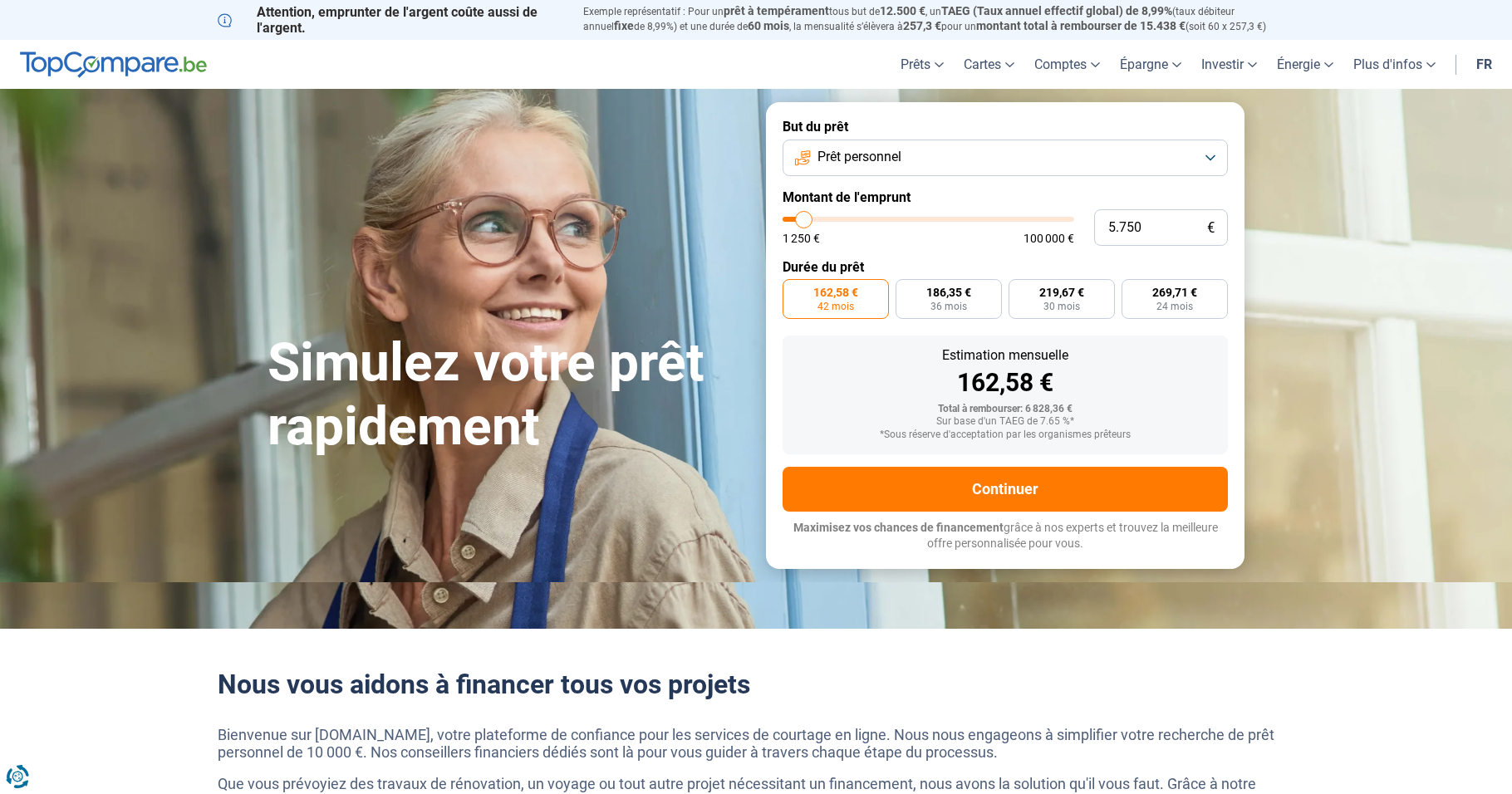
type input "4.750"
type input "4750"
type input "3.750"
type input "3750"
type input "3.500"
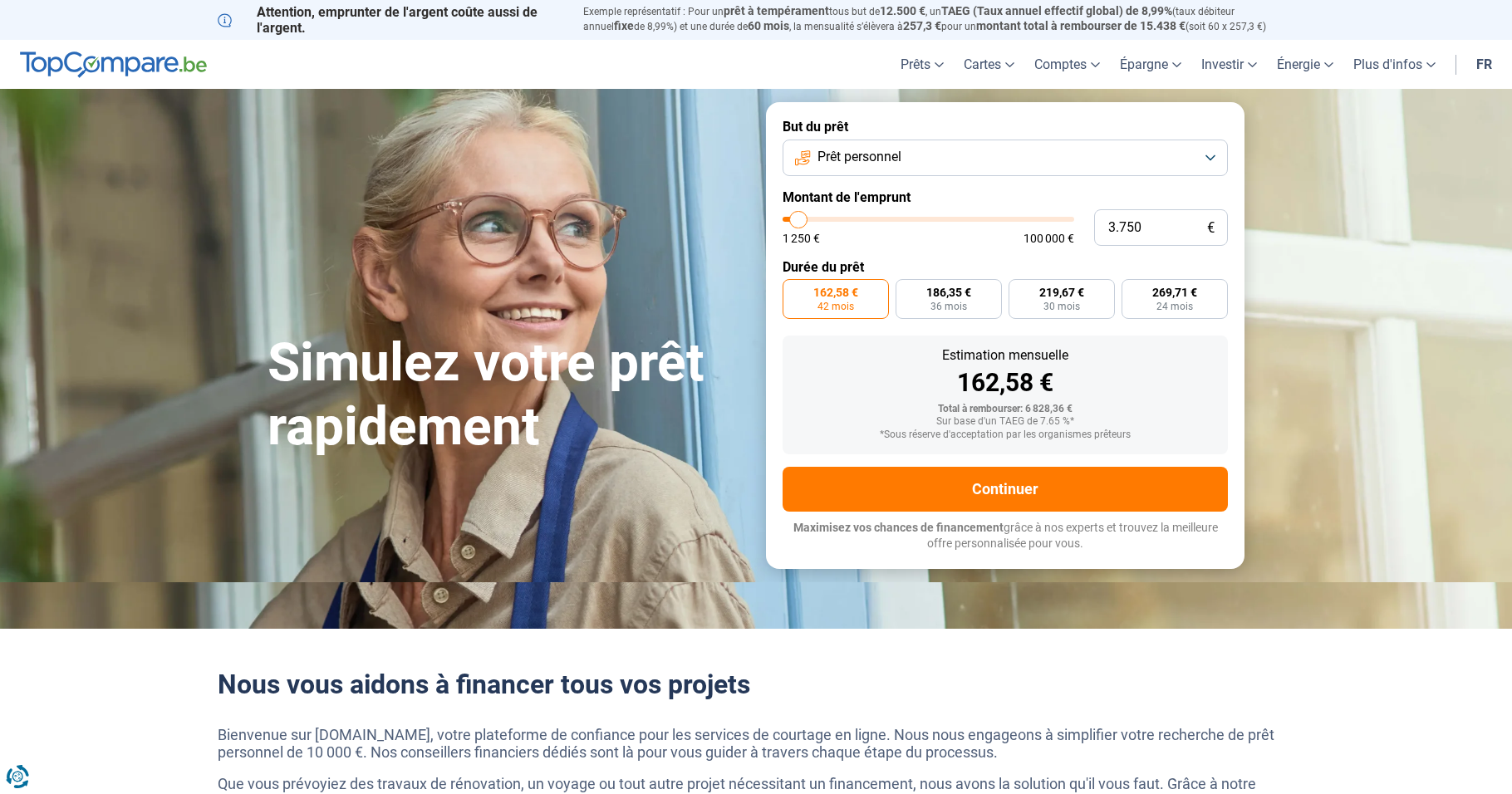
type input "3500"
type input "3.250"
type input "3250"
type input "2.250"
type input "2250"
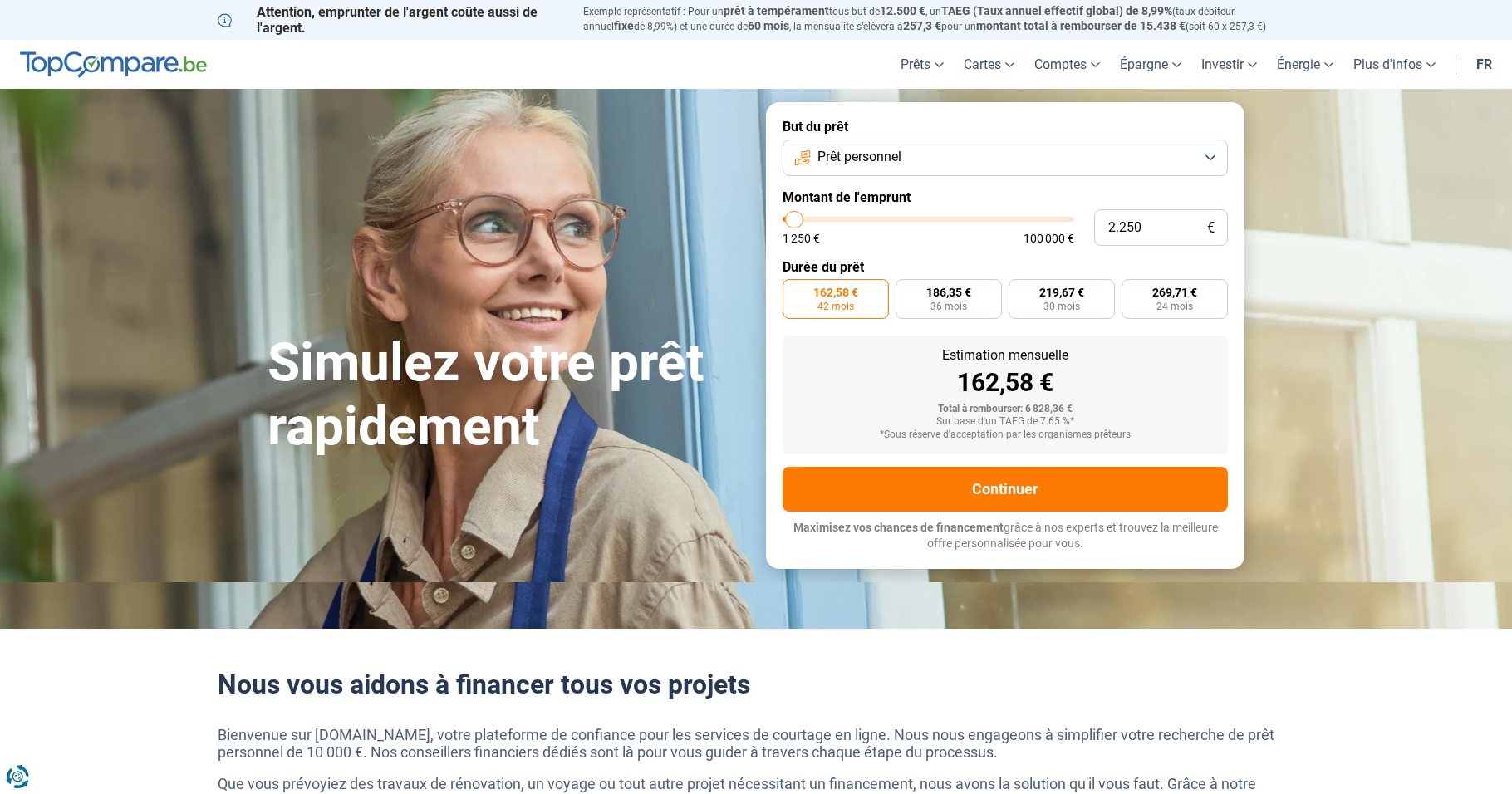
type input "2.000"
type input "2000"
type input "1.500"
type input "1500"
drag, startPoint x: 806, startPoint y: 219, endPoint x: 779, endPoint y: 219, distance: 27.0
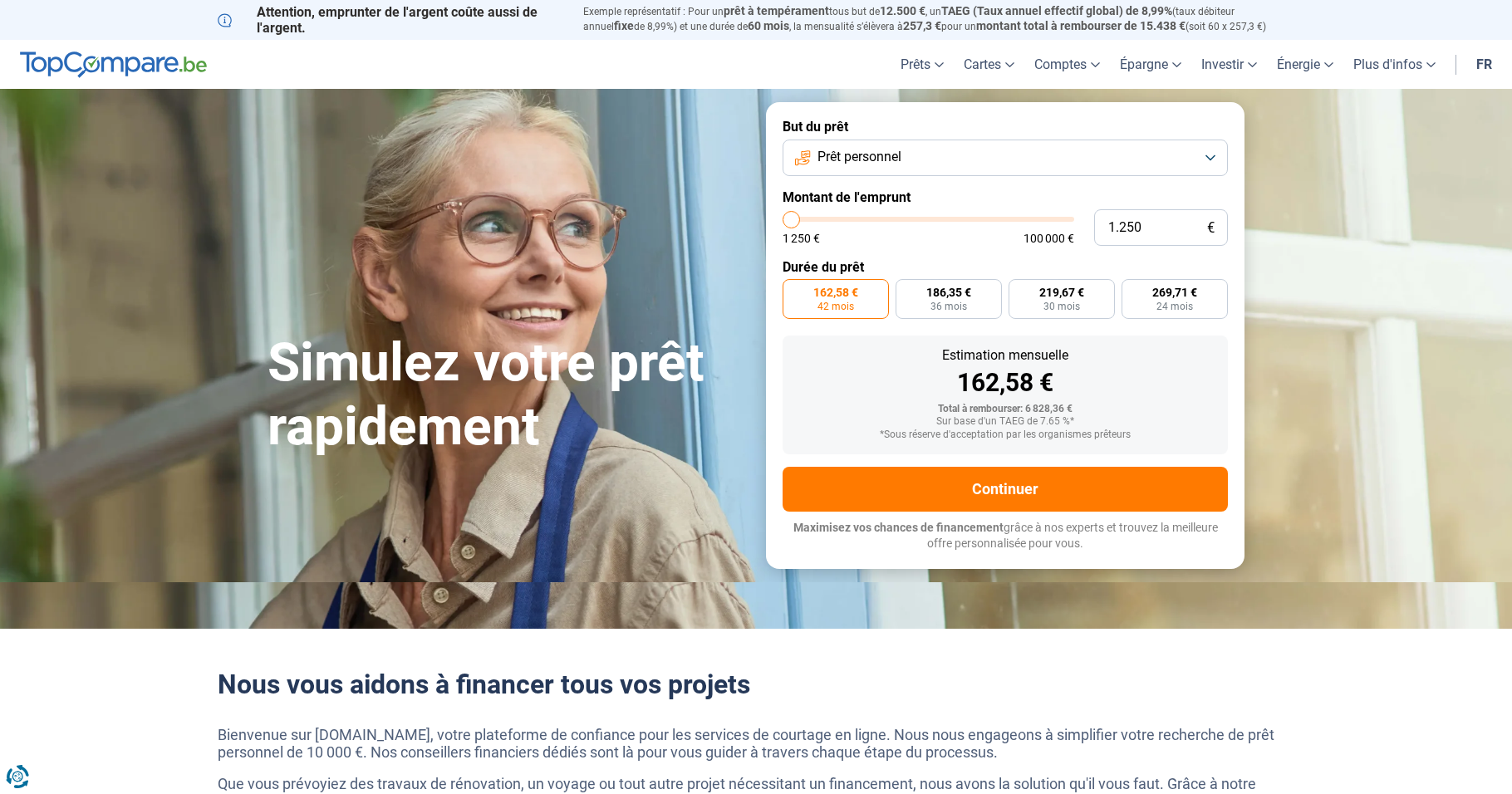
click at [783, 219] on input "range" at bounding box center [928, 219] width 291 height 5
drag, startPoint x: 793, startPoint y: 222, endPoint x: 800, endPoint y: 215, distance: 9.9
click at [800, 217] on input "range" at bounding box center [928, 219] width 291 height 5
click at [799, 217] on input "range" at bounding box center [928, 219] width 291 height 5
click at [812, 221] on input "range" at bounding box center [928, 219] width 291 height 5
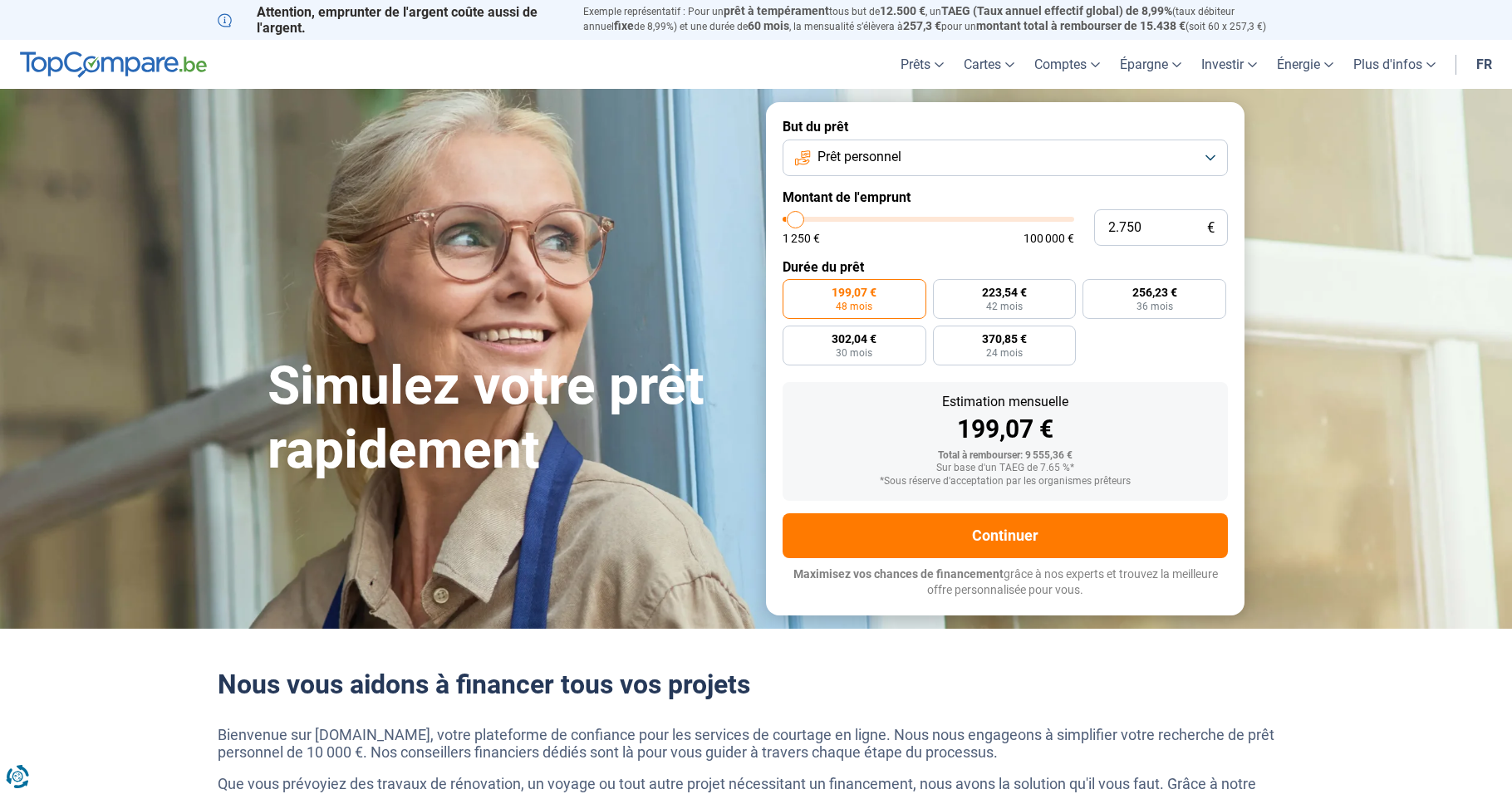
drag, startPoint x: 813, startPoint y: 220, endPoint x: 796, endPoint y: 215, distance: 17.7
click at [796, 217] on input "range" at bounding box center [928, 219] width 291 height 5
